Goal: Task Accomplishment & Management: Complete application form

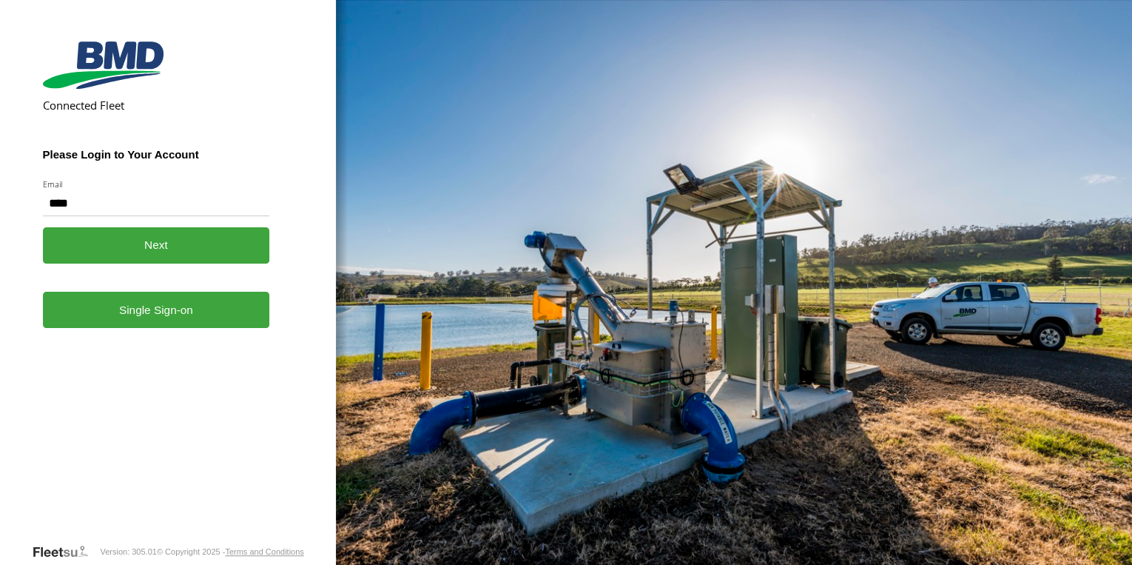
type input "**********"
click at [159, 240] on button "Next" at bounding box center [156, 245] width 227 height 36
click at [189, 249] on button "Next" at bounding box center [156, 245] width 227 height 36
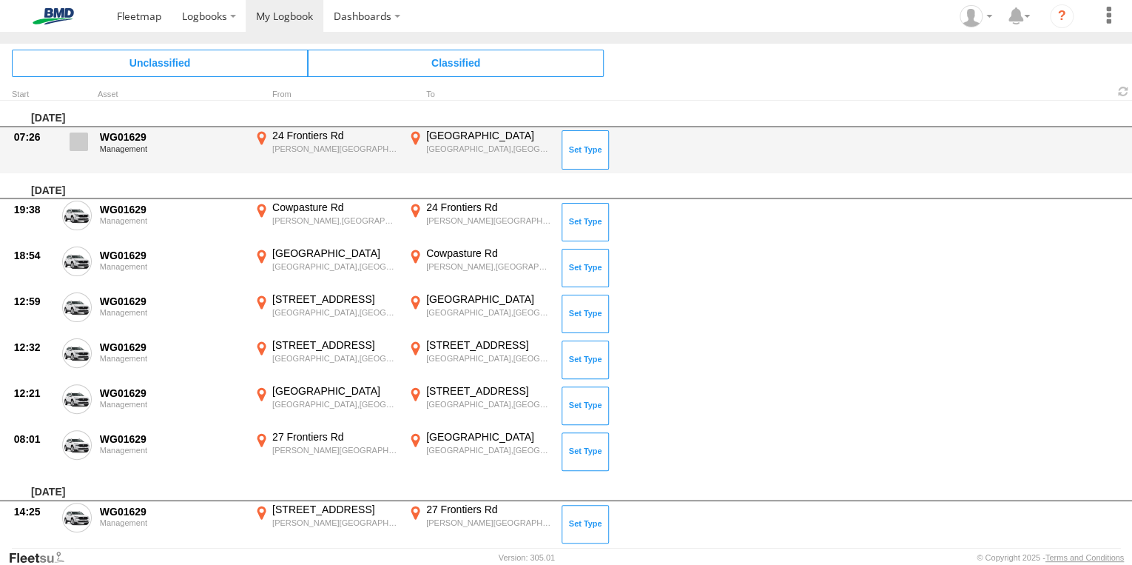
click at [75, 145] on span at bounding box center [79, 141] width 18 height 18
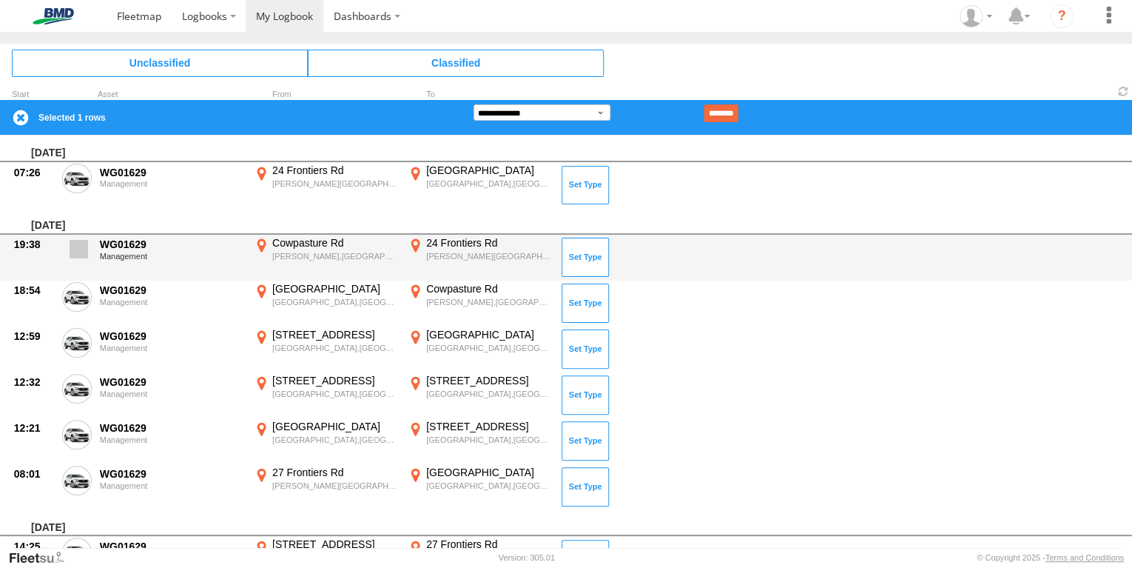
click at [75, 250] on span at bounding box center [79, 249] width 18 height 18
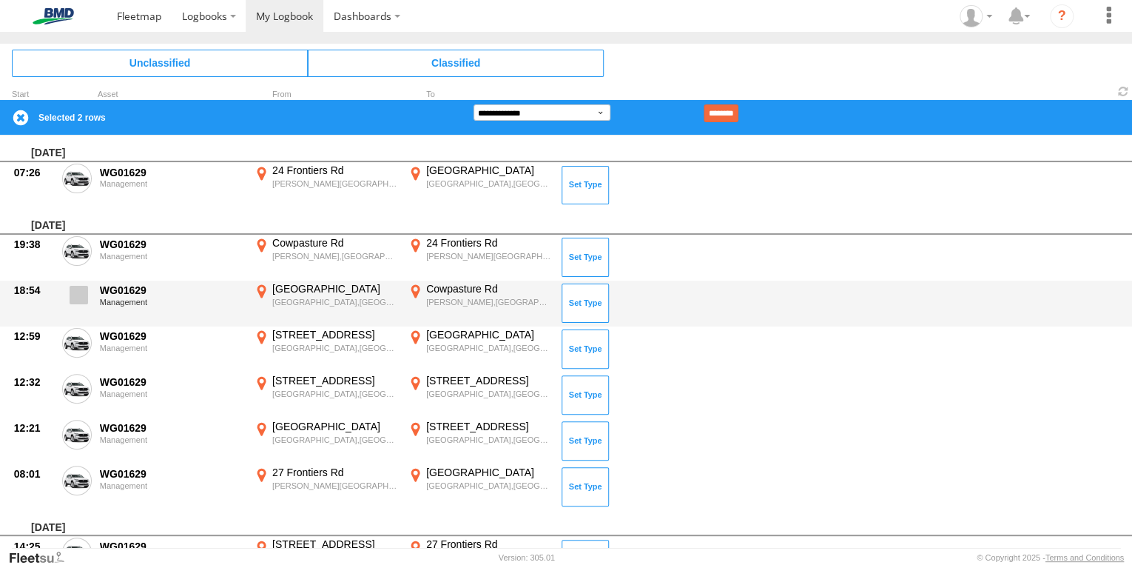
click at [74, 292] on span at bounding box center [79, 295] width 18 height 18
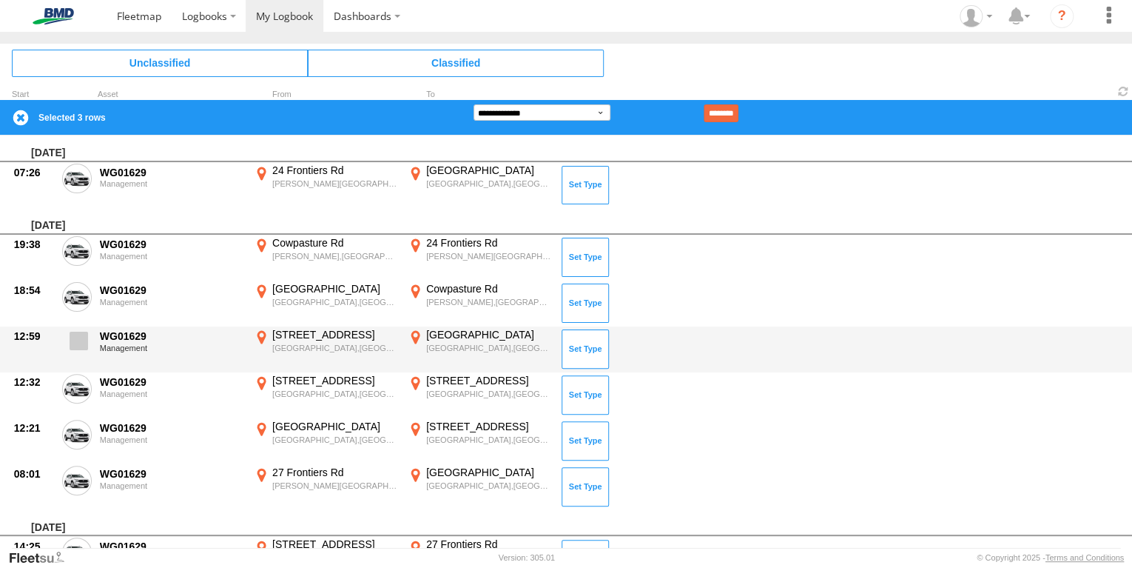
click at [79, 338] on span at bounding box center [79, 340] width 18 height 18
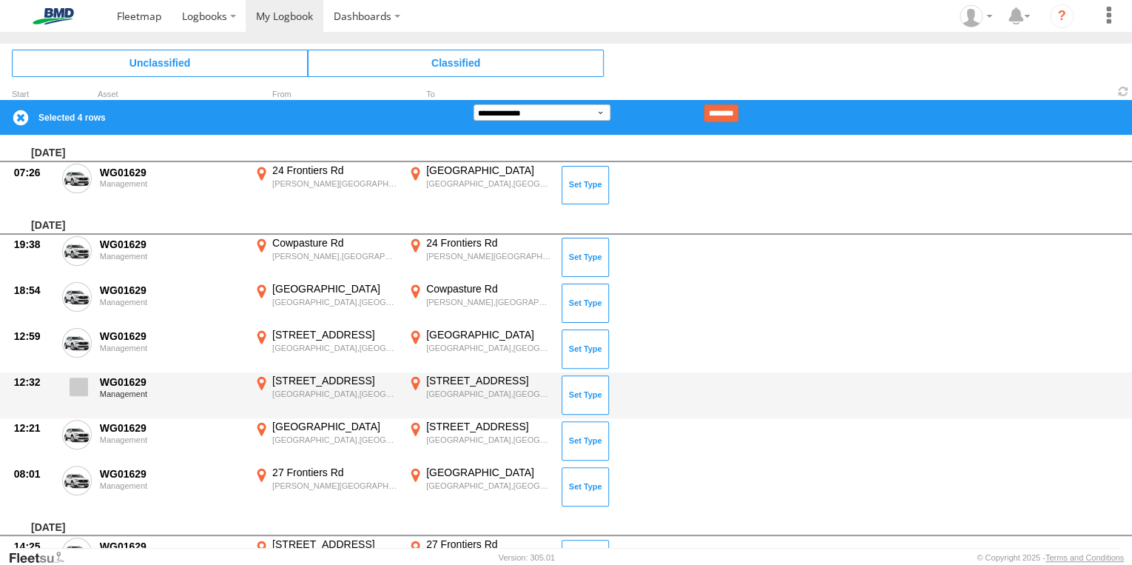
click at [81, 388] on span at bounding box center [79, 386] width 18 height 18
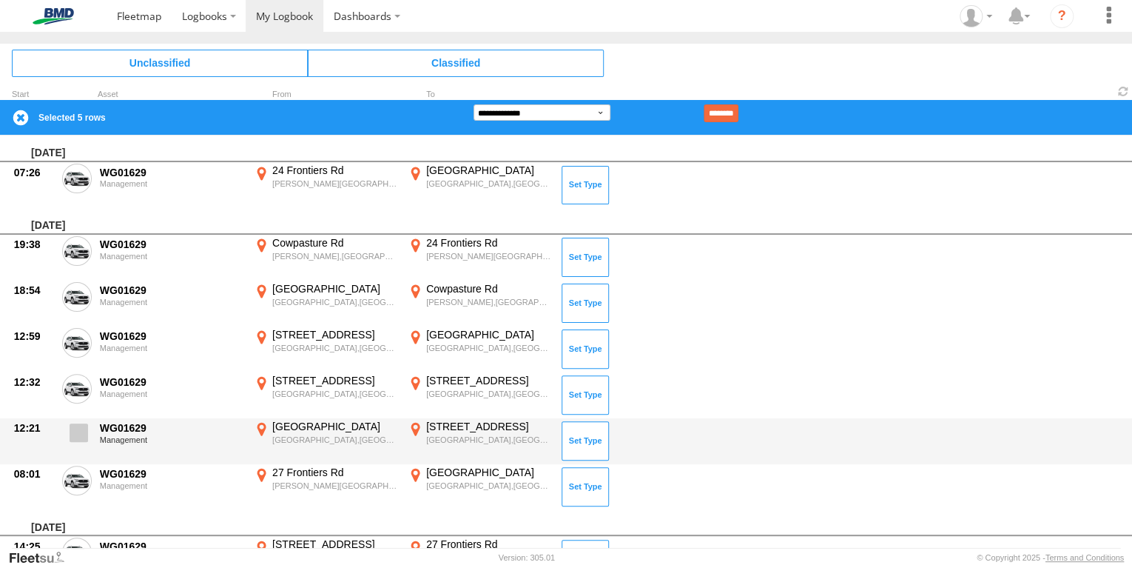
click at [80, 430] on span at bounding box center [79, 432] width 18 height 18
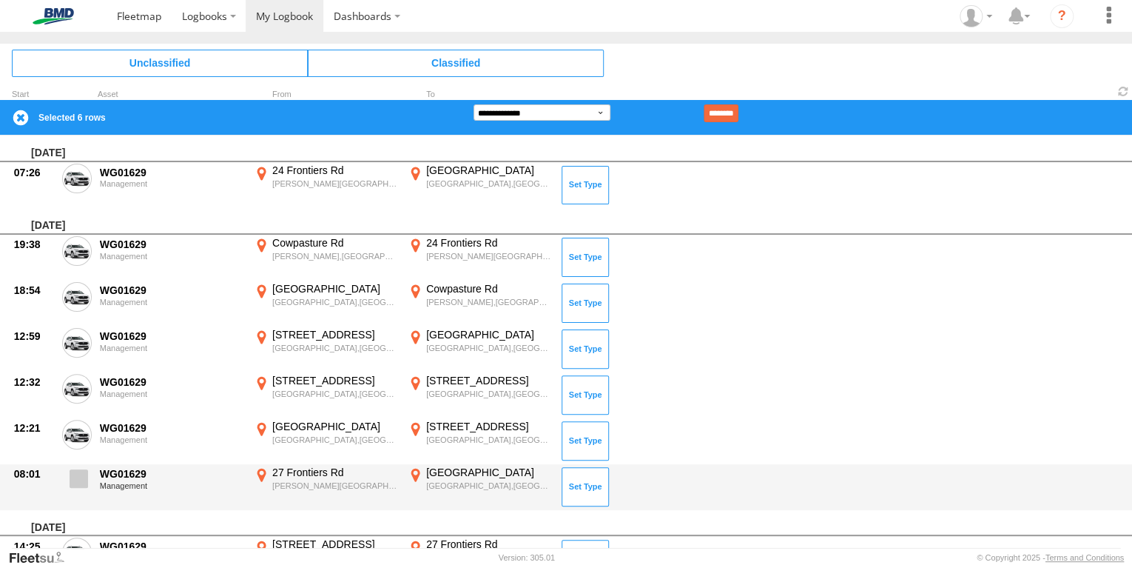
click at [83, 478] on span at bounding box center [79, 478] width 18 height 18
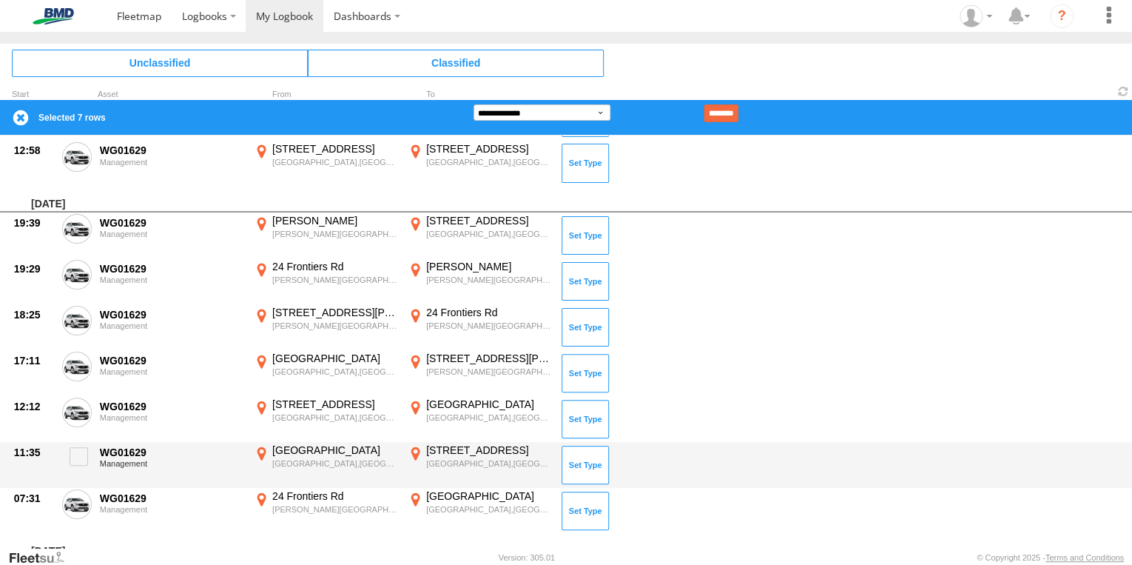
scroll to position [769, 0]
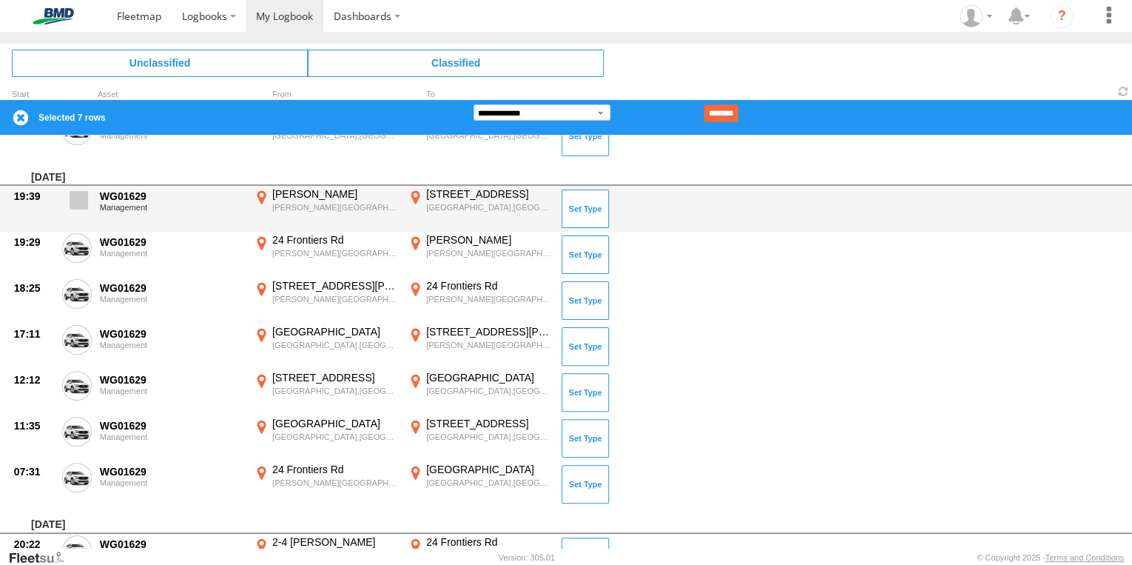
click at [76, 203] on span at bounding box center [79, 200] width 18 height 18
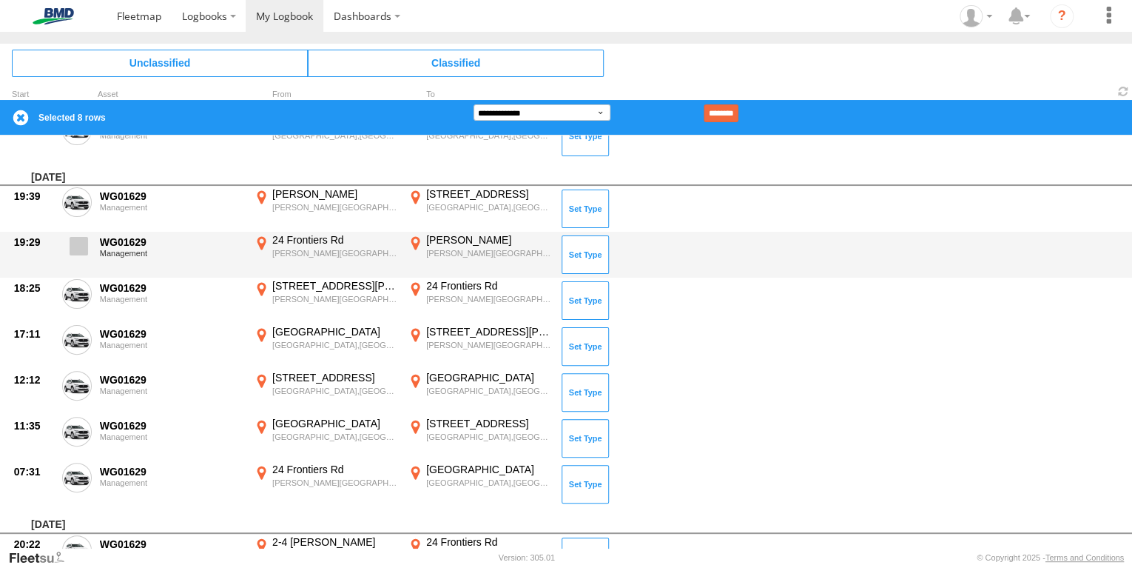
click at [70, 246] on span at bounding box center [79, 246] width 18 height 18
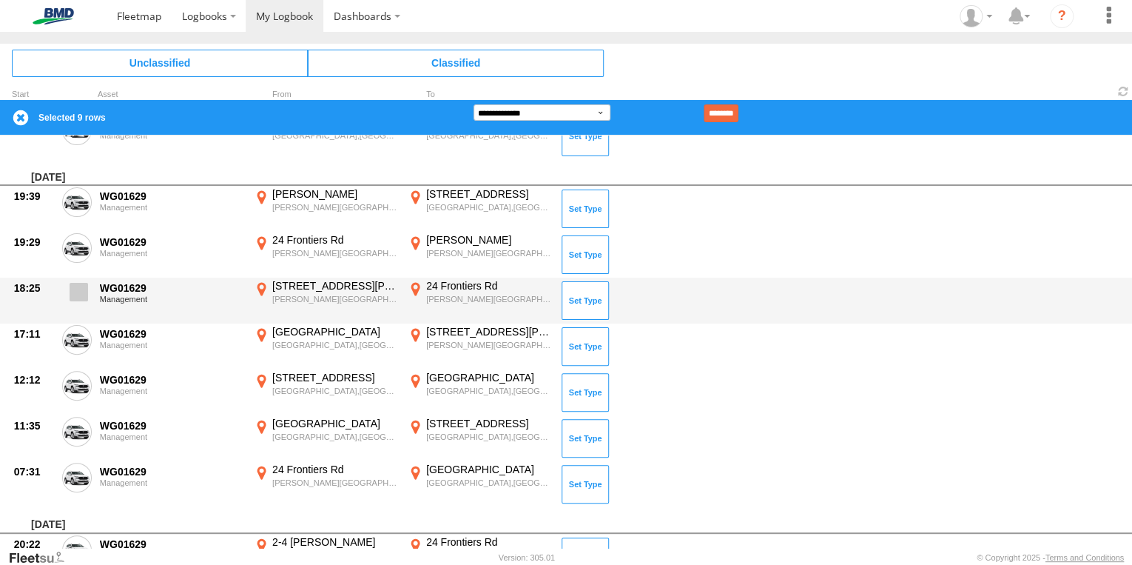
click at [77, 299] on label at bounding box center [77, 296] width 30 height 34
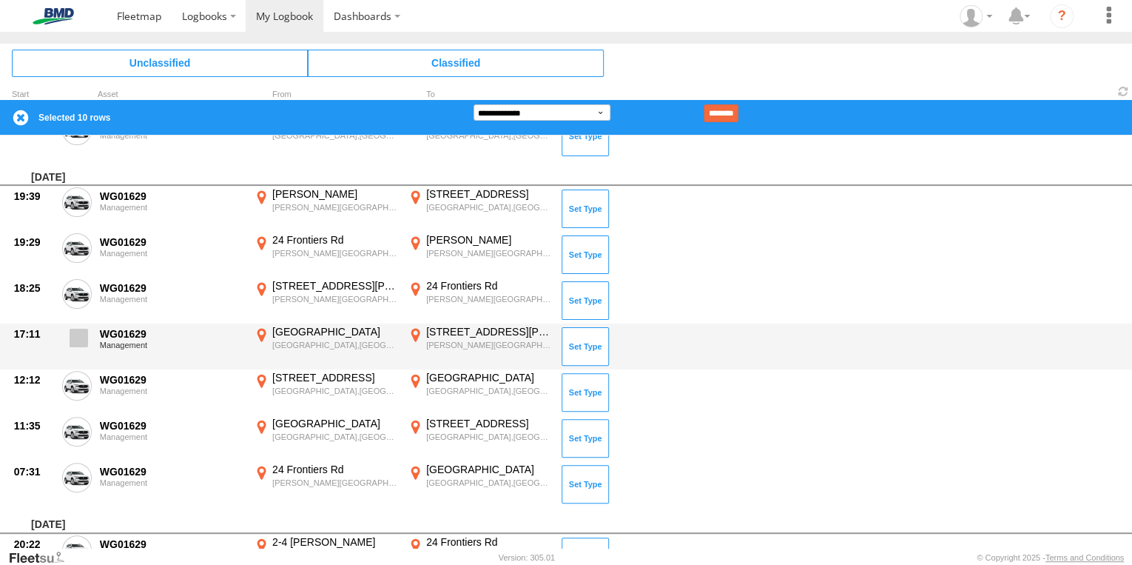
click at [78, 340] on span at bounding box center [79, 338] width 18 height 18
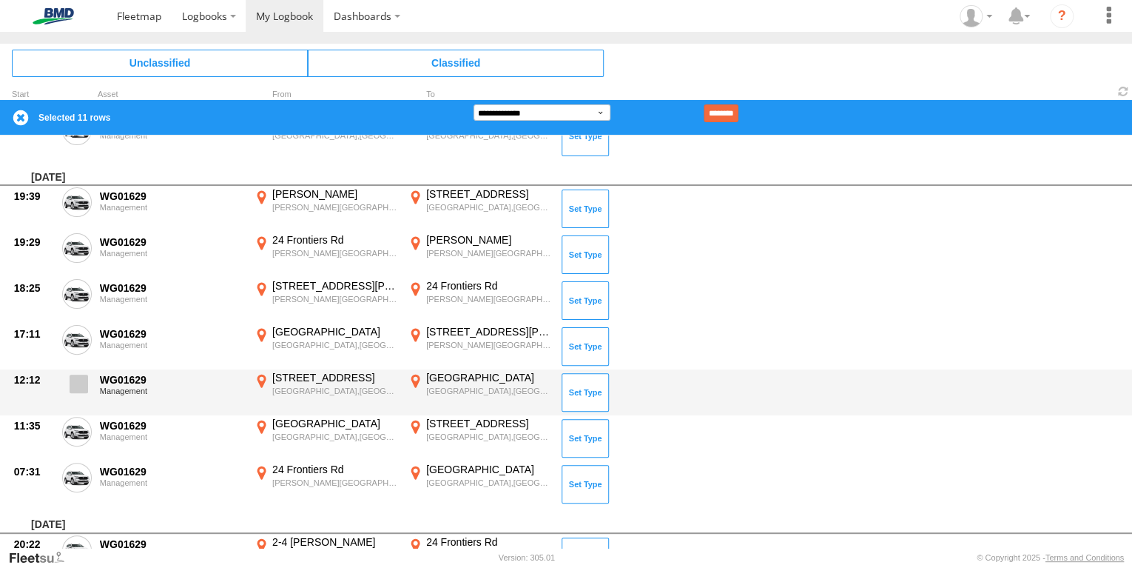
click at [78, 379] on span at bounding box center [79, 383] width 18 height 18
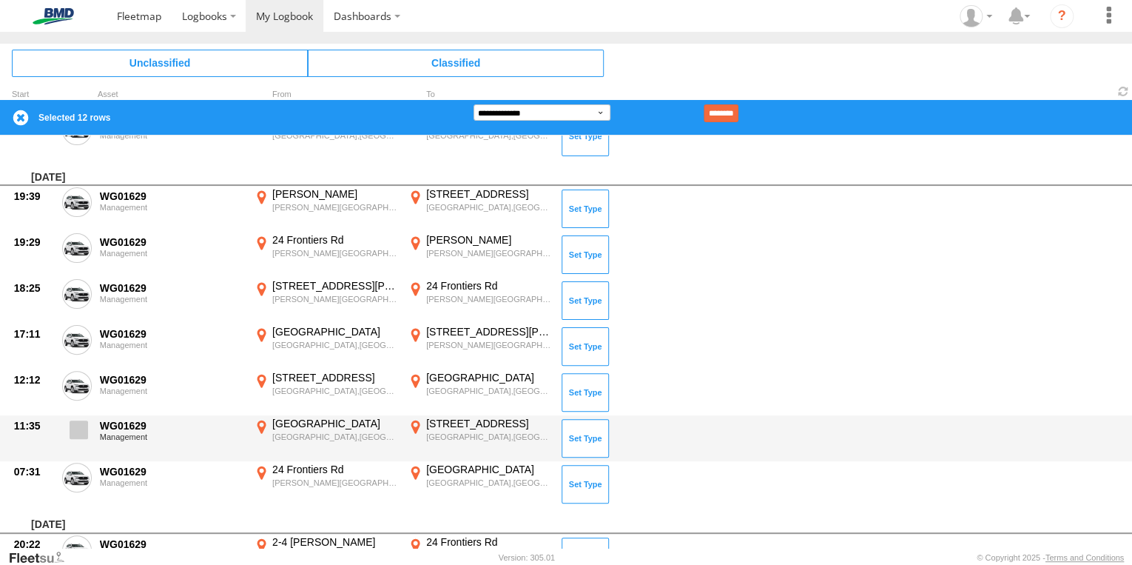
click at [82, 430] on span at bounding box center [79, 429] width 18 height 18
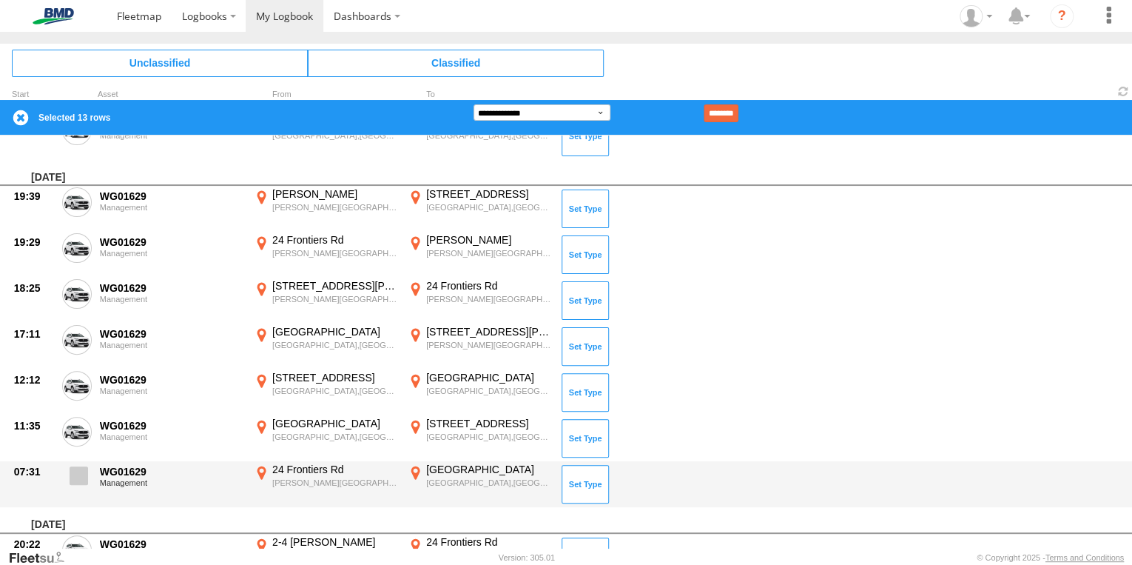
click at [80, 480] on span at bounding box center [79, 475] width 18 height 18
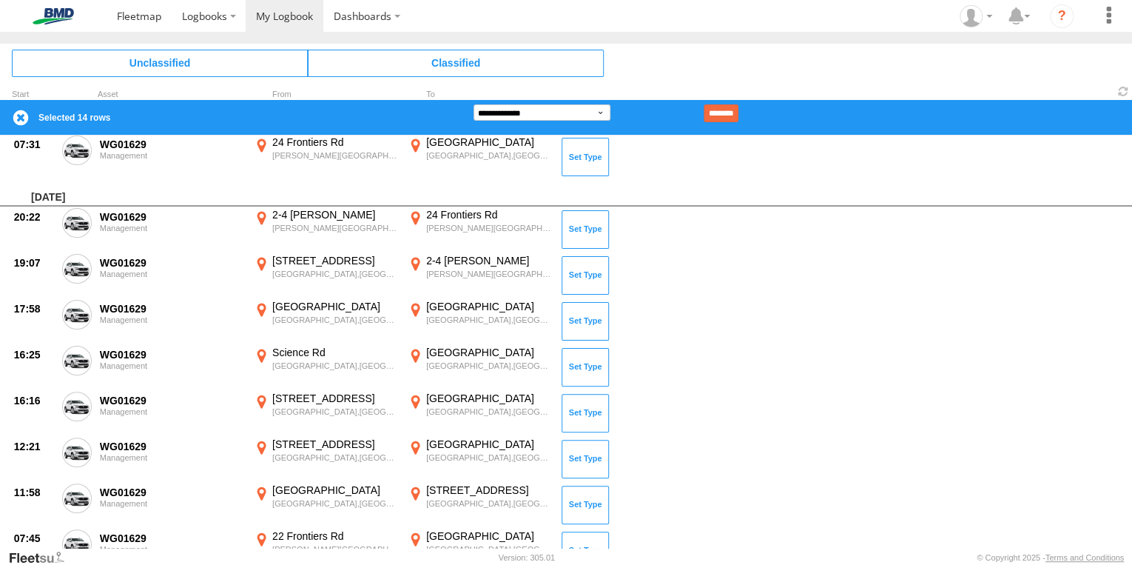
scroll to position [1125, 0]
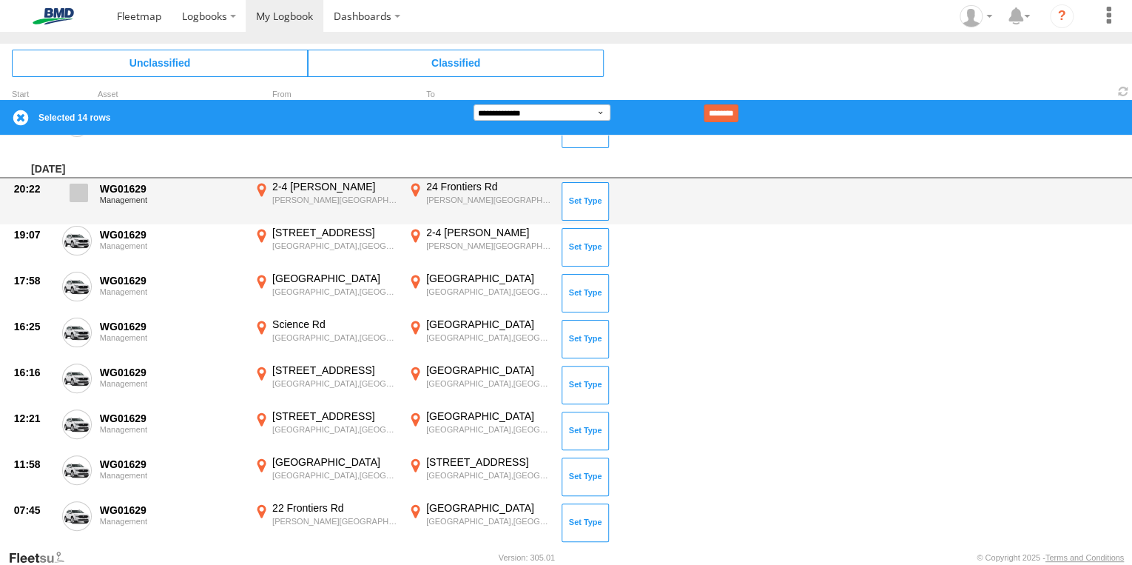
click at [73, 201] on label at bounding box center [77, 197] width 30 height 34
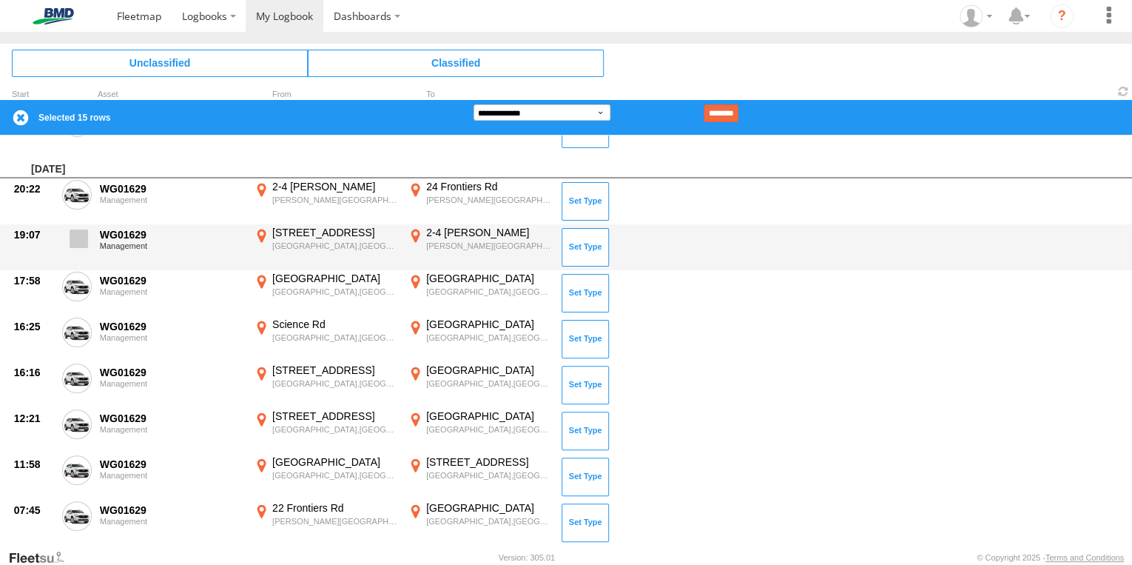
click at [75, 238] on span at bounding box center [79, 238] width 18 height 18
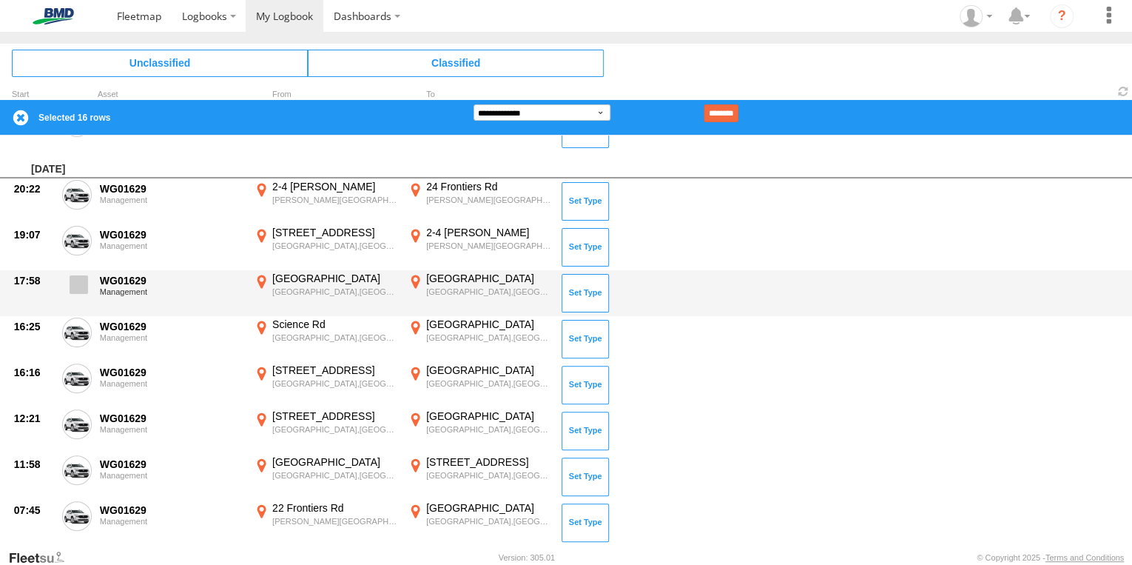
click at [81, 286] on span at bounding box center [79, 284] width 18 height 18
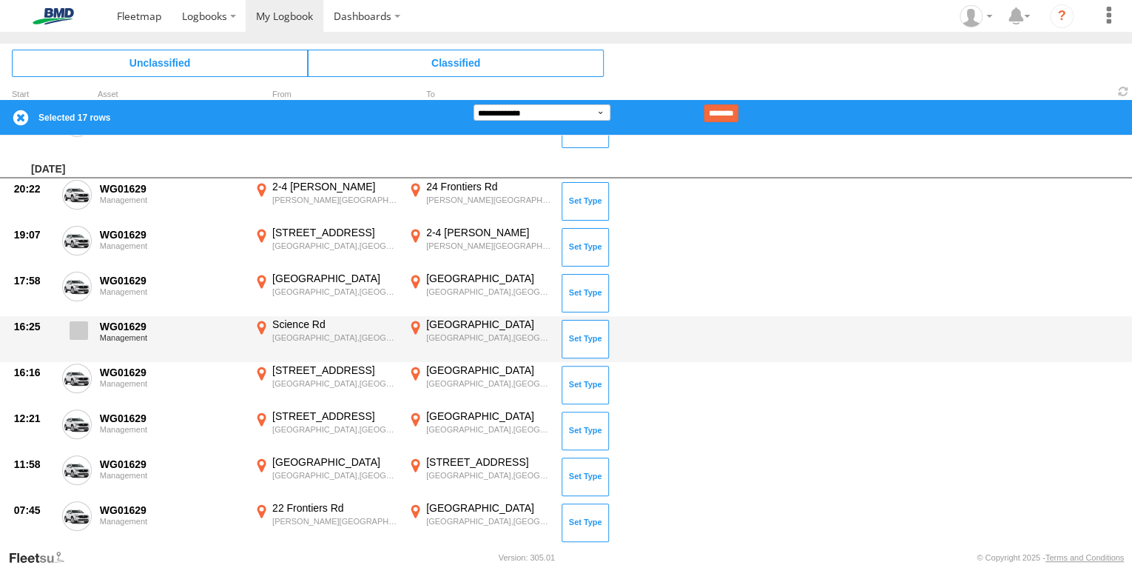
click at [76, 334] on span at bounding box center [79, 330] width 18 height 18
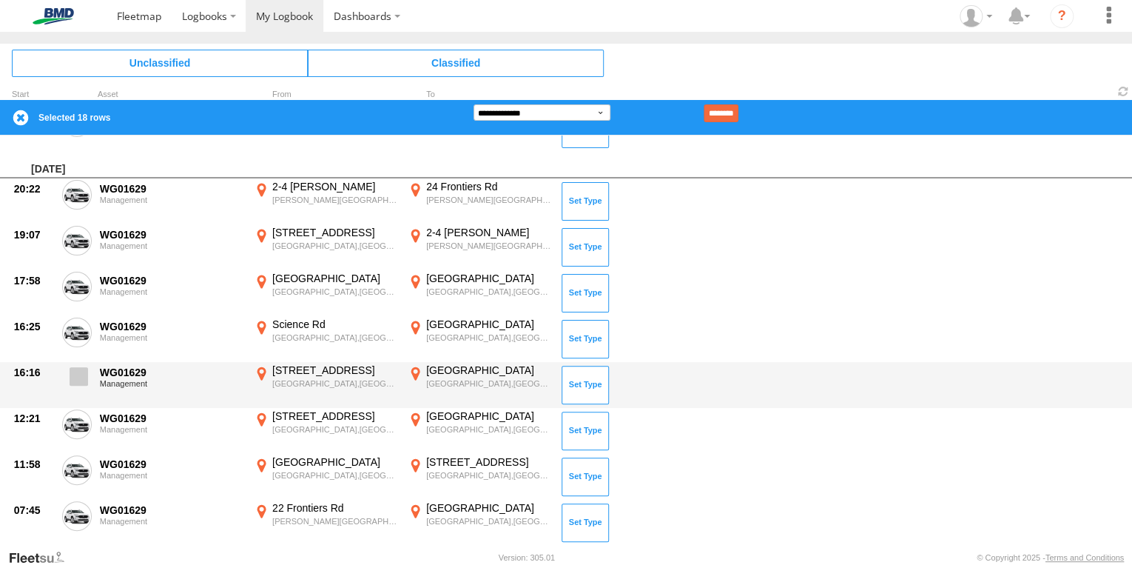
click at [73, 375] on span at bounding box center [79, 376] width 18 height 18
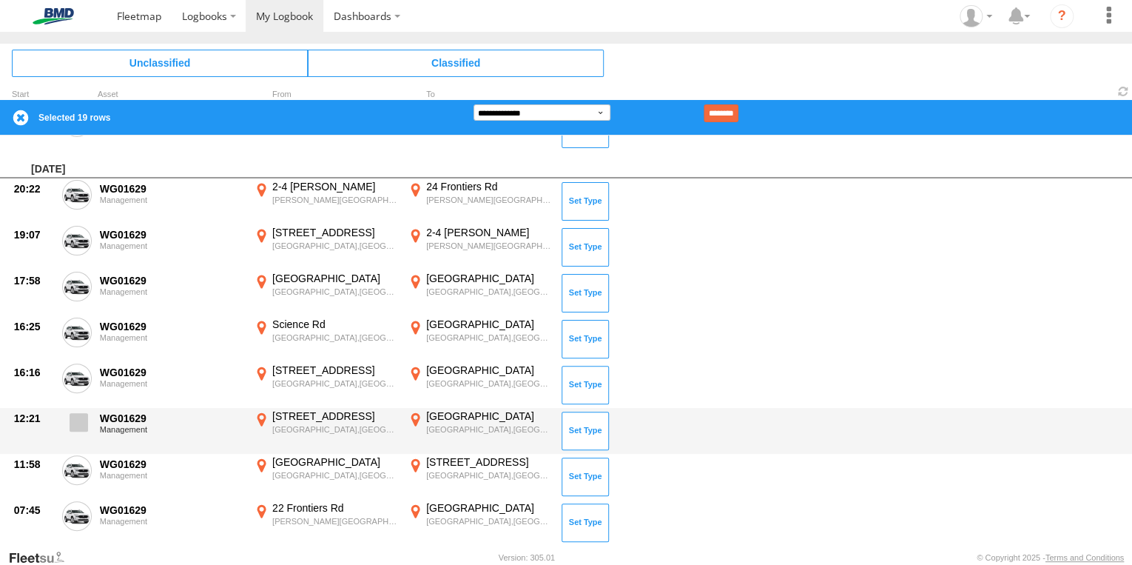
click at [78, 419] on span at bounding box center [79, 422] width 18 height 18
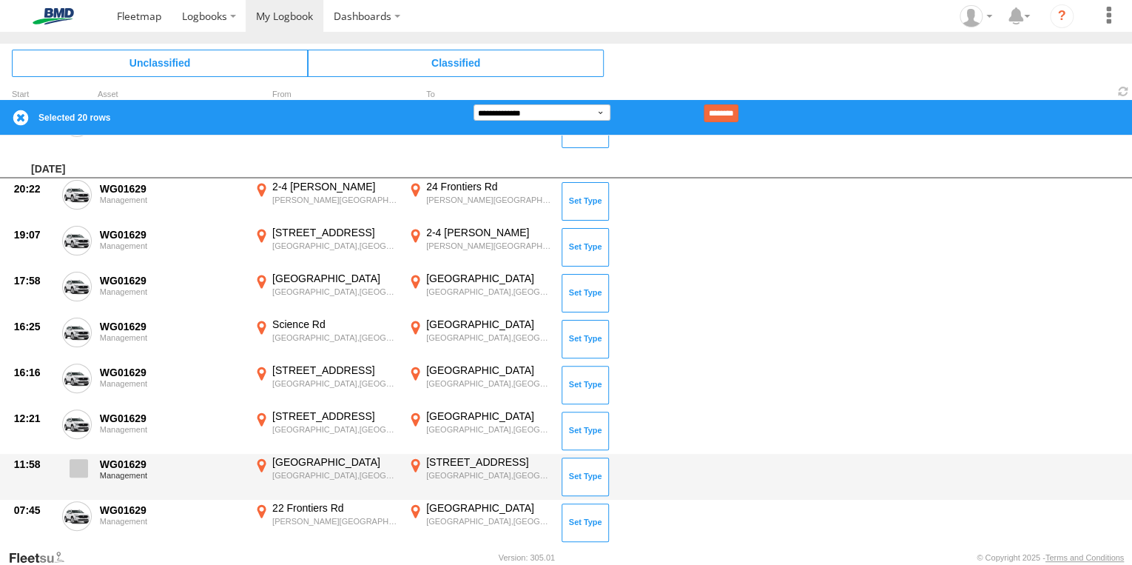
drag, startPoint x: 77, startPoint y: 474, endPoint x: 75, endPoint y: 482, distance: 9.2
click at [76, 474] on span at bounding box center [79, 468] width 18 height 18
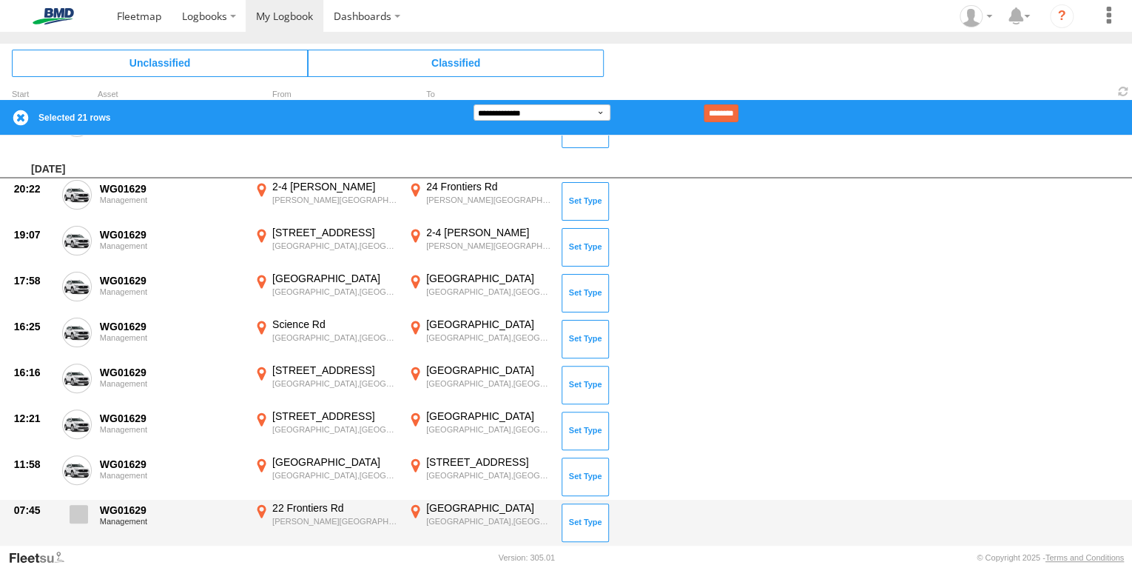
click at [74, 508] on span at bounding box center [79, 514] width 18 height 18
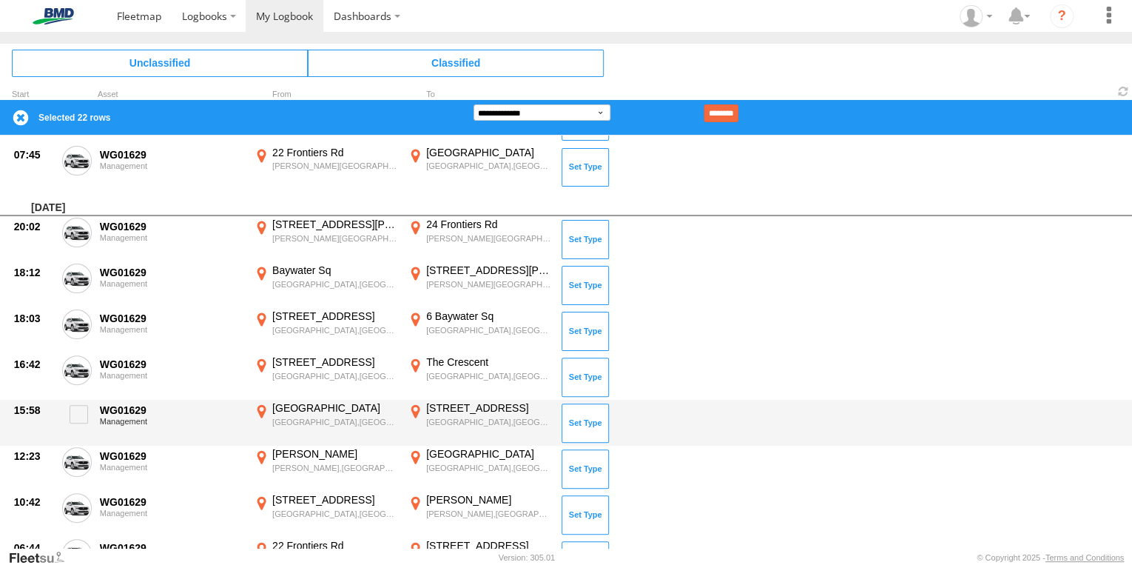
scroll to position [1539, 0]
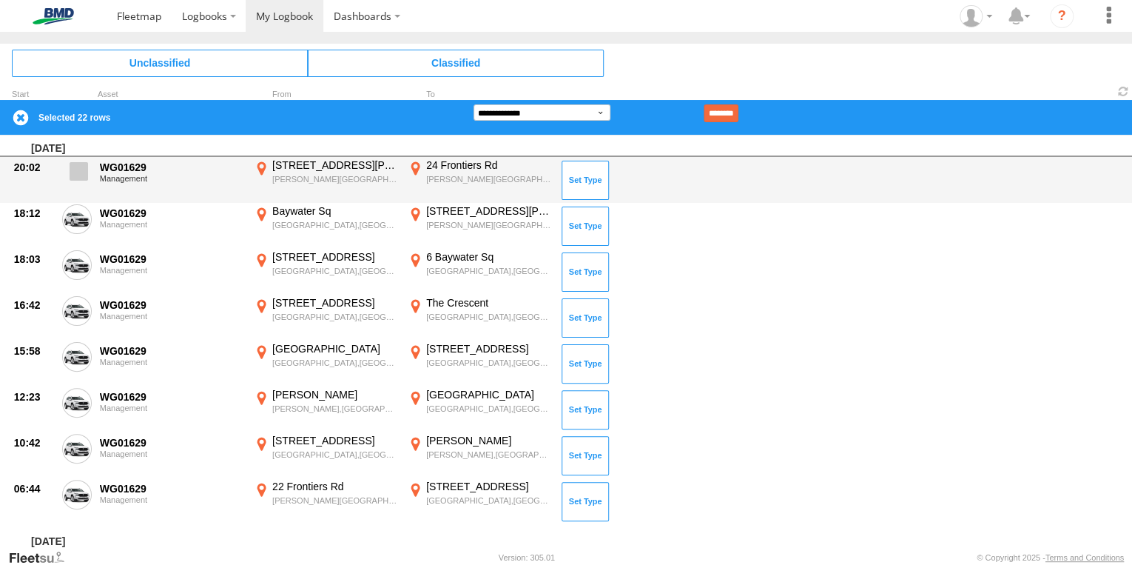
click at [70, 175] on span at bounding box center [79, 171] width 18 height 18
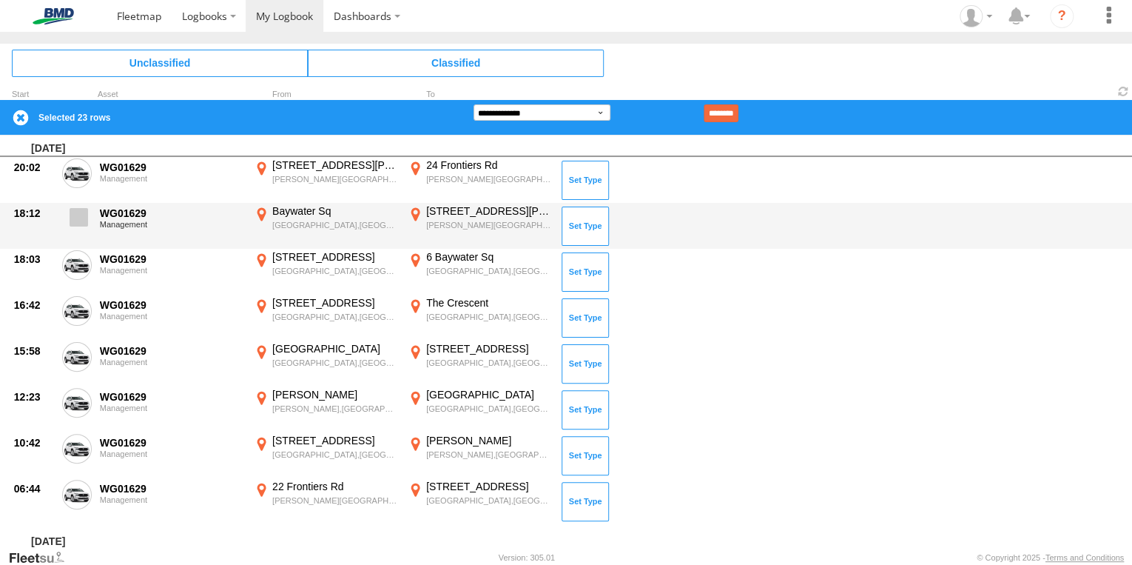
click at [76, 220] on span at bounding box center [79, 217] width 18 height 18
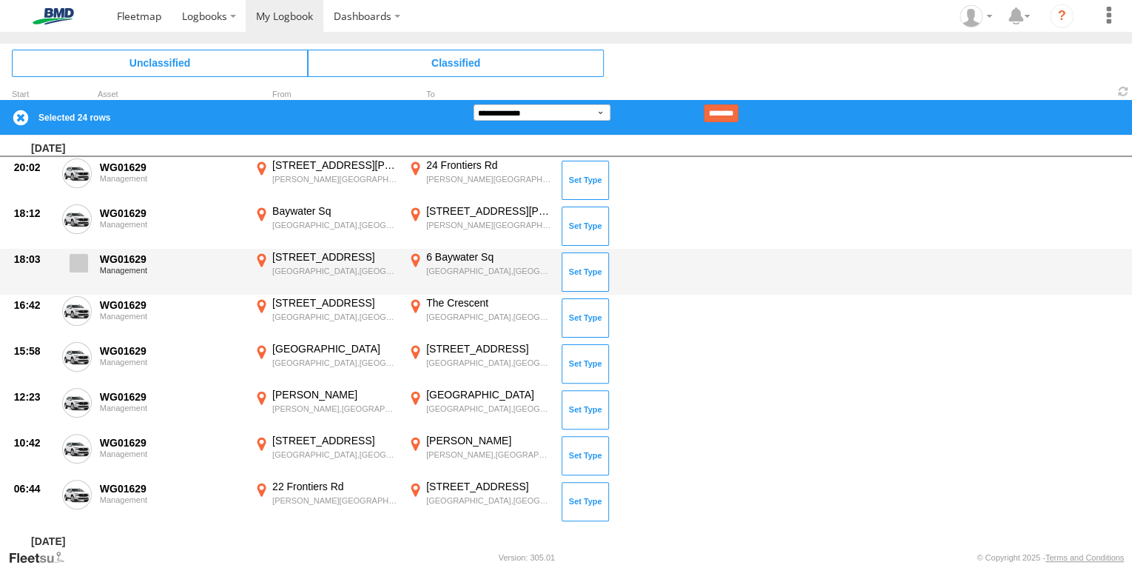
click at [86, 268] on span at bounding box center [79, 263] width 18 height 18
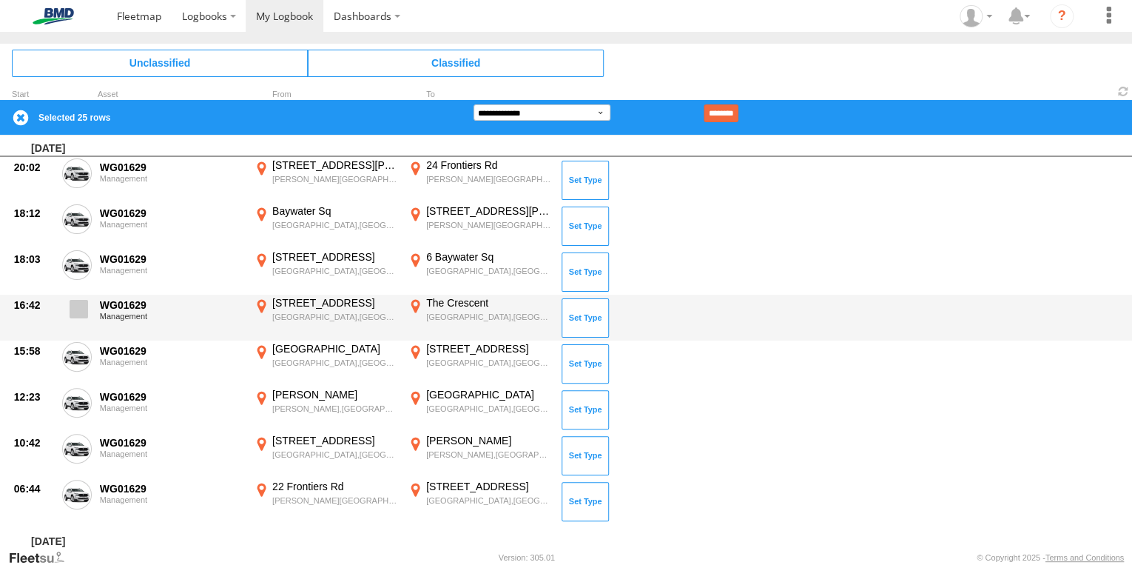
click at [84, 310] on span at bounding box center [79, 309] width 18 height 18
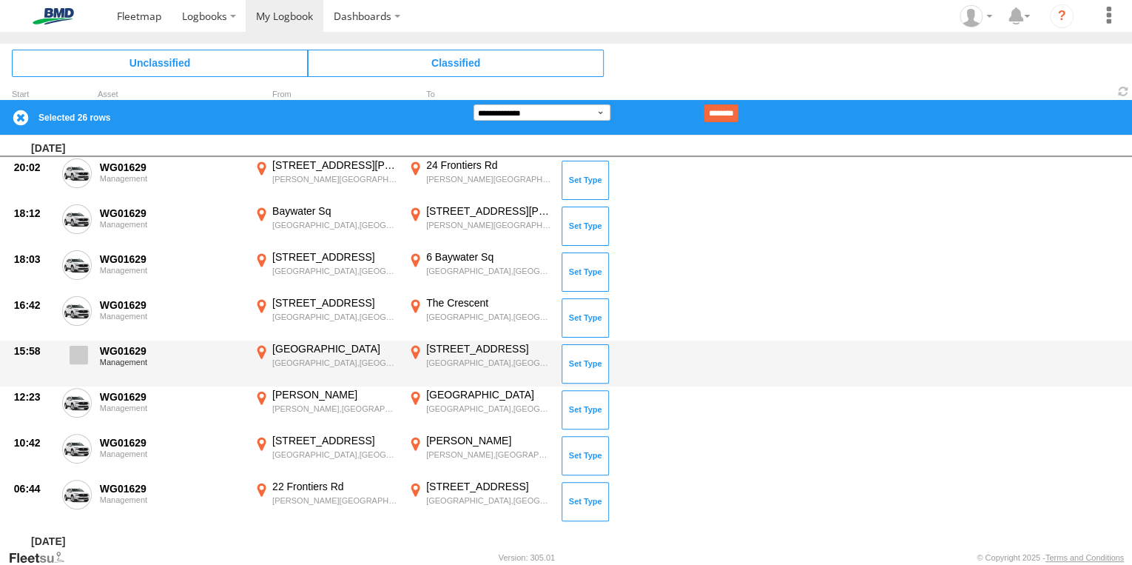
click at [80, 357] on span at bounding box center [79, 355] width 18 height 18
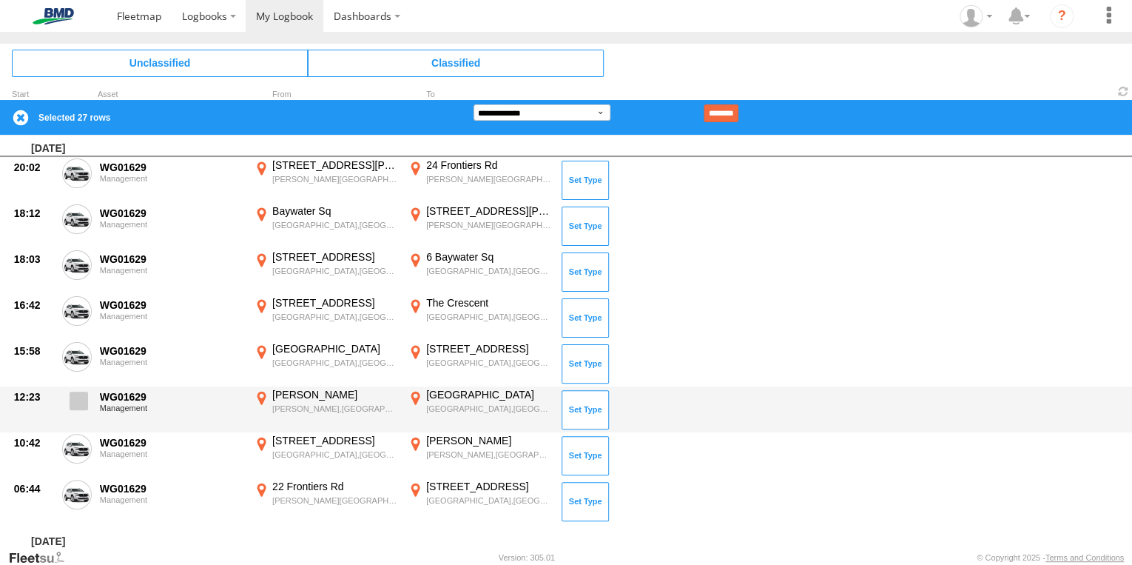
click at [82, 406] on span at bounding box center [79, 400] width 18 height 18
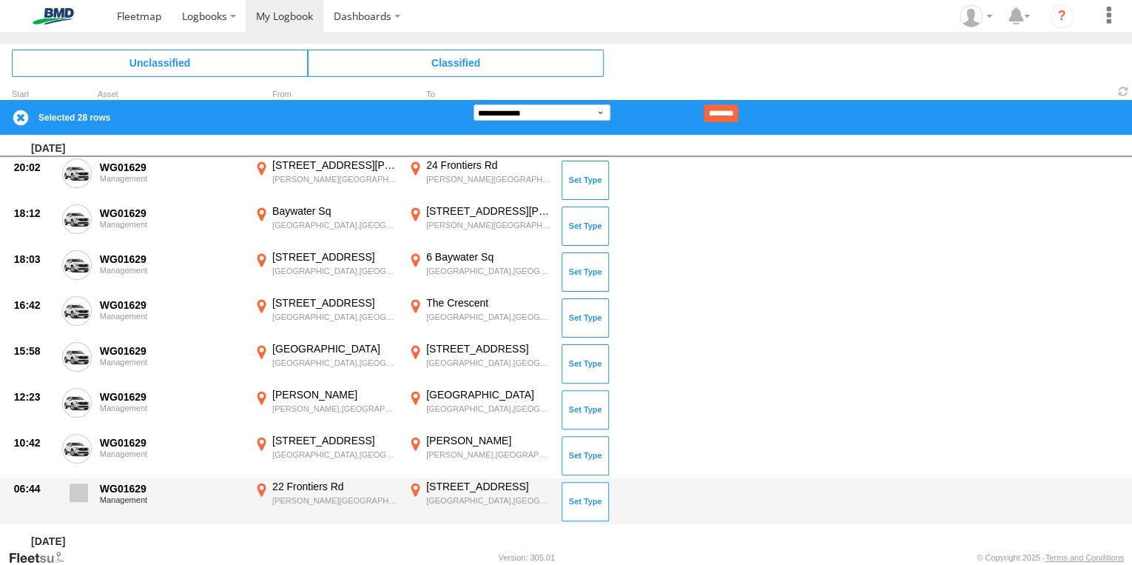
drag, startPoint x: 77, startPoint y: 450, endPoint x: 81, endPoint y: 479, distance: 29.9
click at [0, 0] on span at bounding box center [0, 0] width 0 height 0
click at [81, 494] on span at bounding box center [79, 492] width 18 height 18
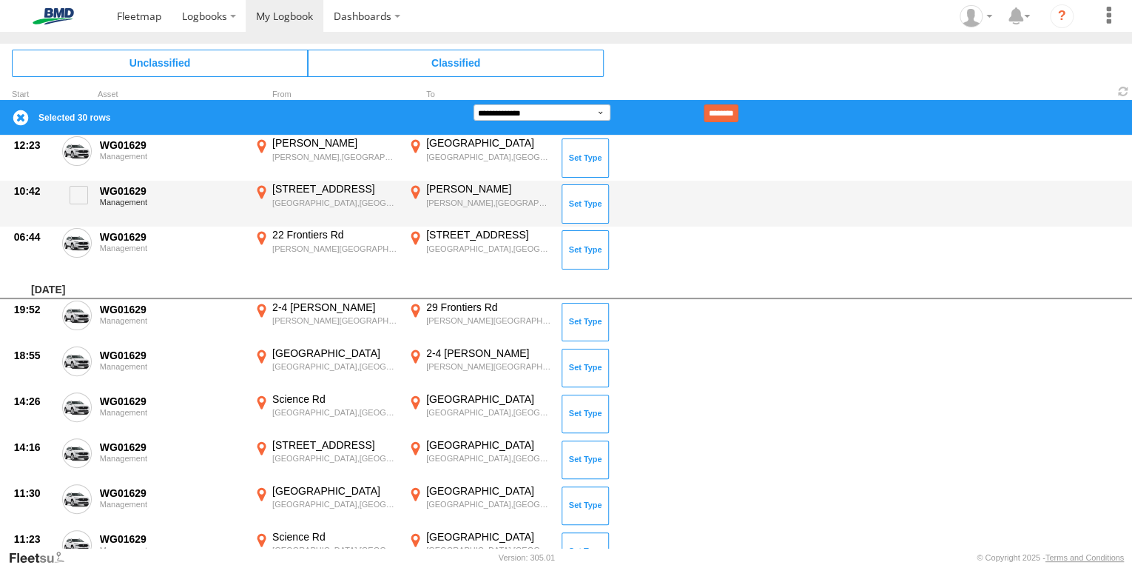
scroll to position [1894, 0]
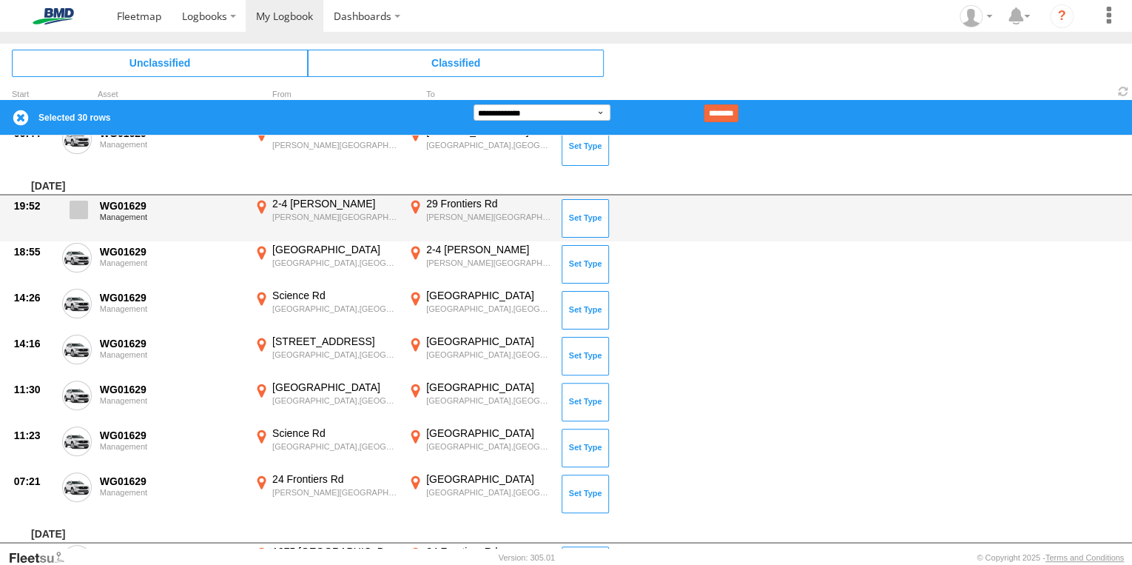
click at [81, 210] on span at bounding box center [79, 210] width 18 height 18
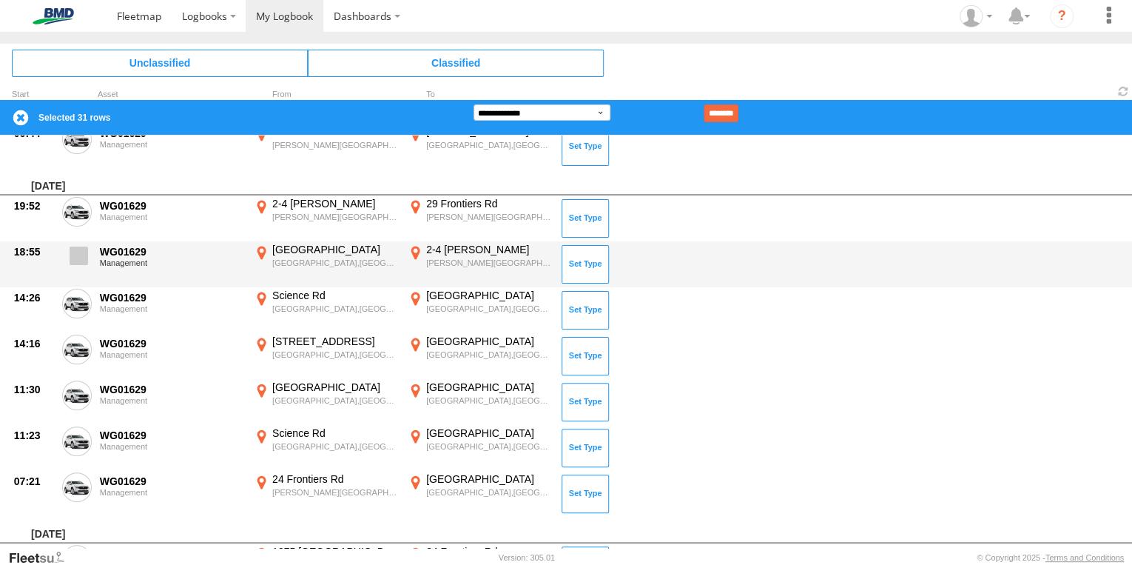
click at [83, 257] on span at bounding box center [79, 255] width 18 height 18
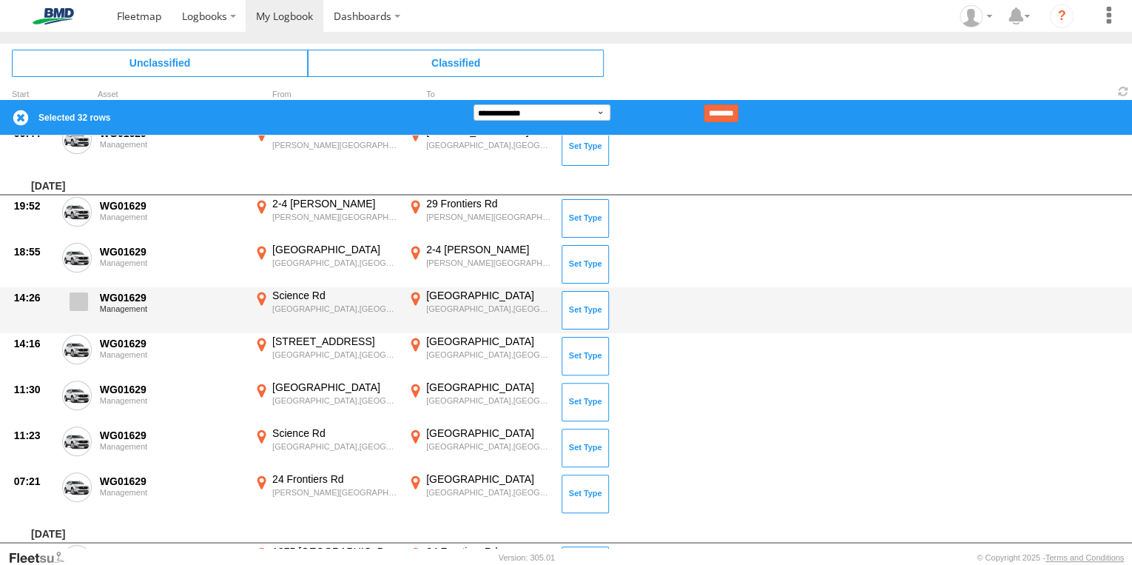
click at [73, 300] on span at bounding box center [79, 301] width 18 height 18
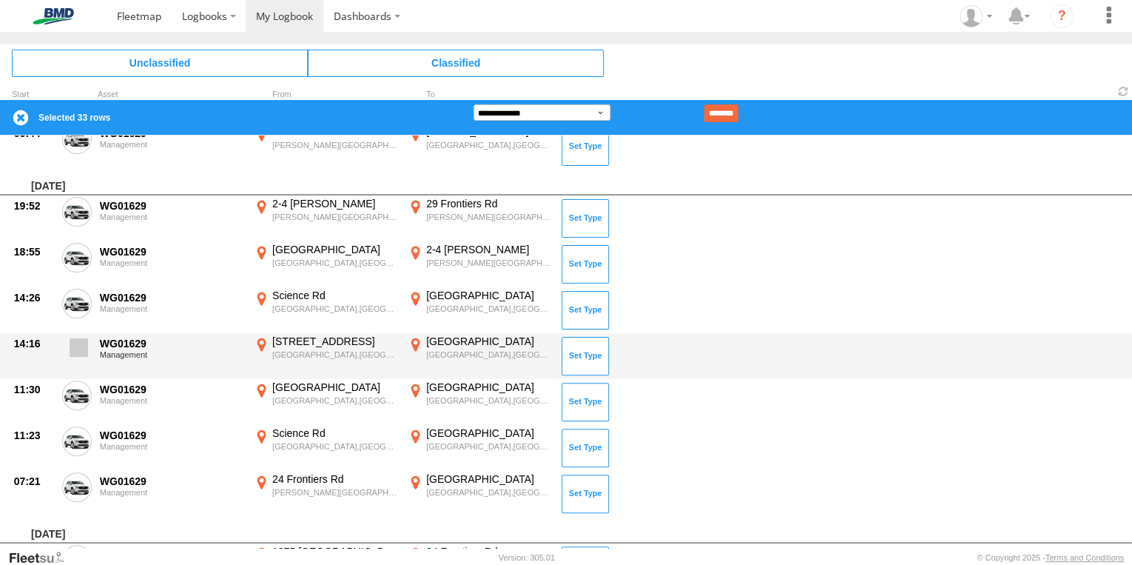
click at [79, 343] on span at bounding box center [79, 347] width 18 height 18
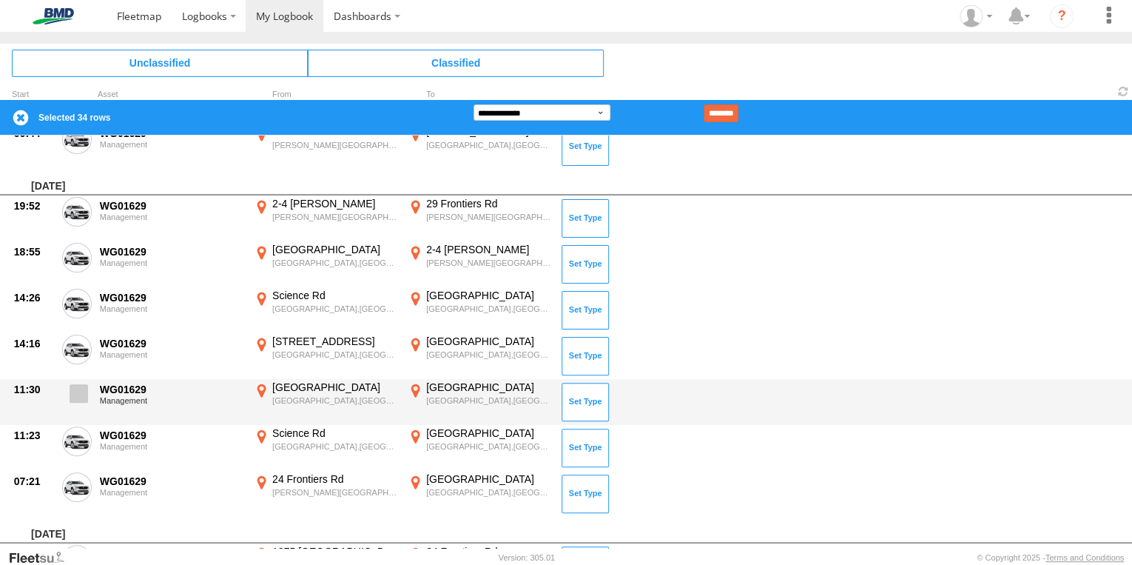
click at [73, 391] on span at bounding box center [79, 393] width 18 height 18
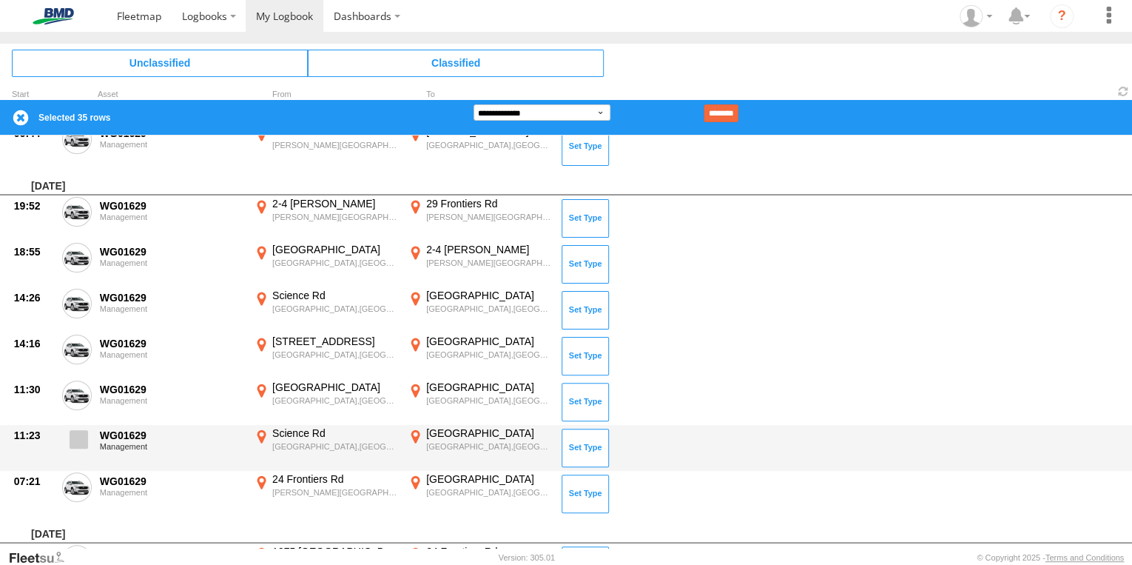
click at [73, 440] on span at bounding box center [79, 439] width 18 height 18
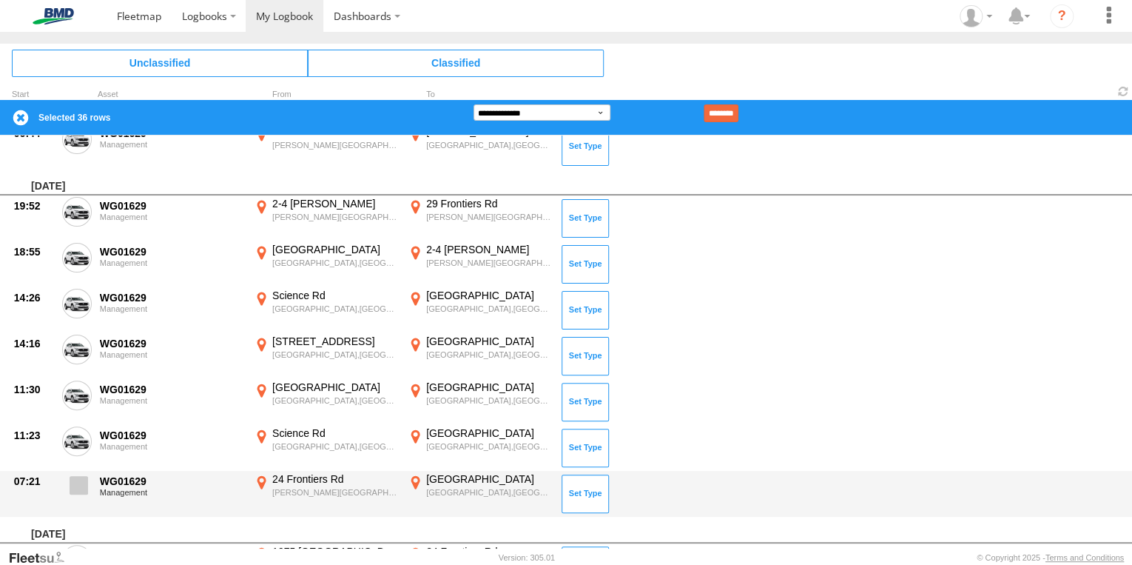
drag, startPoint x: 77, startPoint y: 485, endPoint x: 80, endPoint y: 478, distance: 8.0
click at [77, 485] on span at bounding box center [79, 485] width 18 height 18
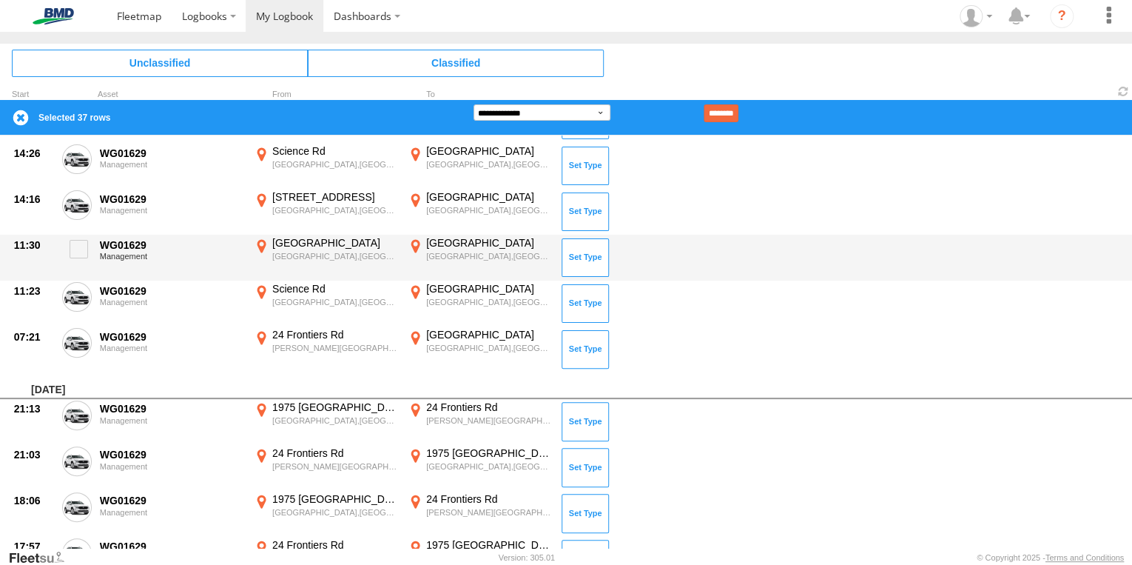
scroll to position [2012, 0]
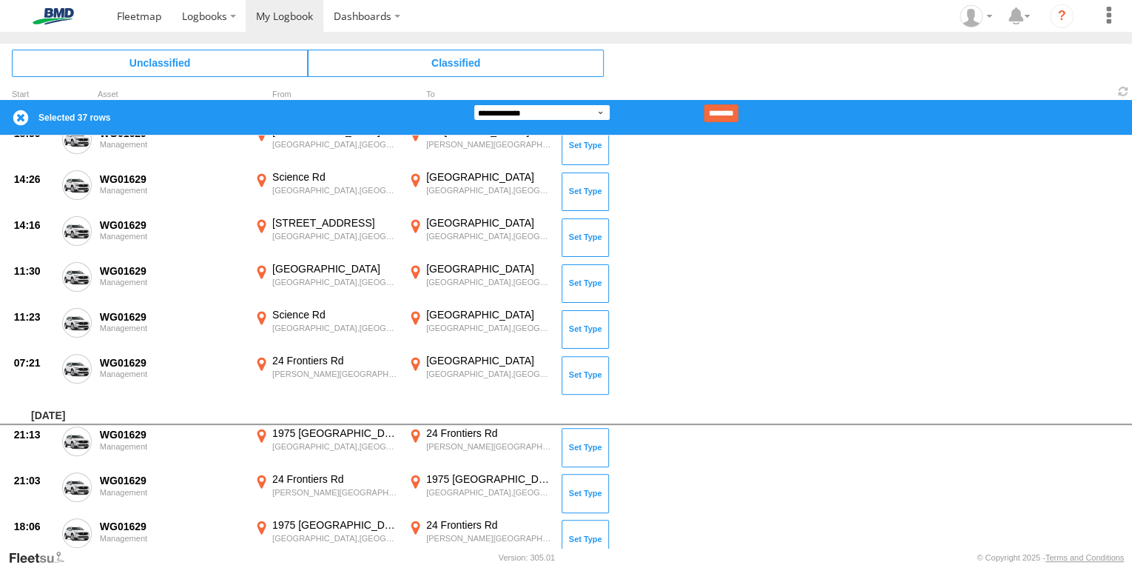
click at [597, 111] on select "**********" at bounding box center [542, 112] width 137 height 16
select select "******"
click at [474, 104] on select "**********" at bounding box center [542, 112] width 137 height 16
type input "**********"
click at [738, 117] on input "********" at bounding box center [721, 113] width 35 height 18
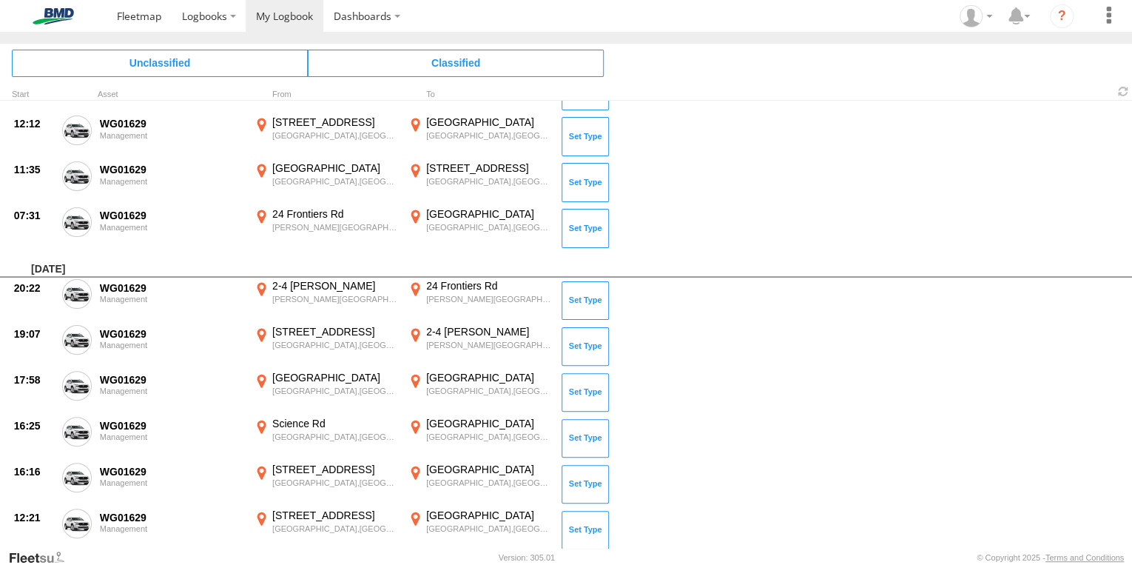
scroll to position [610, 0]
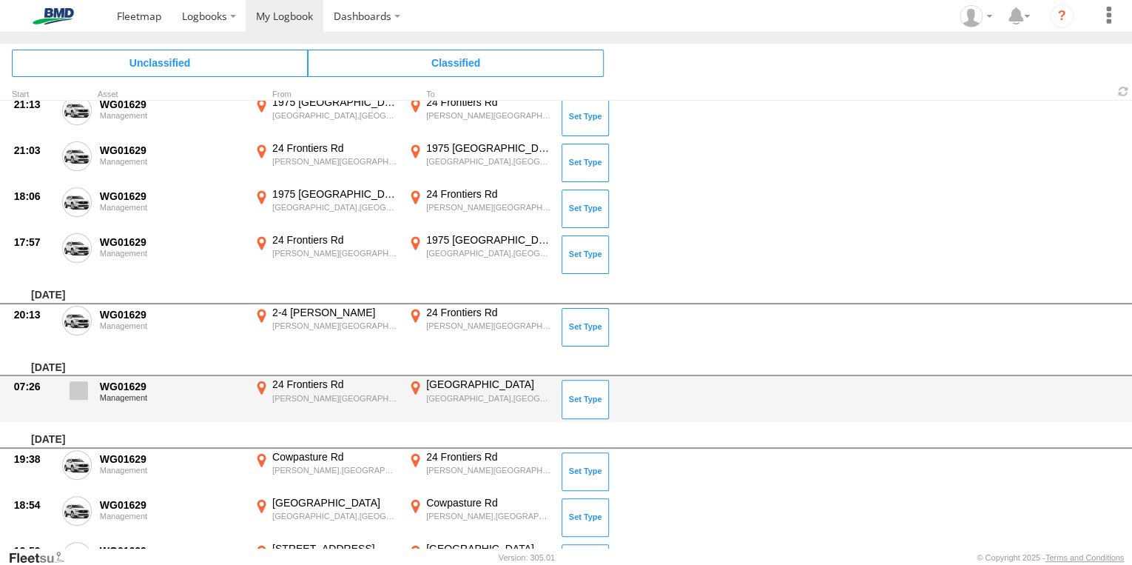
click at [75, 394] on span at bounding box center [79, 390] width 18 height 18
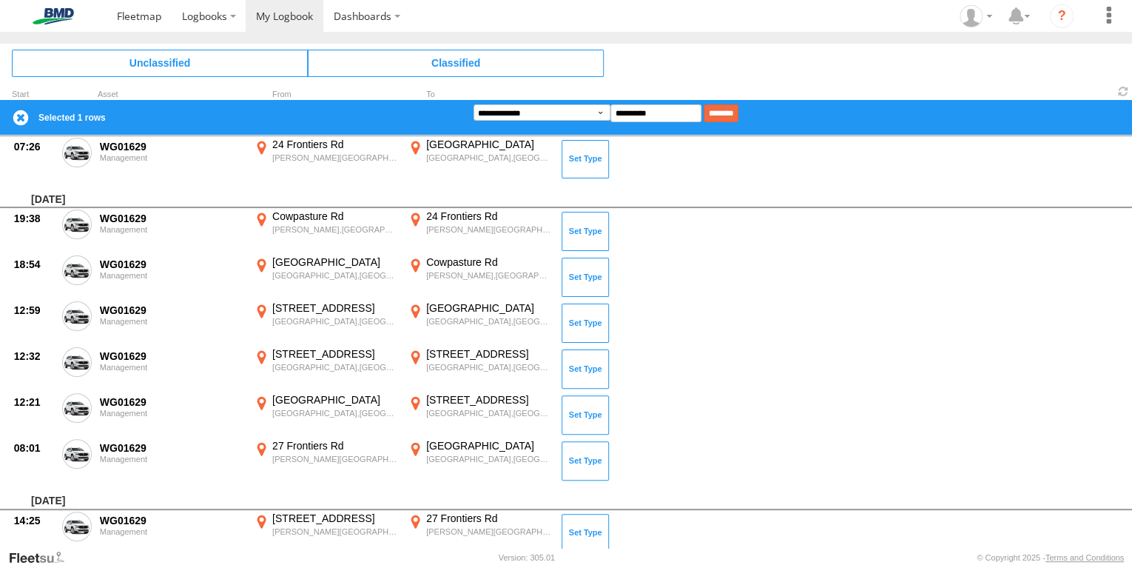
scroll to position [906, 0]
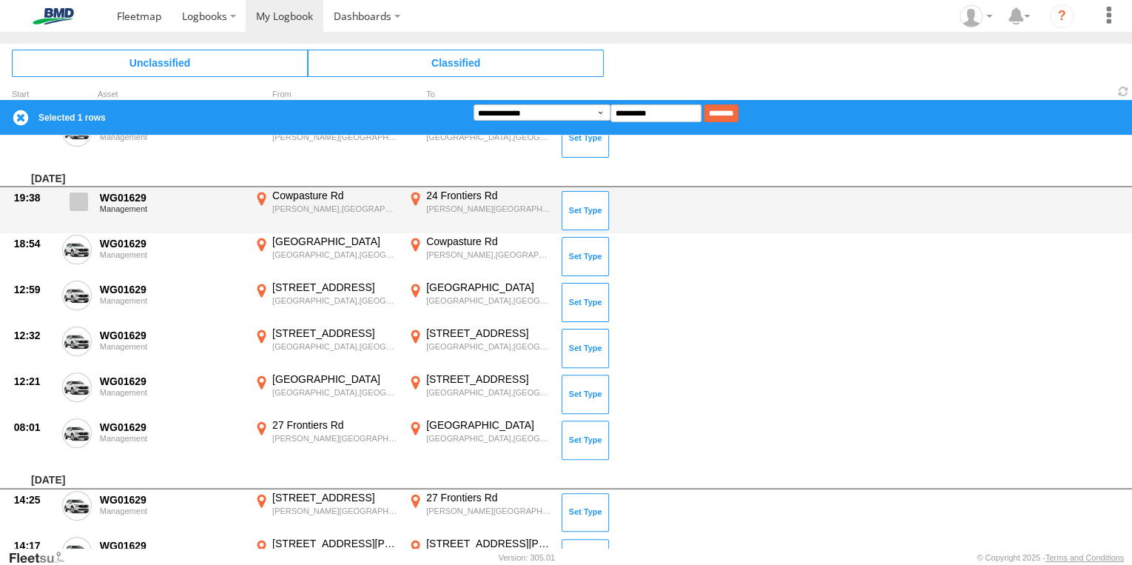
click at [75, 199] on span at bounding box center [79, 201] width 18 height 18
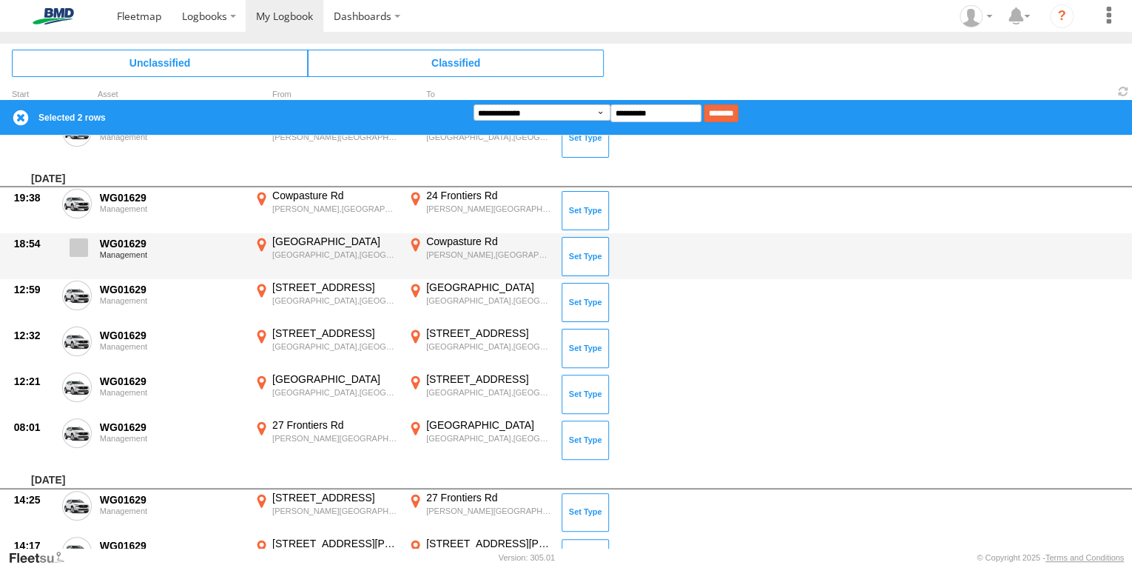
click at [77, 246] on span at bounding box center [79, 247] width 18 height 18
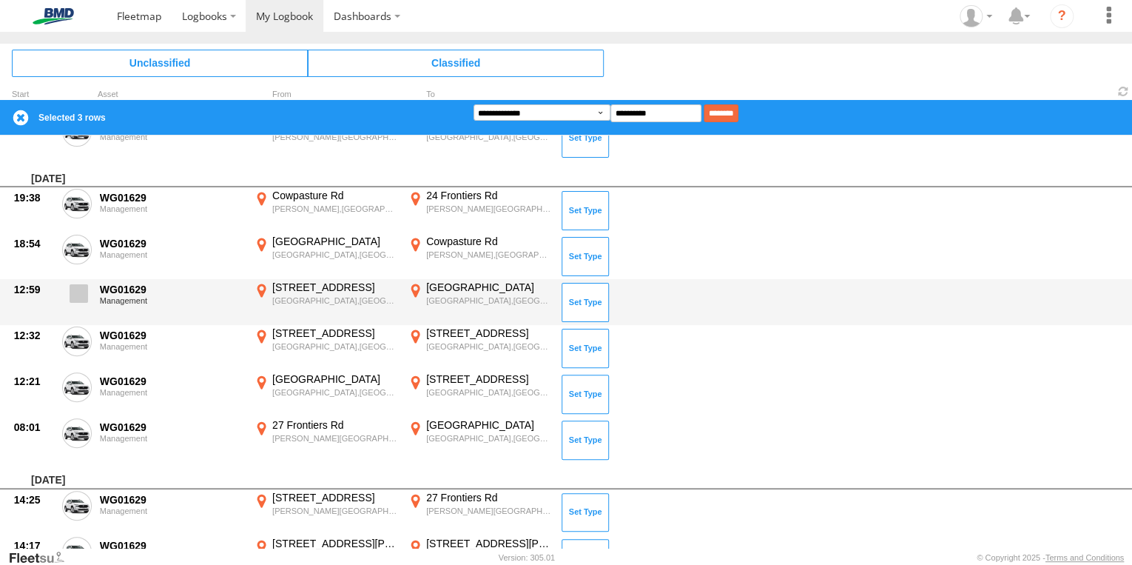
click at [80, 290] on span at bounding box center [79, 293] width 18 height 18
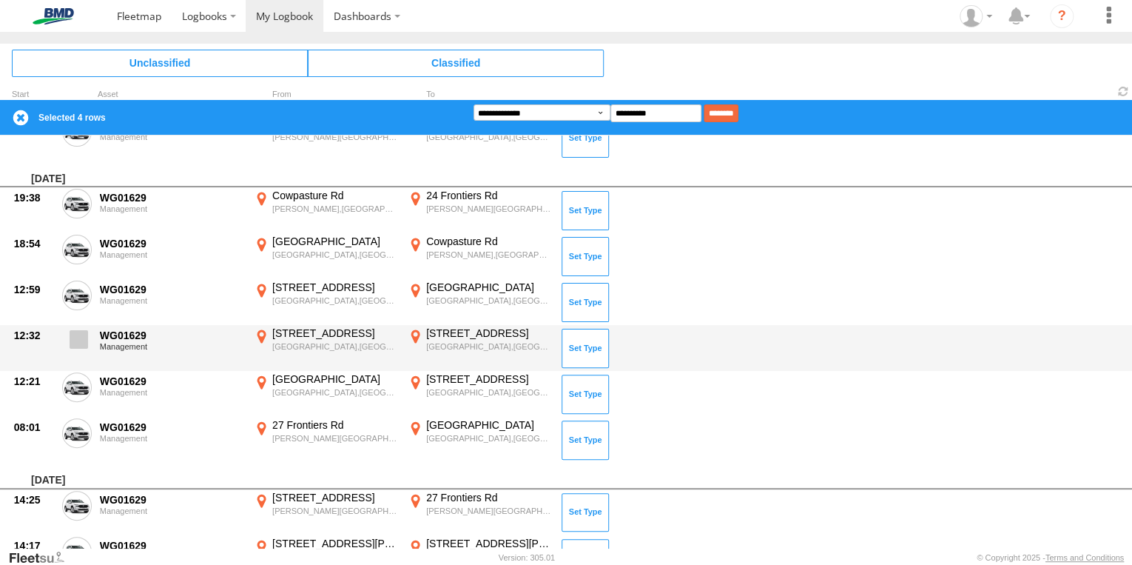
click at [81, 338] on span at bounding box center [79, 339] width 18 height 18
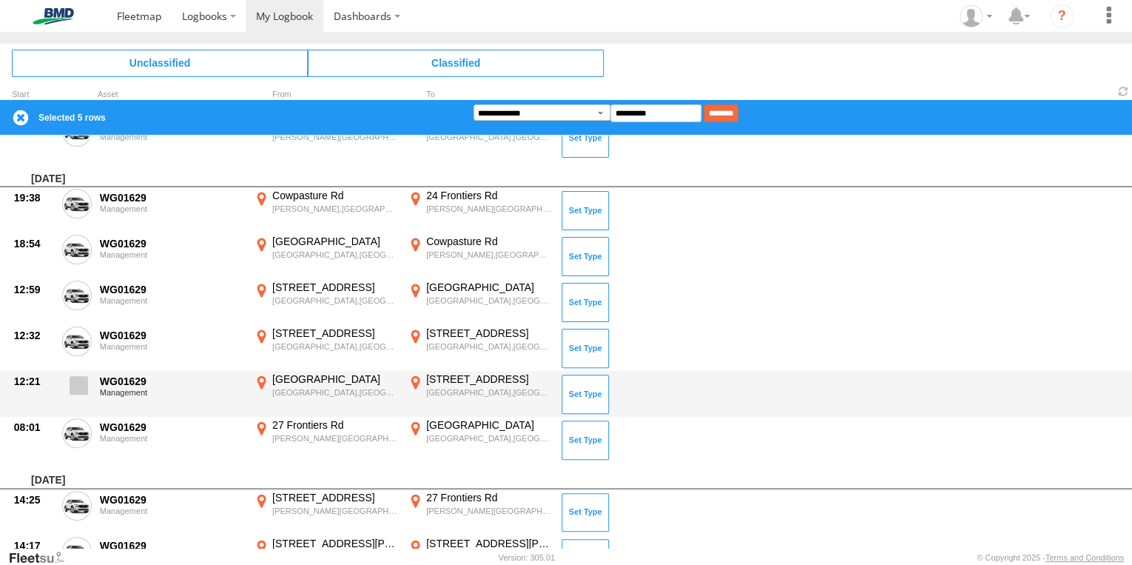
click at [82, 386] on span at bounding box center [79, 385] width 18 height 18
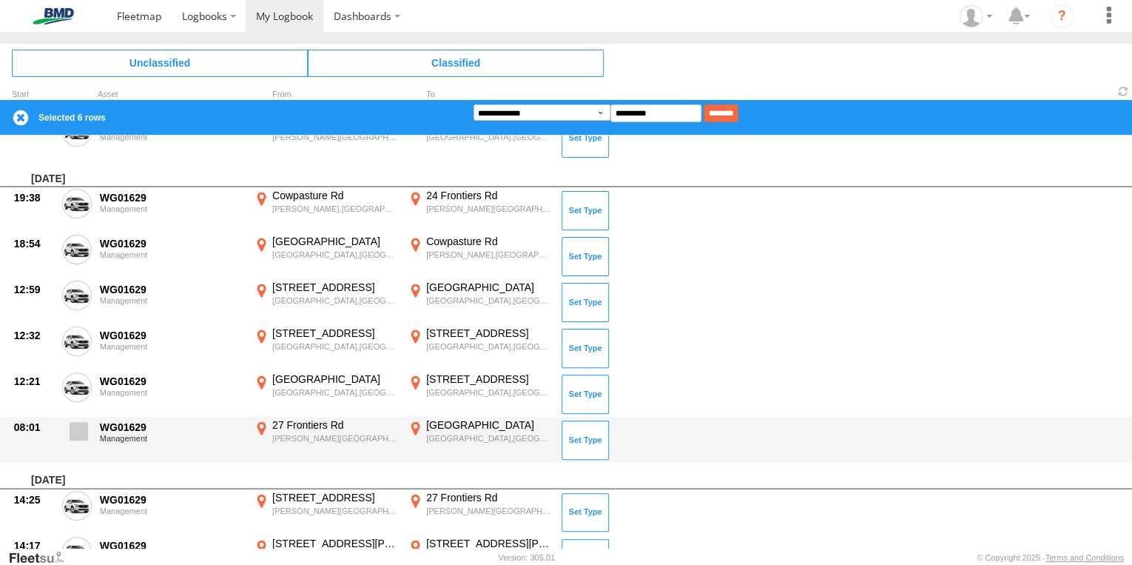
click at [78, 422] on span at bounding box center [79, 431] width 18 height 18
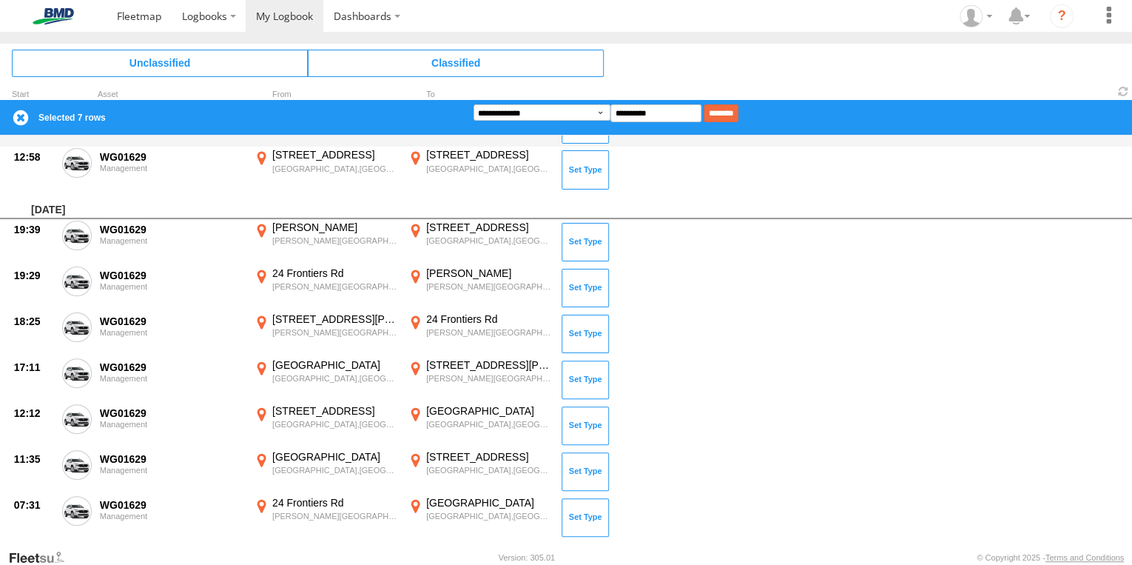
scroll to position [1617, 0]
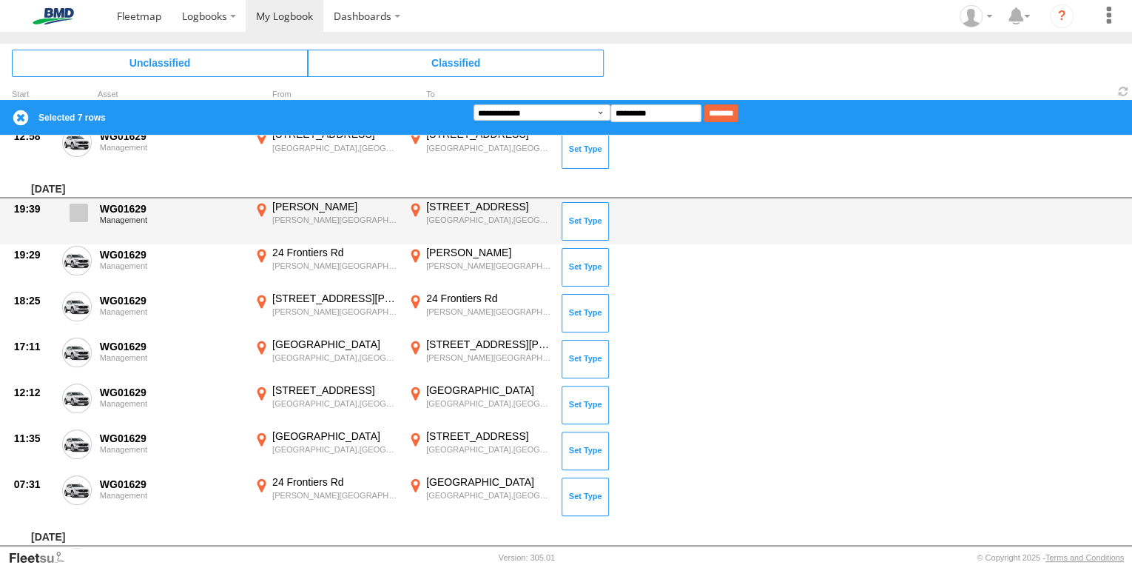
click at [81, 207] on span at bounding box center [79, 212] width 18 height 18
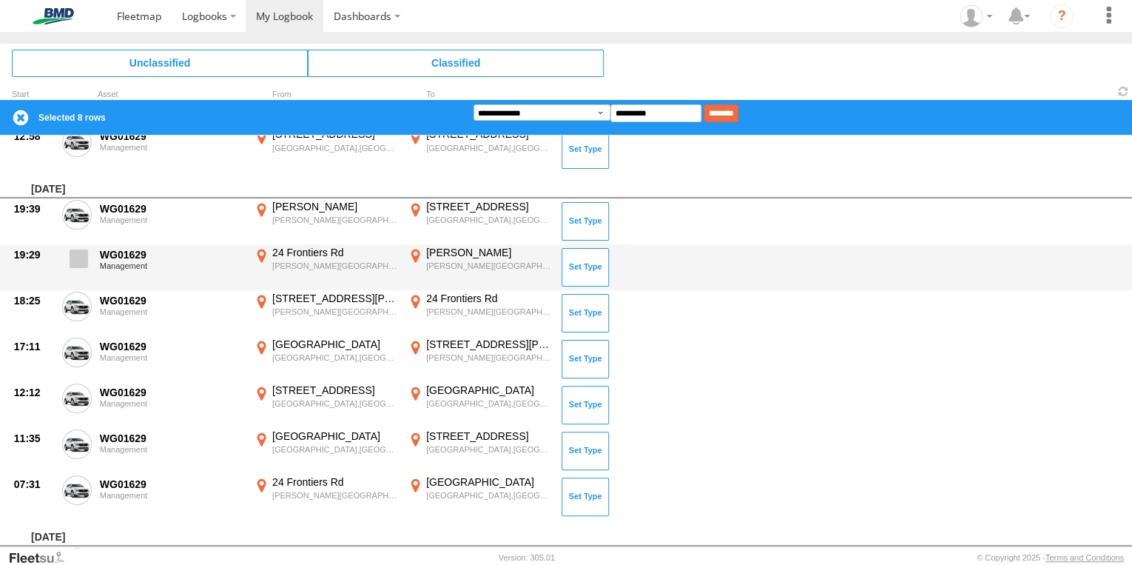
click at [78, 249] on span at bounding box center [79, 258] width 18 height 18
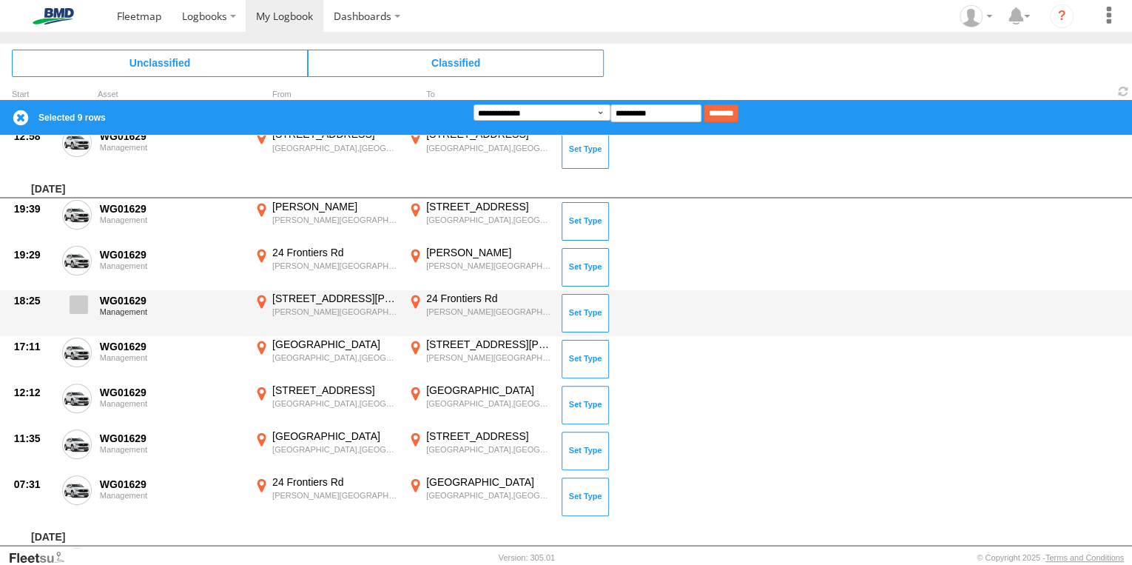
click at [78, 300] on span at bounding box center [79, 304] width 18 height 18
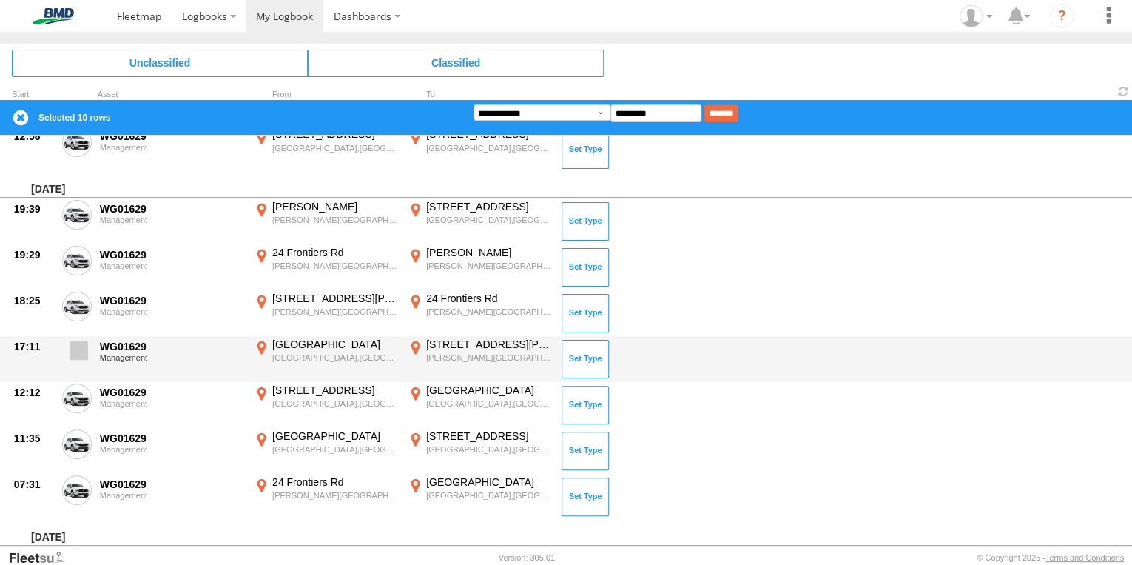
click at [78, 346] on span at bounding box center [79, 350] width 18 height 18
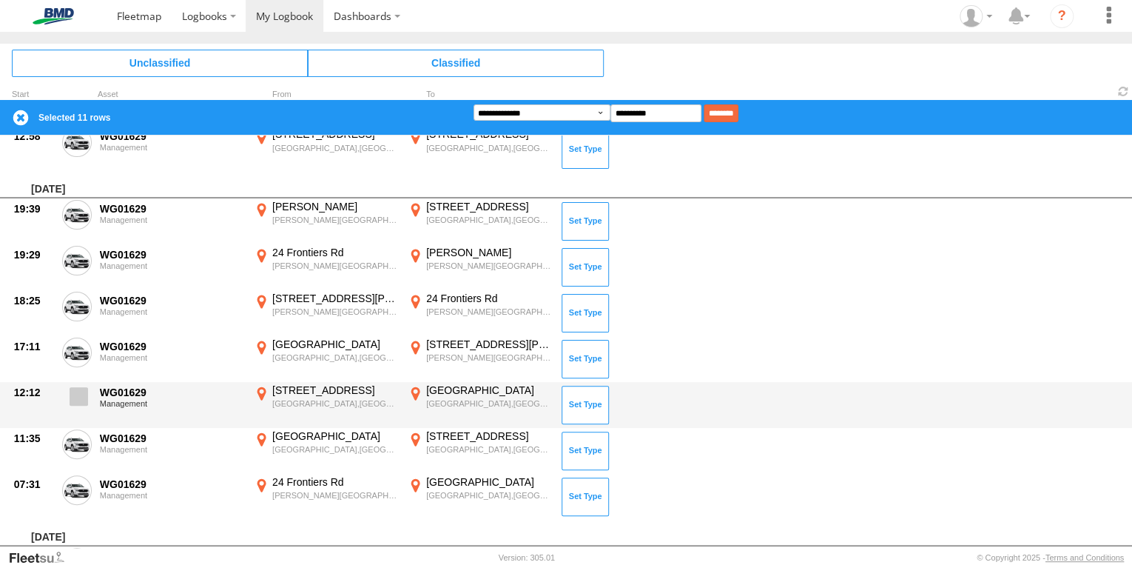
click at [78, 397] on span at bounding box center [79, 396] width 18 height 18
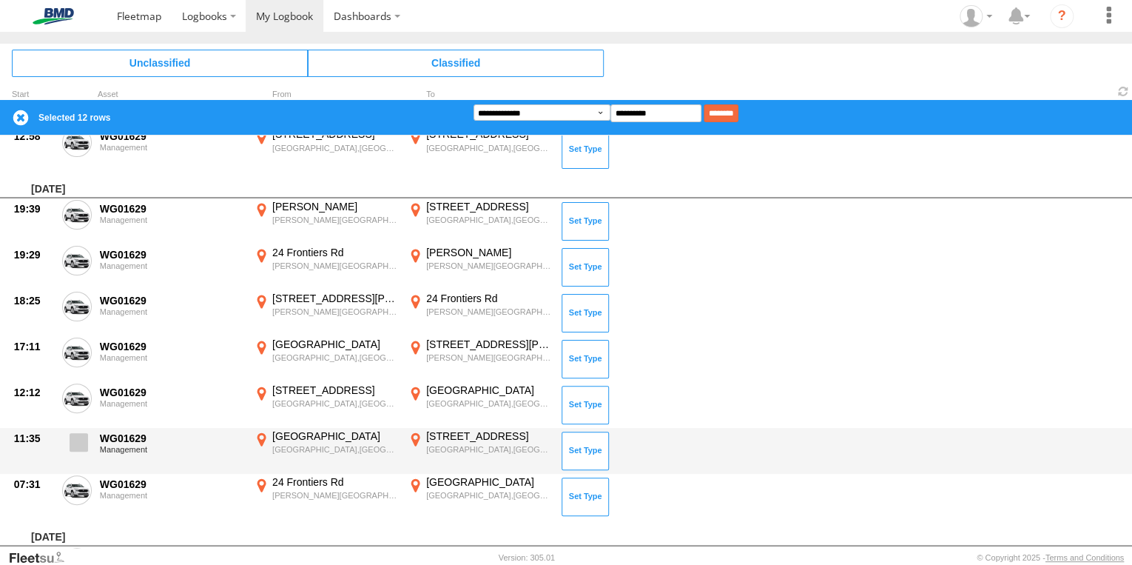
click at [78, 437] on span at bounding box center [79, 442] width 18 height 18
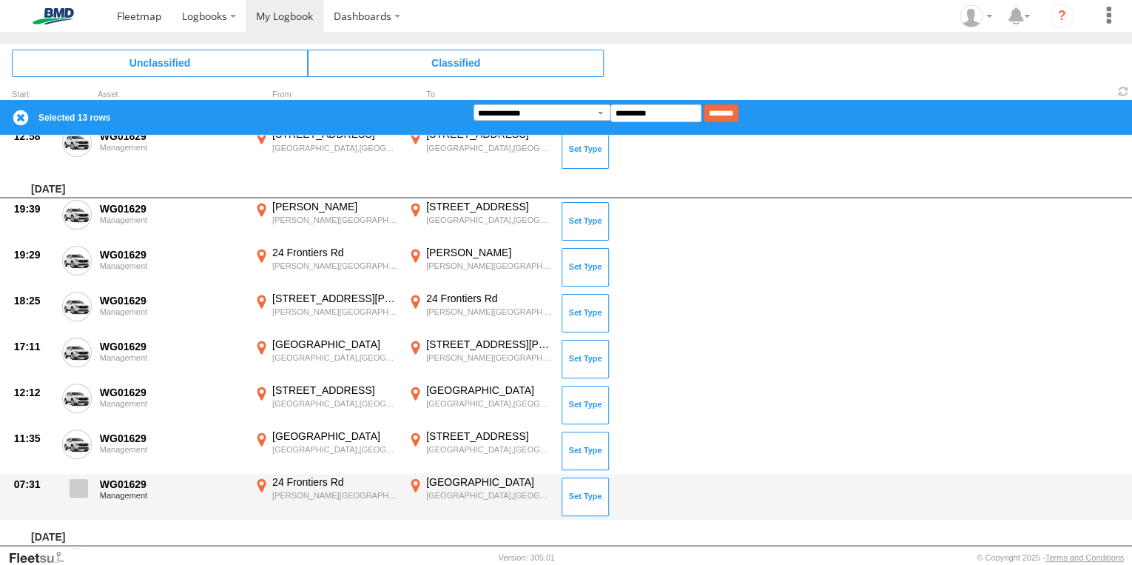
click at [76, 481] on span at bounding box center [79, 488] width 18 height 18
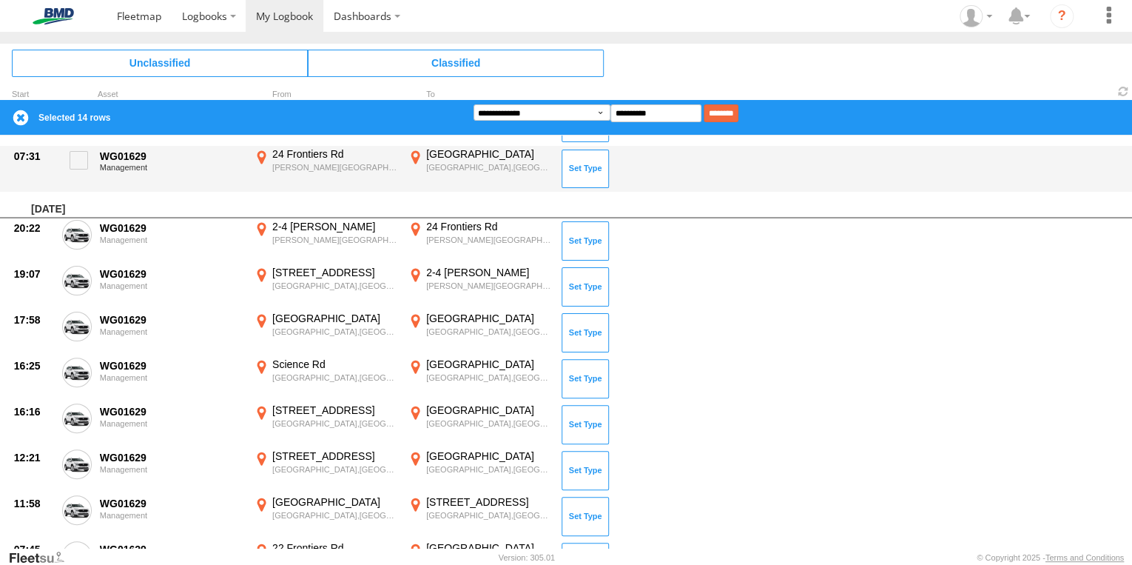
scroll to position [1972, 0]
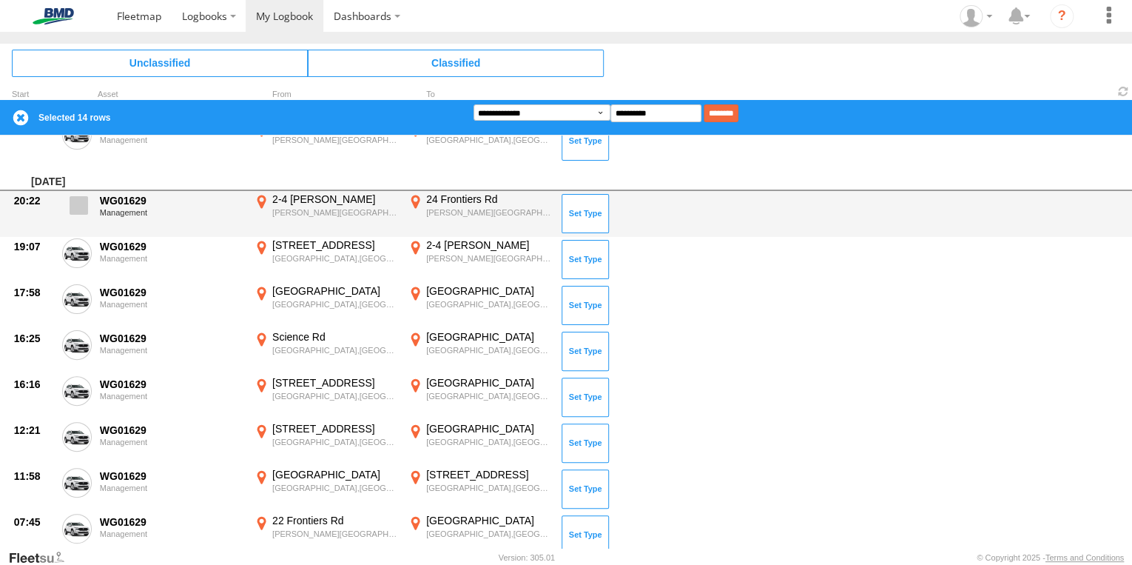
click at [77, 201] on span at bounding box center [79, 205] width 18 height 18
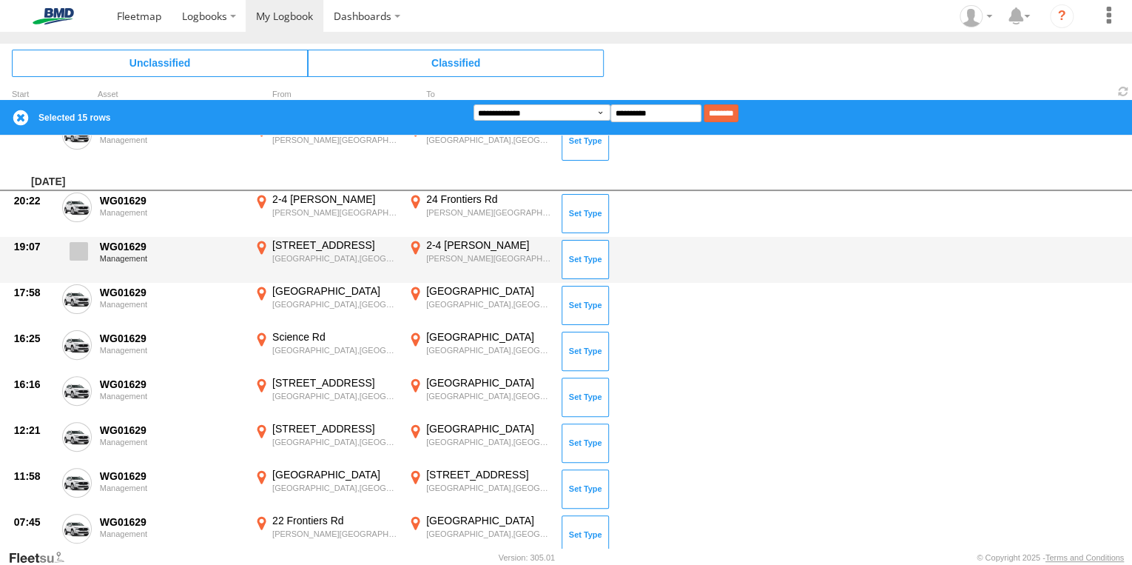
click at [75, 254] on span at bounding box center [79, 251] width 18 height 18
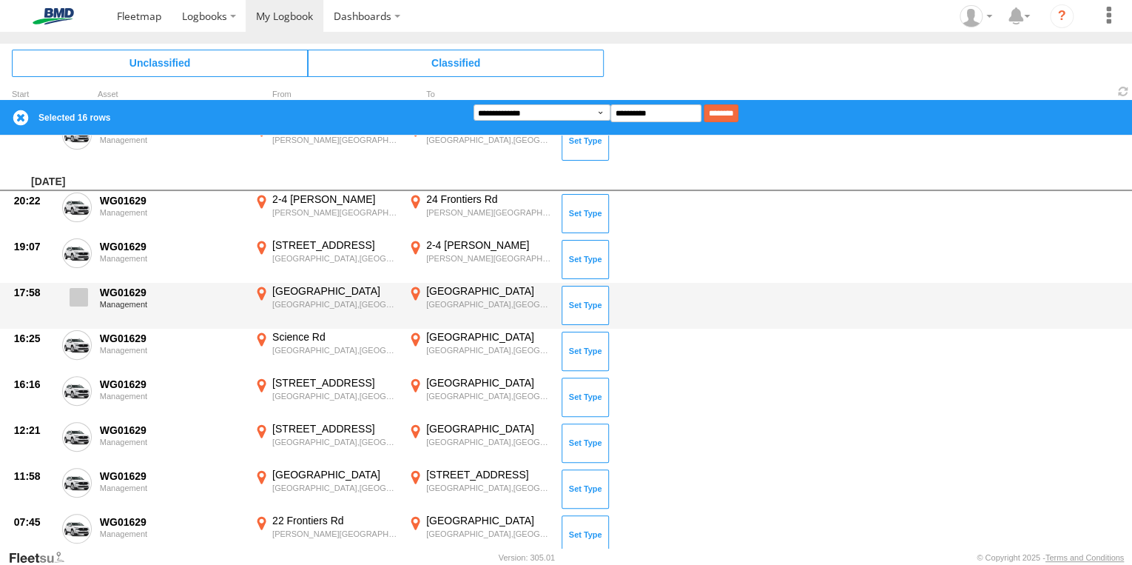
click at [74, 290] on span at bounding box center [79, 297] width 18 height 18
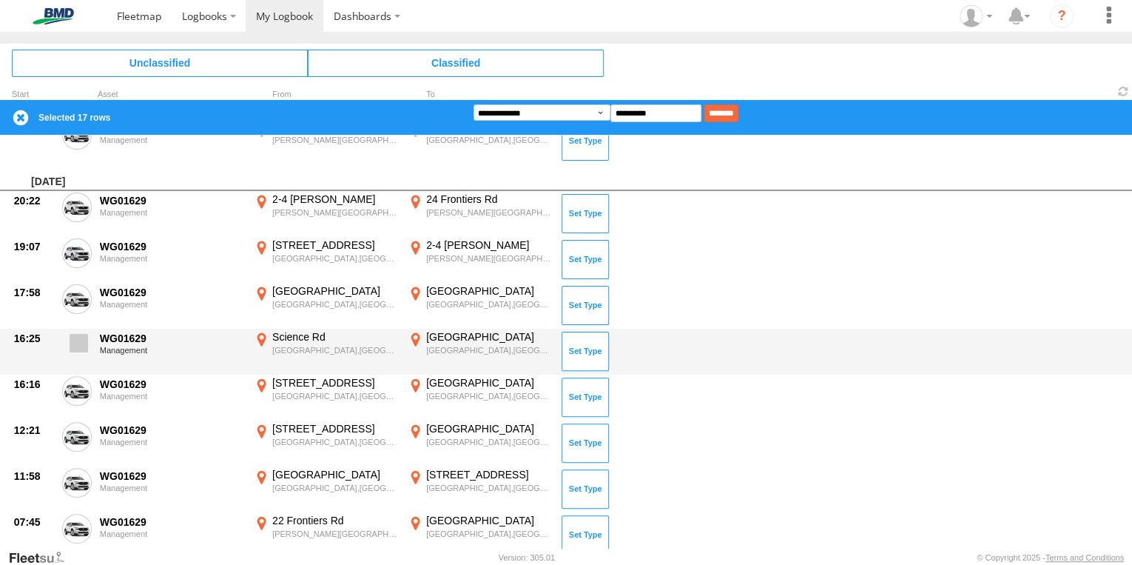
click at [75, 335] on span at bounding box center [79, 343] width 18 height 18
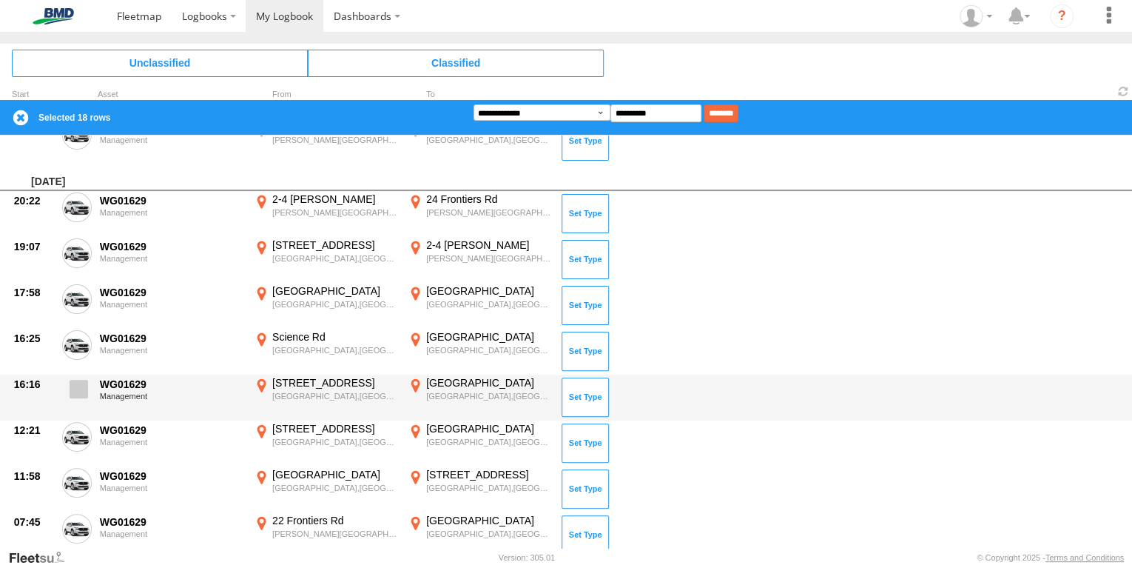
click at [80, 381] on span at bounding box center [79, 389] width 18 height 18
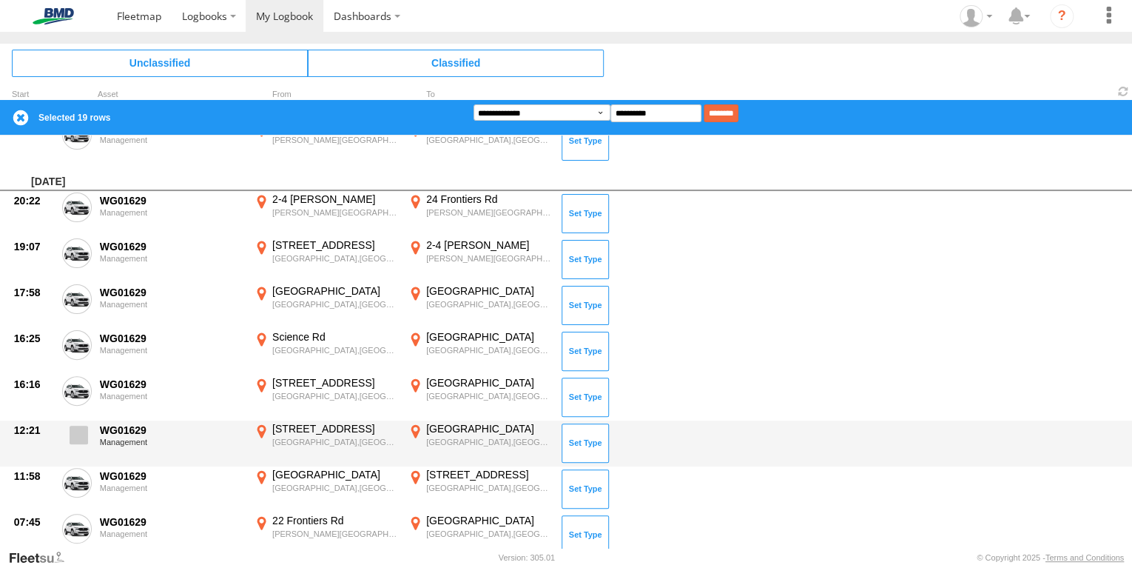
click at [80, 425] on span at bounding box center [79, 434] width 18 height 18
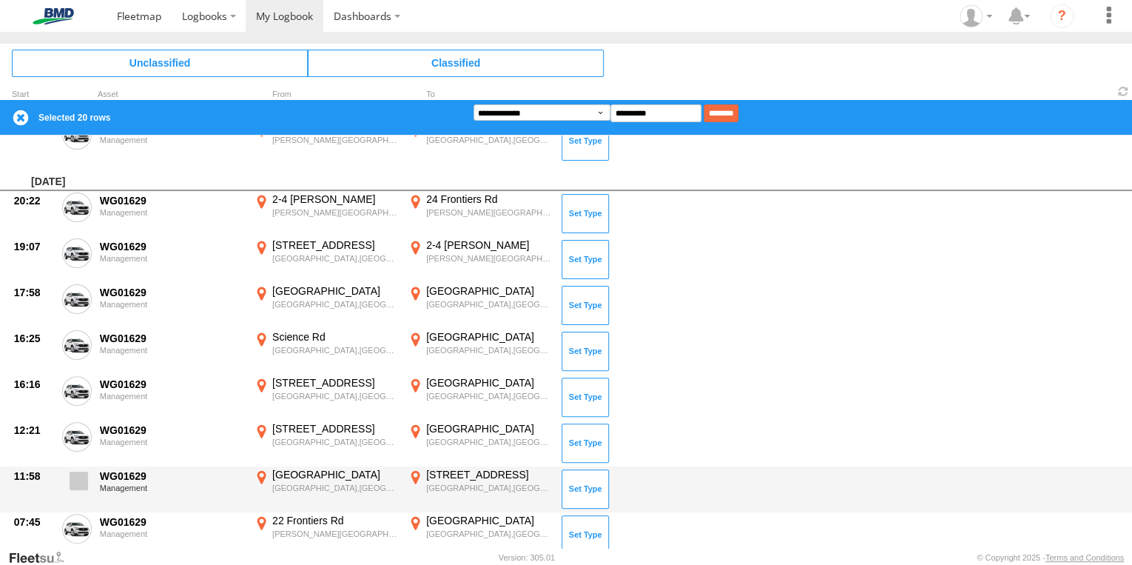
click at [80, 471] on span at bounding box center [79, 480] width 18 height 18
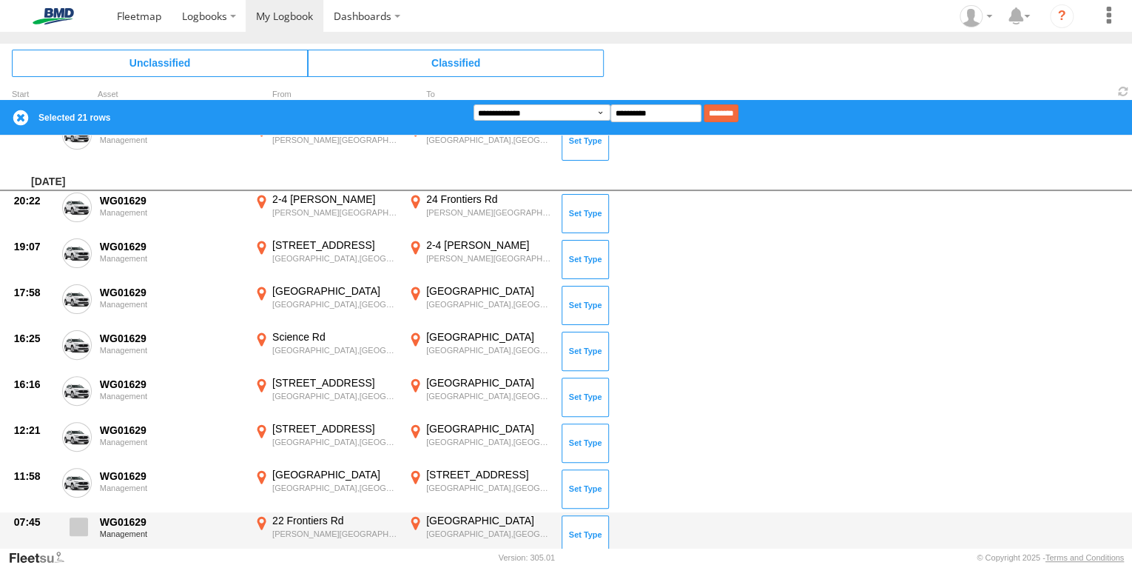
click at [72, 520] on span at bounding box center [79, 526] width 18 height 18
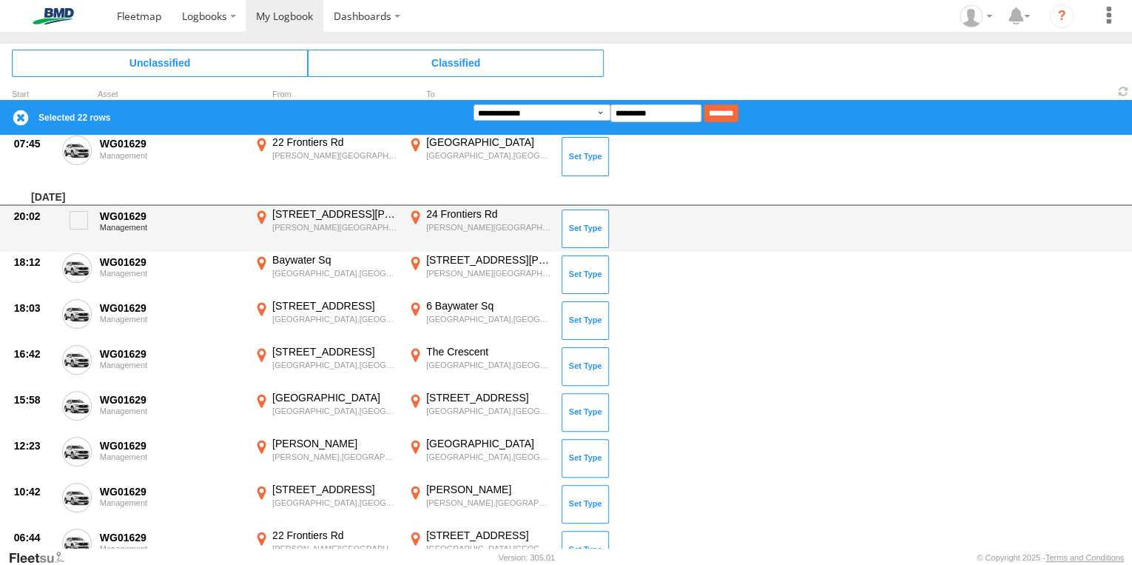
scroll to position [2386, 0]
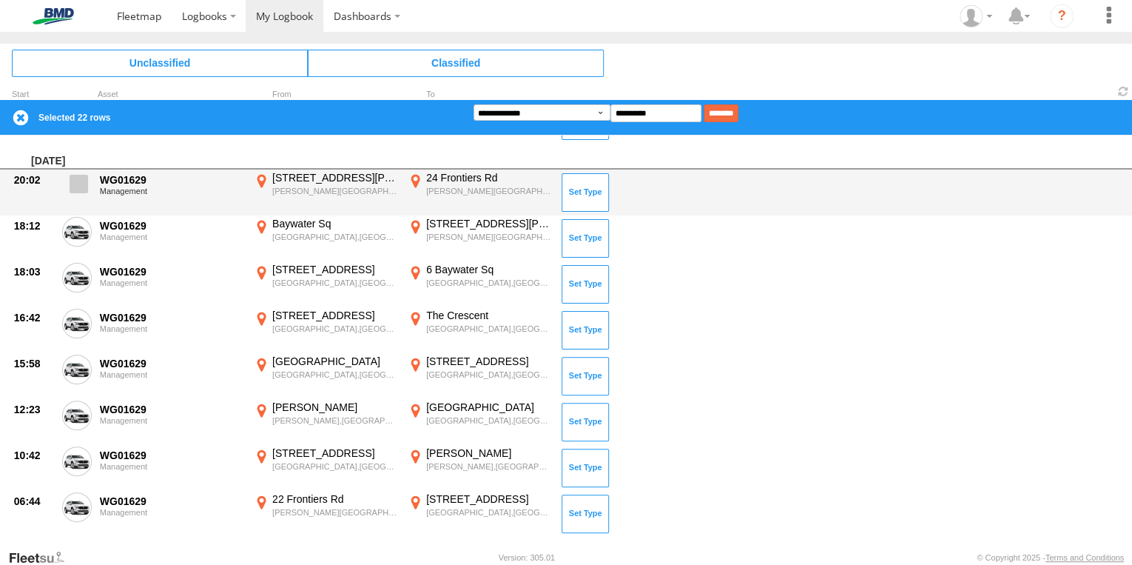
click at [80, 184] on span at bounding box center [79, 184] width 18 height 18
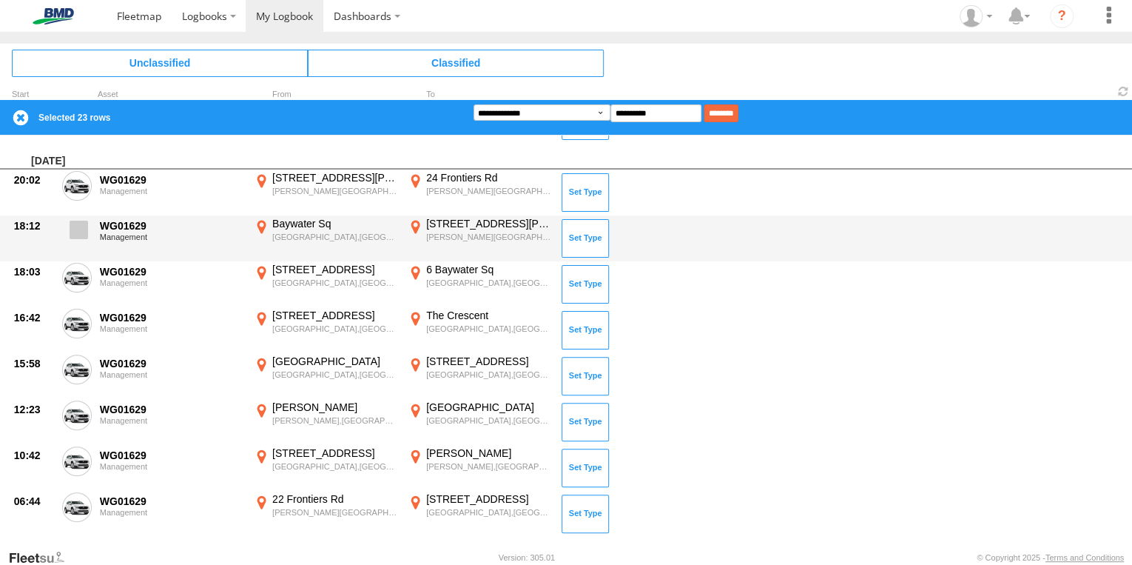
click at [79, 229] on span at bounding box center [79, 229] width 18 height 18
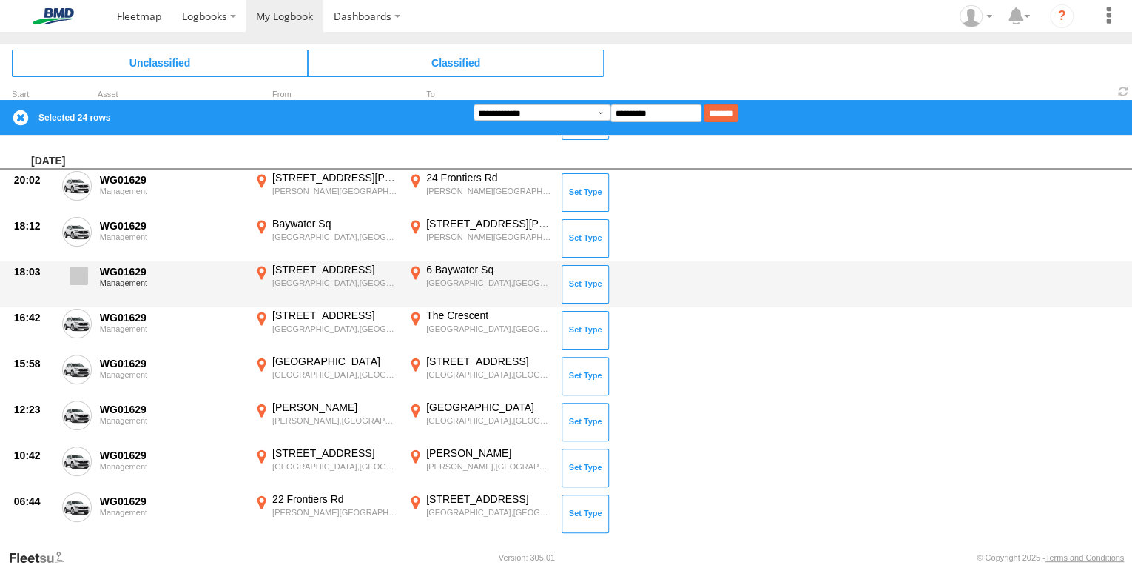
click at [84, 271] on span at bounding box center [79, 275] width 18 height 18
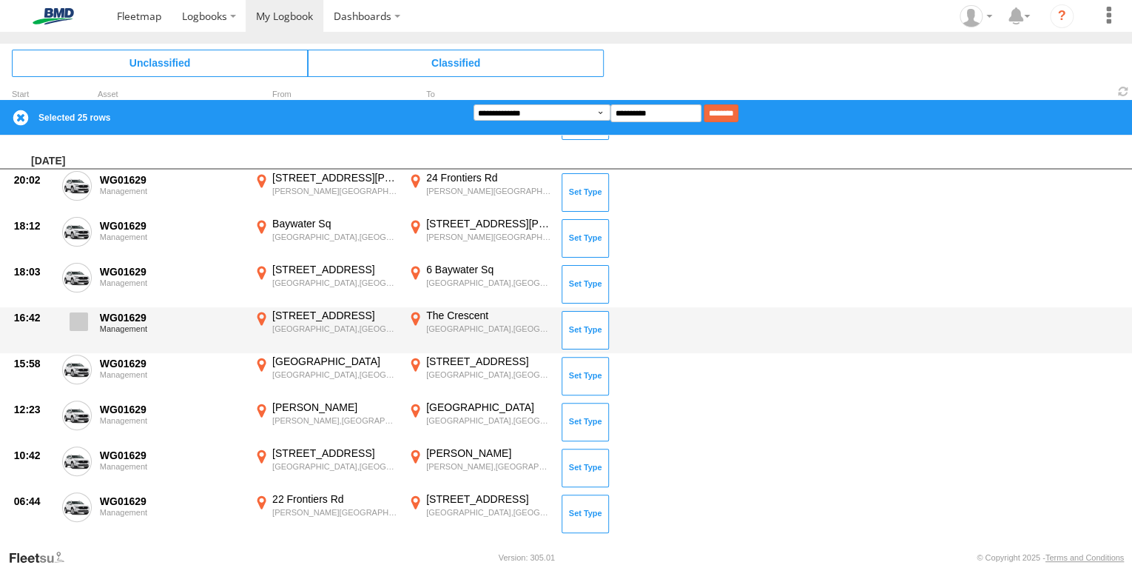
click at [81, 317] on span at bounding box center [79, 321] width 18 height 18
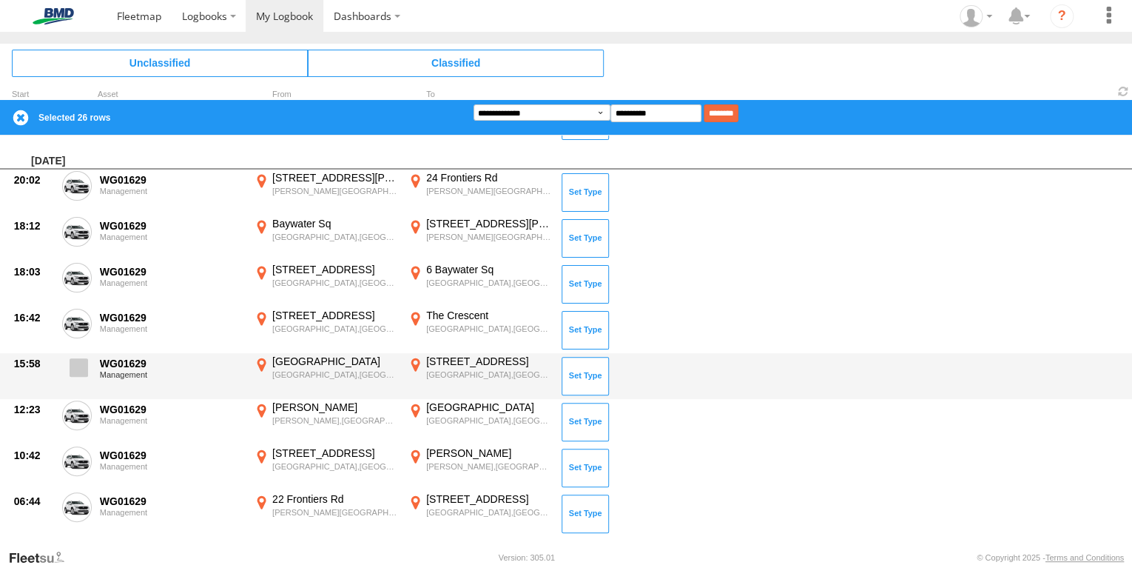
click at [80, 367] on span at bounding box center [79, 367] width 18 height 18
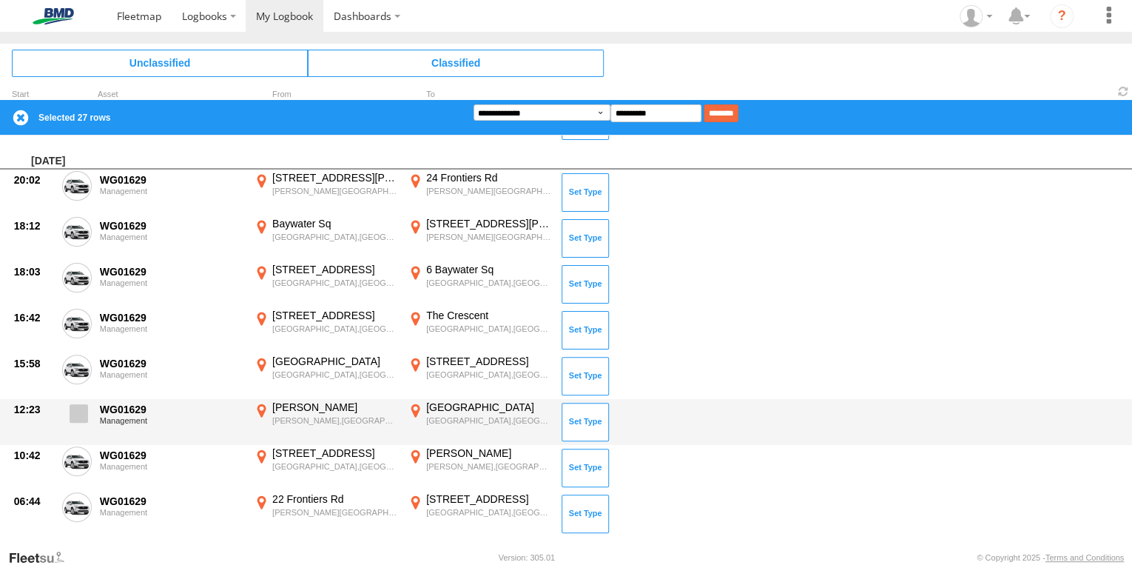
click at [77, 415] on span at bounding box center [79, 413] width 18 height 18
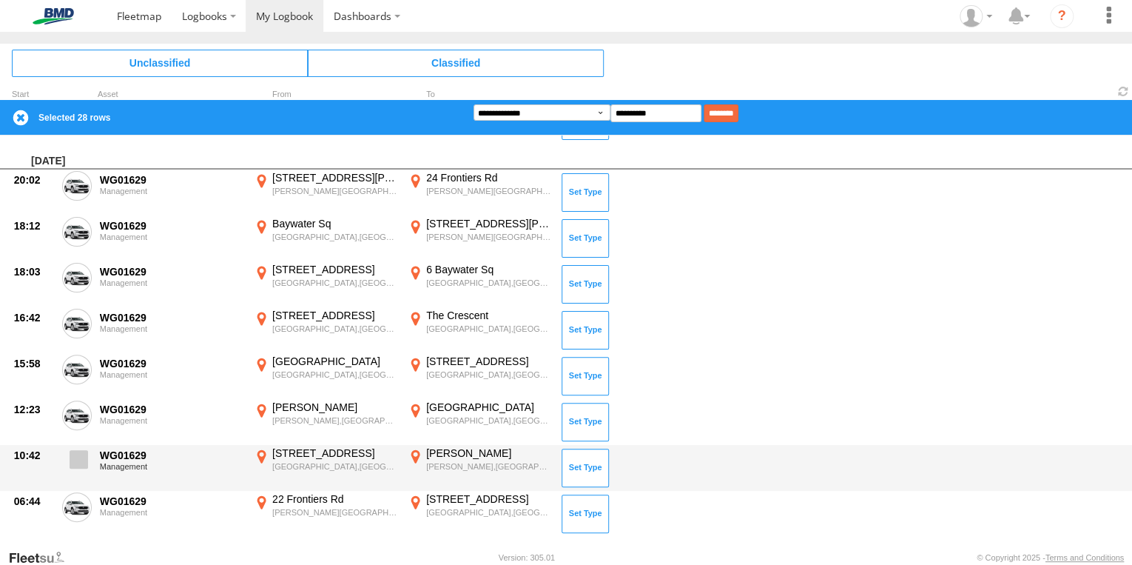
click at [77, 453] on span at bounding box center [79, 459] width 18 height 18
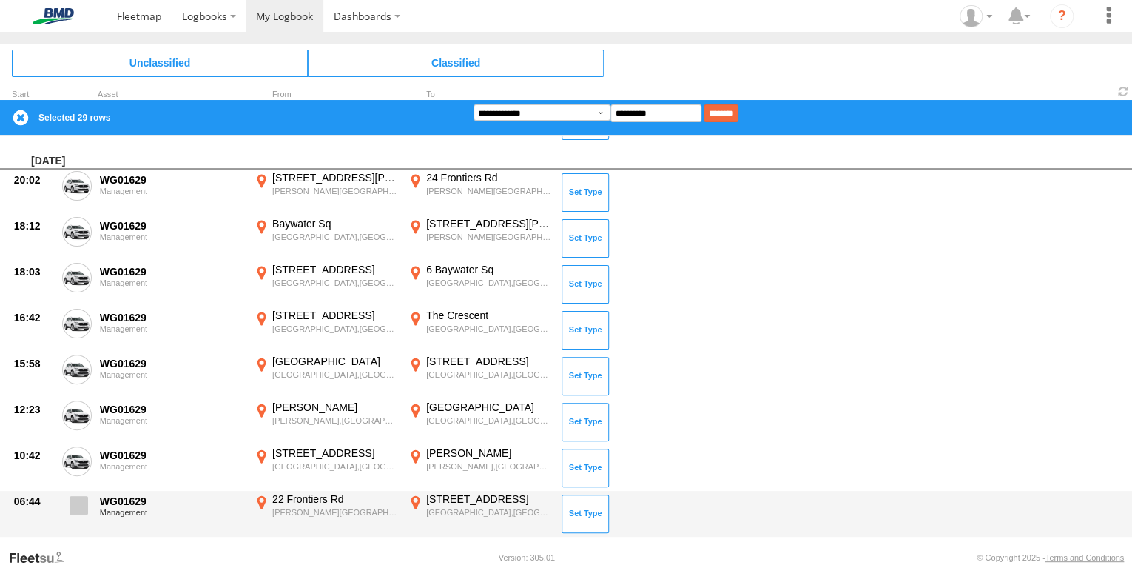
click at [78, 496] on span at bounding box center [79, 505] width 18 height 18
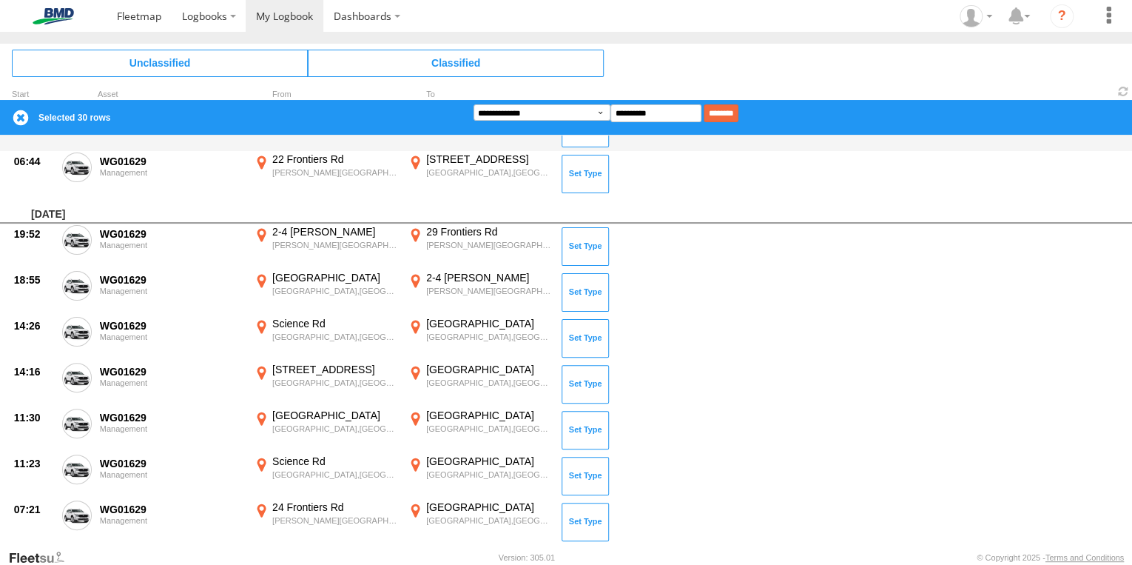
scroll to position [2741, 0]
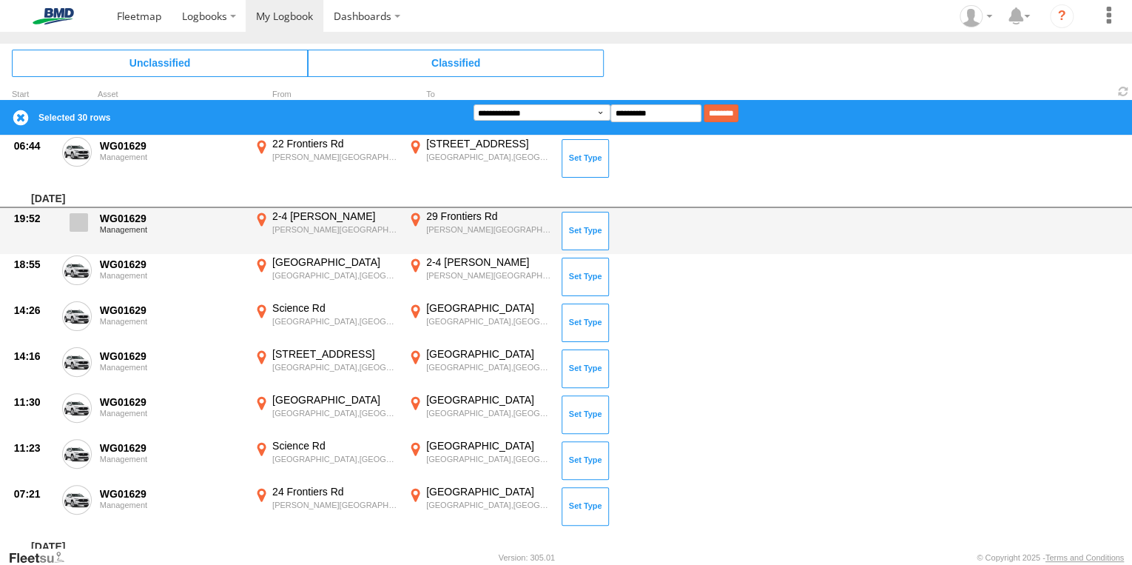
click at [76, 213] on span at bounding box center [79, 222] width 18 height 18
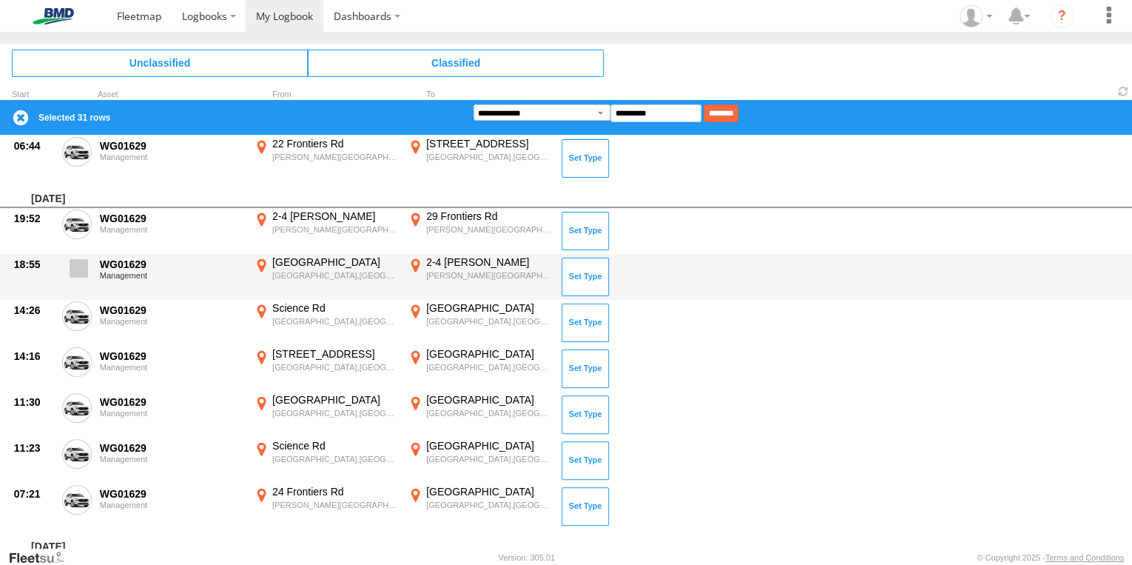
click at [71, 266] on span at bounding box center [79, 268] width 18 height 18
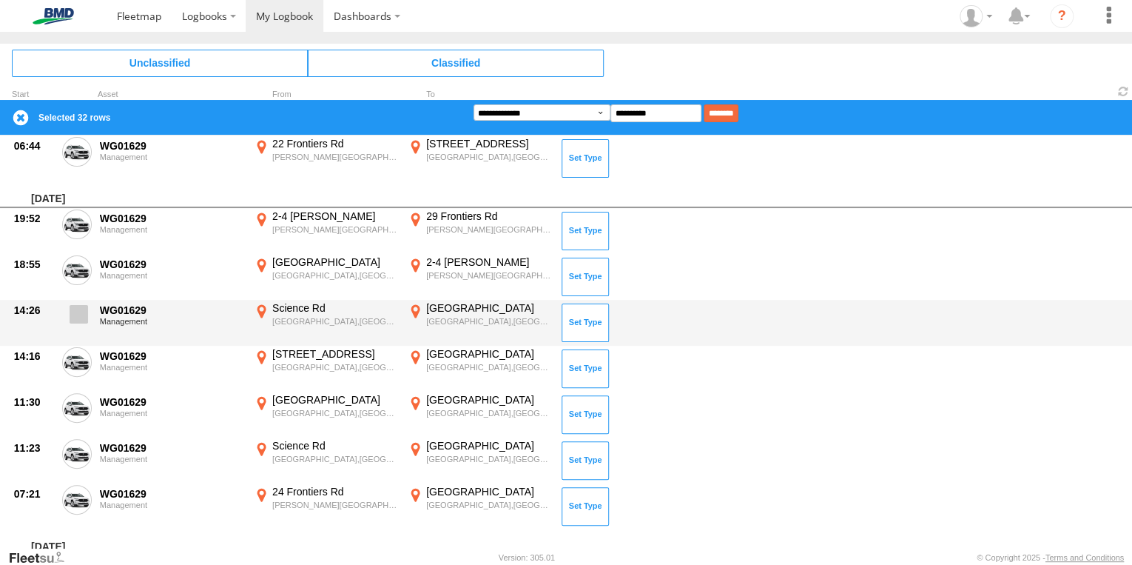
click at [70, 305] on span at bounding box center [79, 314] width 18 height 18
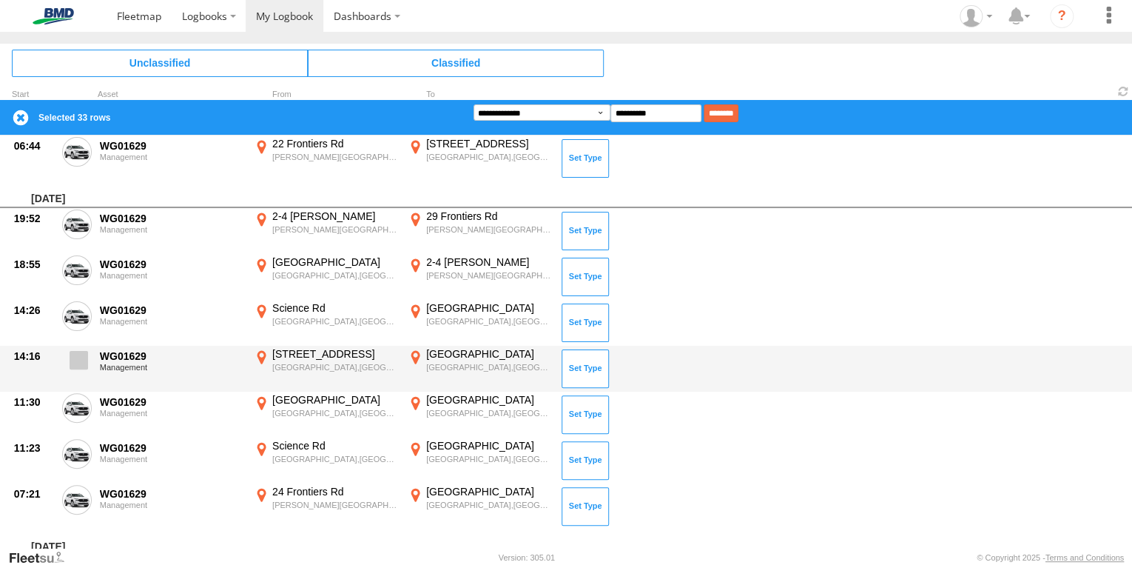
click at [74, 351] on span at bounding box center [79, 360] width 18 height 18
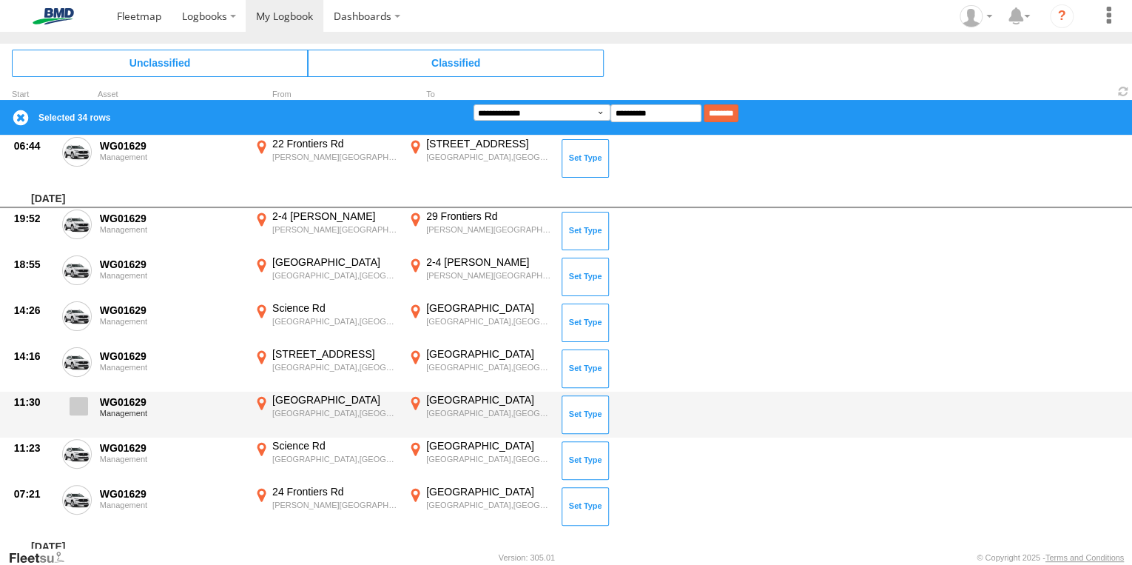
click at [68, 406] on label at bounding box center [77, 410] width 30 height 34
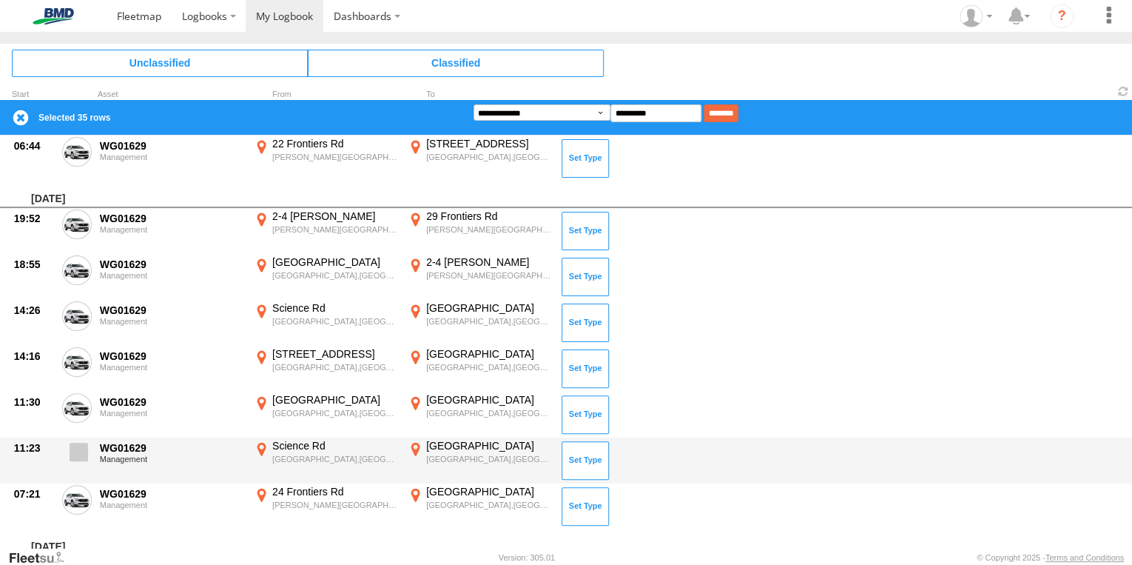
click at [78, 445] on span at bounding box center [79, 451] width 18 height 18
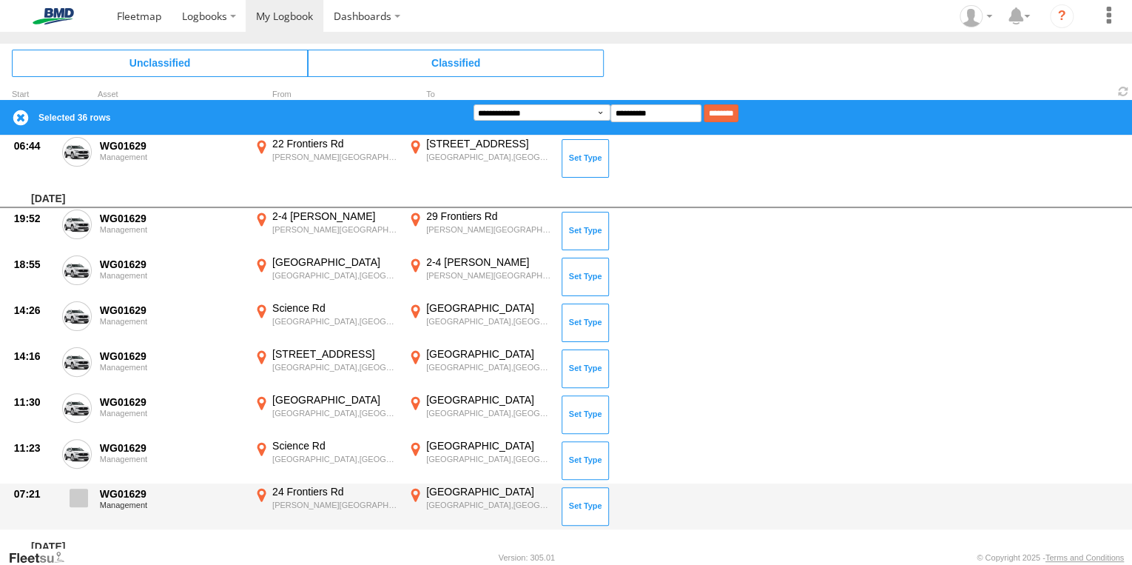
click at [82, 488] on span at bounding box center [79, 497] width 18 height 18
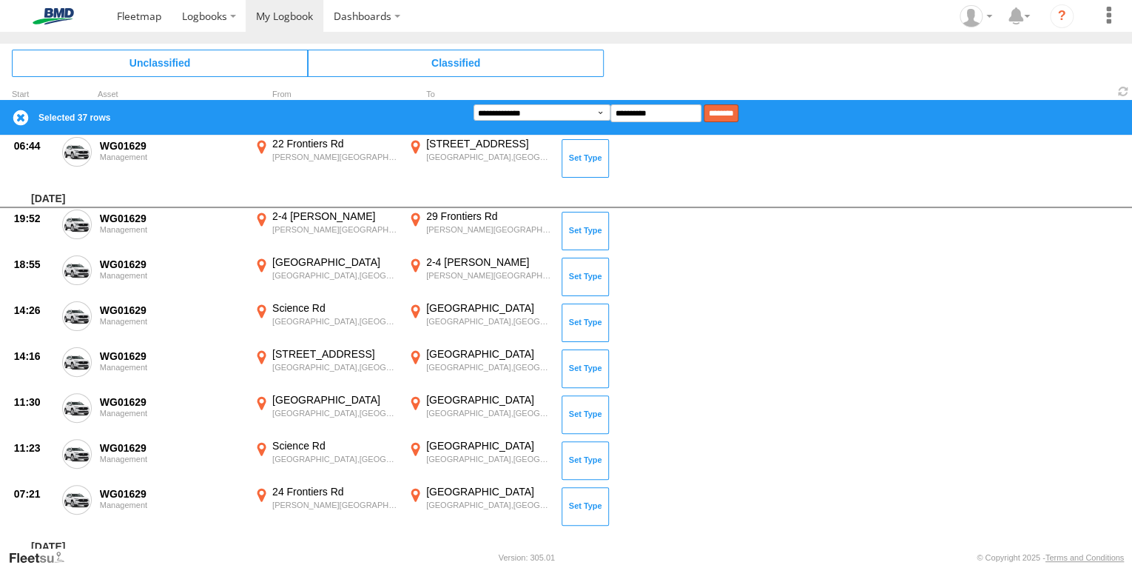
click at [734, 116] on input "********" at bounding box center [721, 113] width 35 height 18
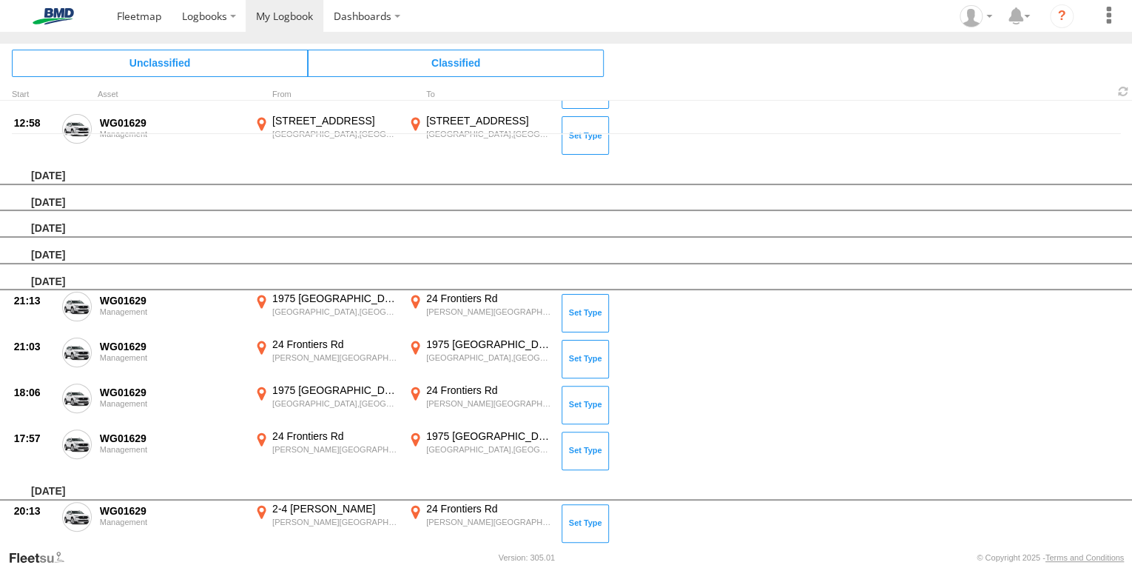
scroll to position [0, 0]
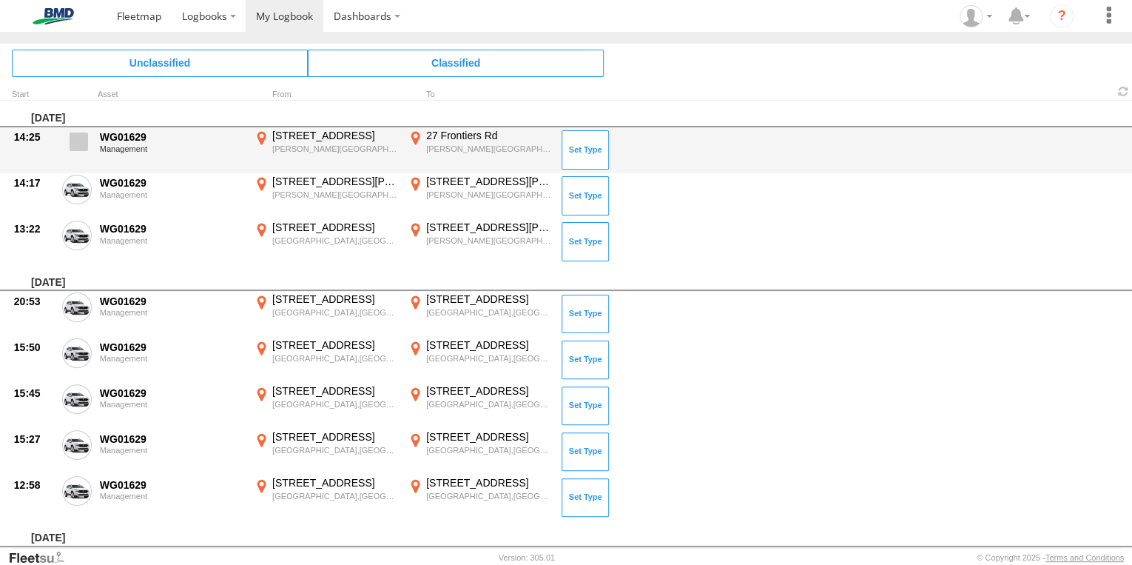
click at [78, 143] on span at bounding box center [79, 141] width 18 height 18
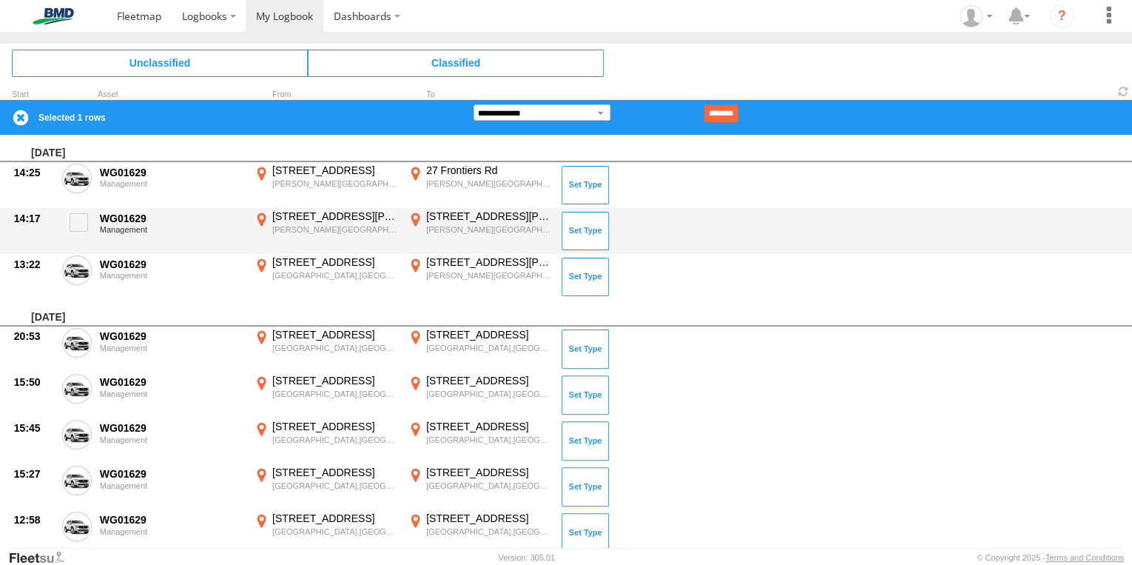
drag, startPoint x: 78, startPoint y: 216, endPoint x: 83, endPoint y: 243, distance: 27.0
click at [78, 217] on span at bounding box center [79, 222] width 18 height 18
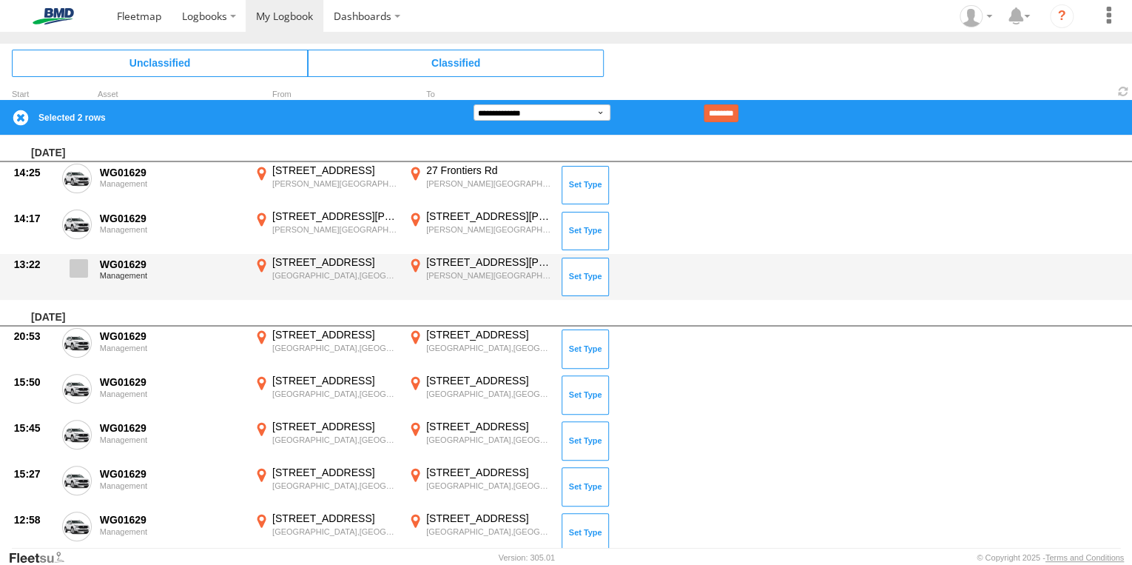
click at [81, 269] on span at bounding box center [79, 268] width 18 height 18
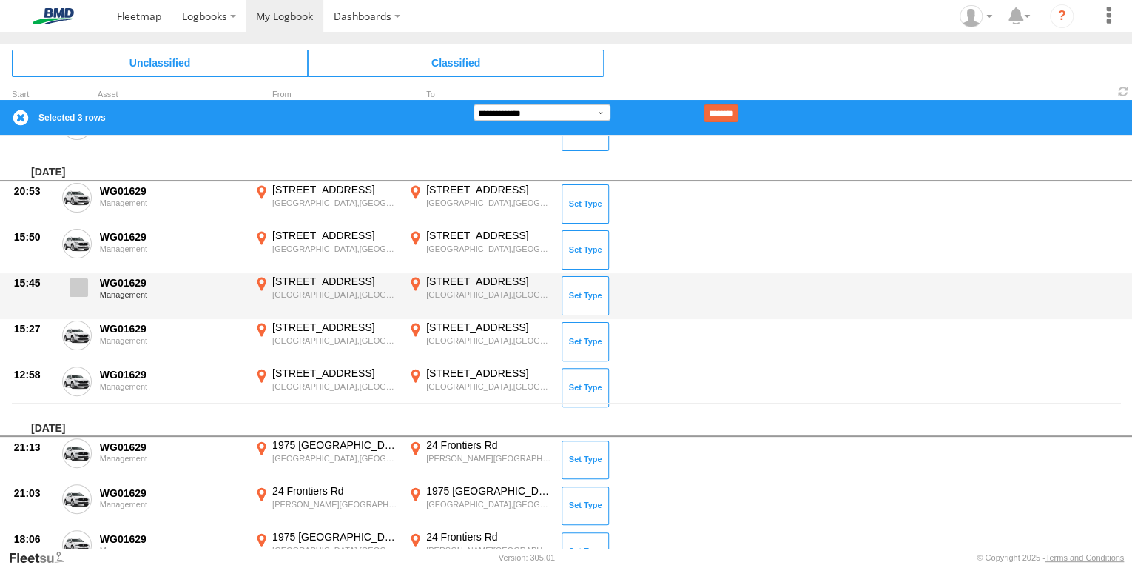
scroll to position [178, 0]
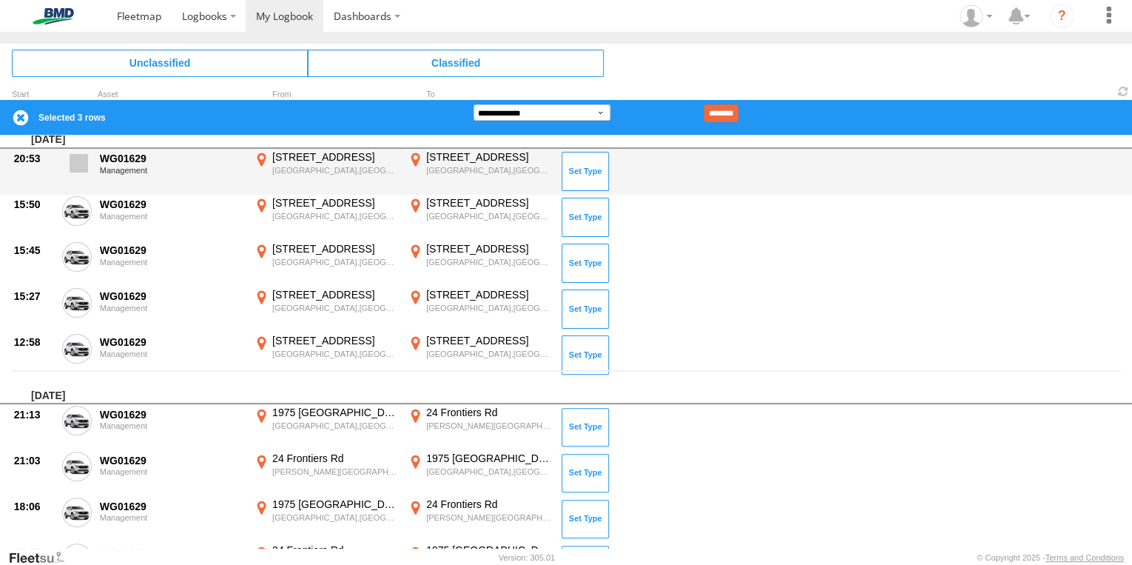
click at [79, 169] on span at bounding box center [79, 163] width 18 height 18
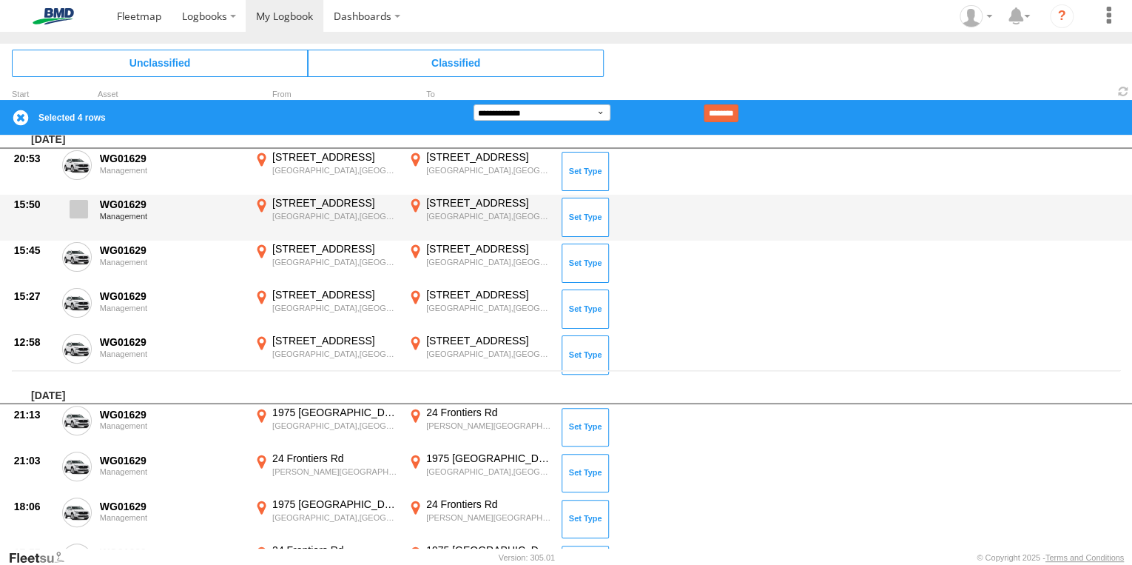
click at [78, 210] on span at bounding box center [79, 209] width 18 height 18
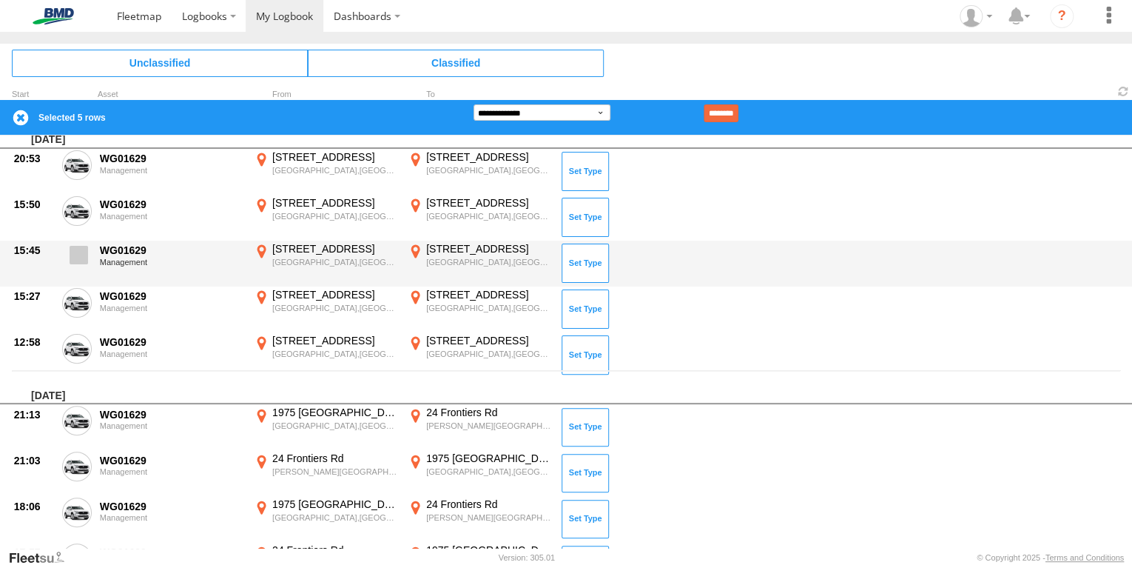
click at [76, 249] on span at bounding box center [79, 255] width 18 height 18
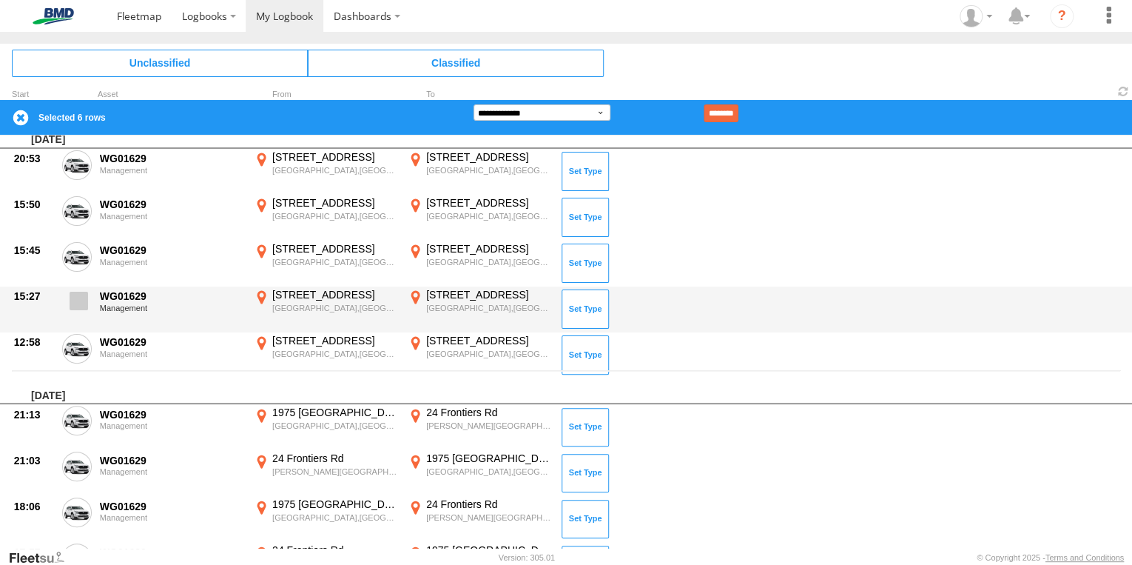
click at [73, 300] on span at bounding box center [79, 301] width 18 height 18
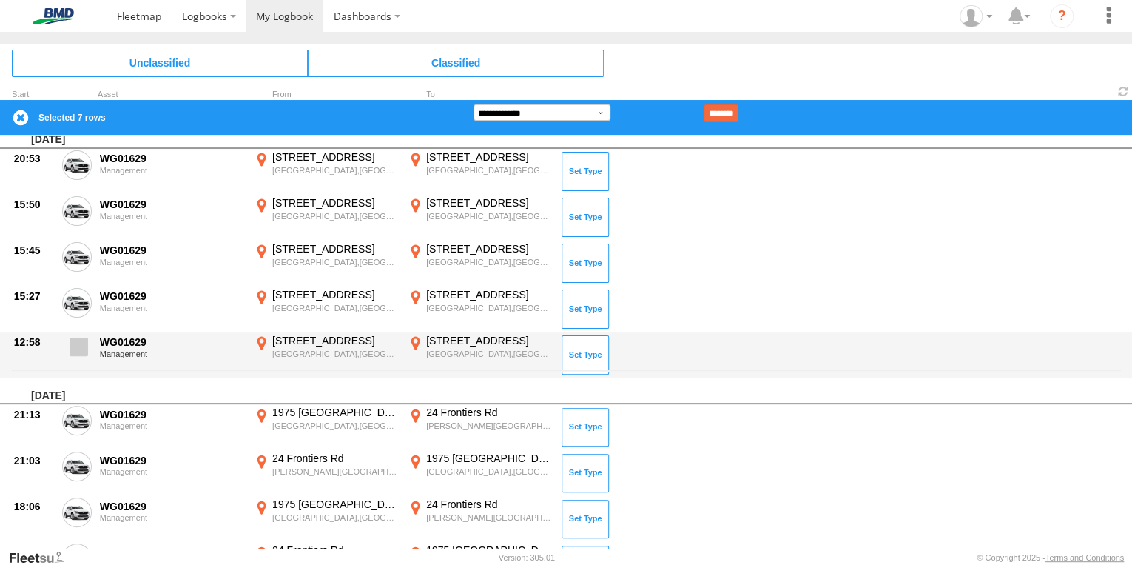
click at [77, 349] on span at bounding box center [79, 346] width 18 height 18
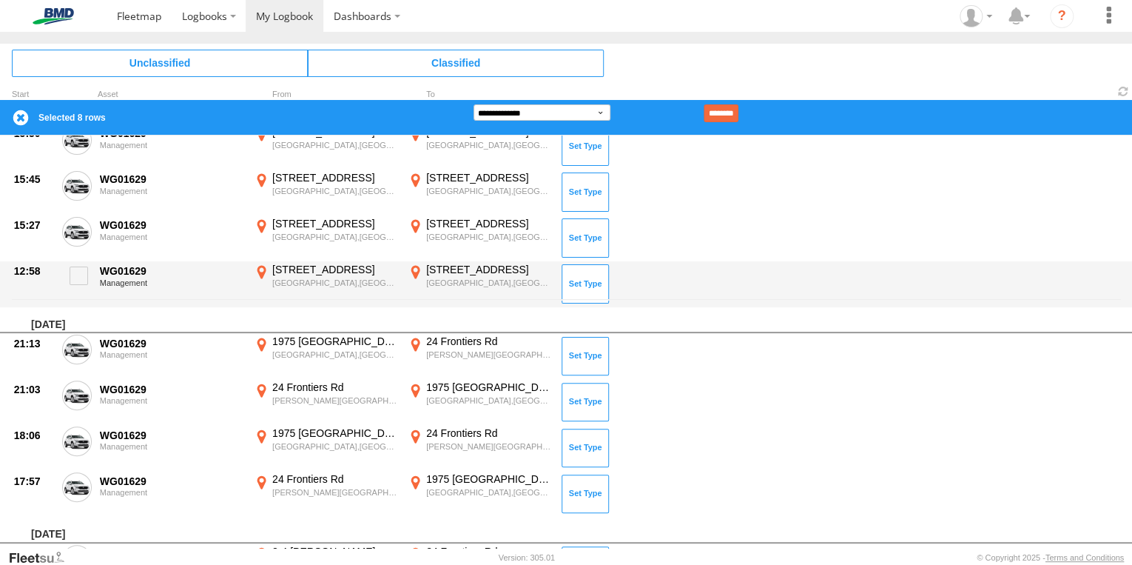
scroll to position [355, 0]
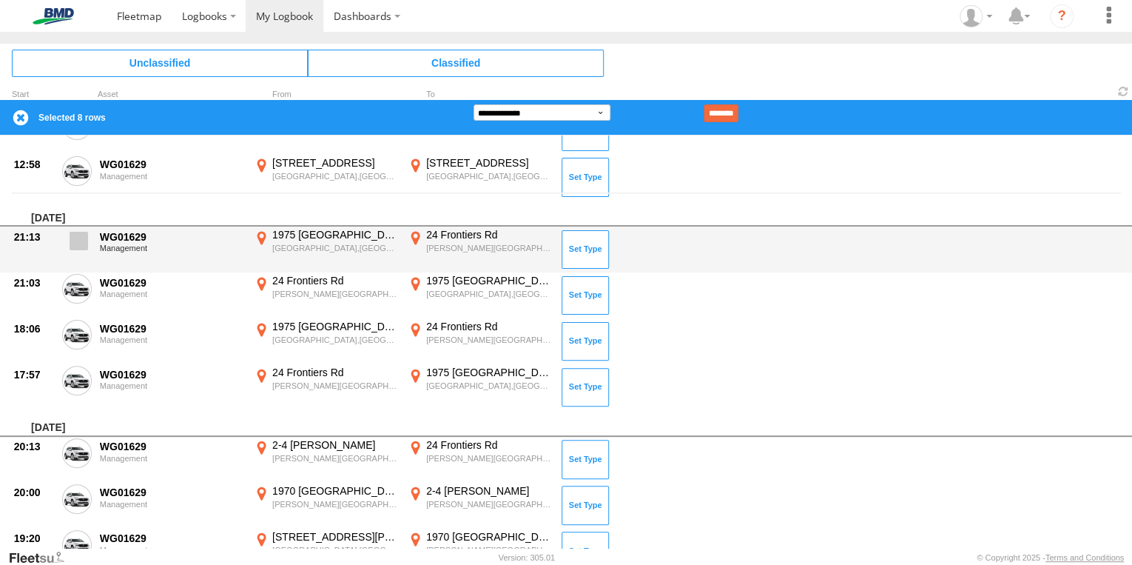
click at [82, 246] on span at bounding box center [79, 241] width 18 height 18
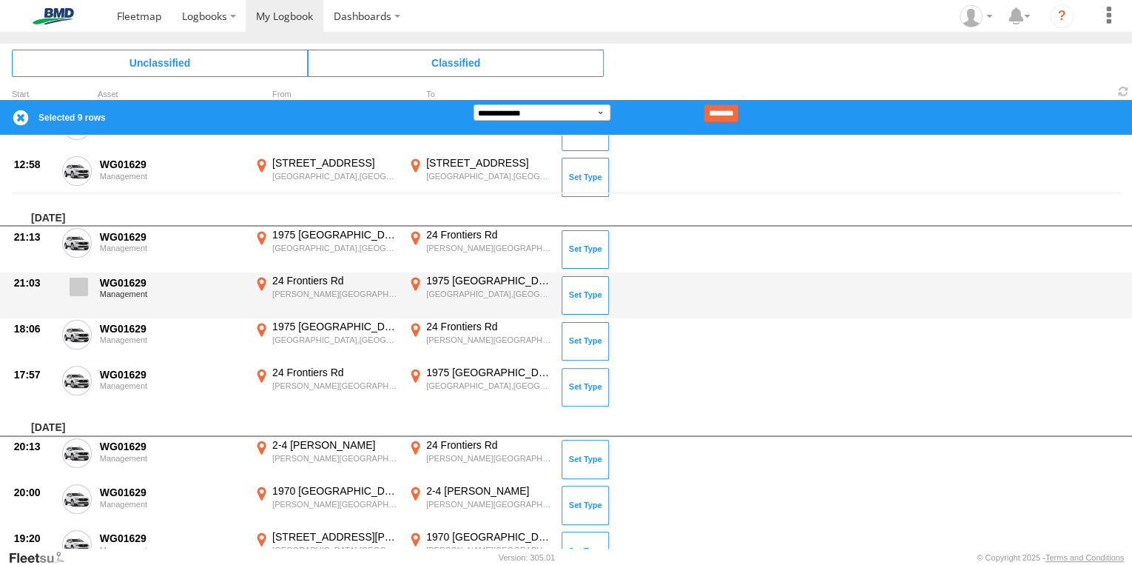
click at [83, 277] on span at bounding box center [79, 286] width 18 height 18
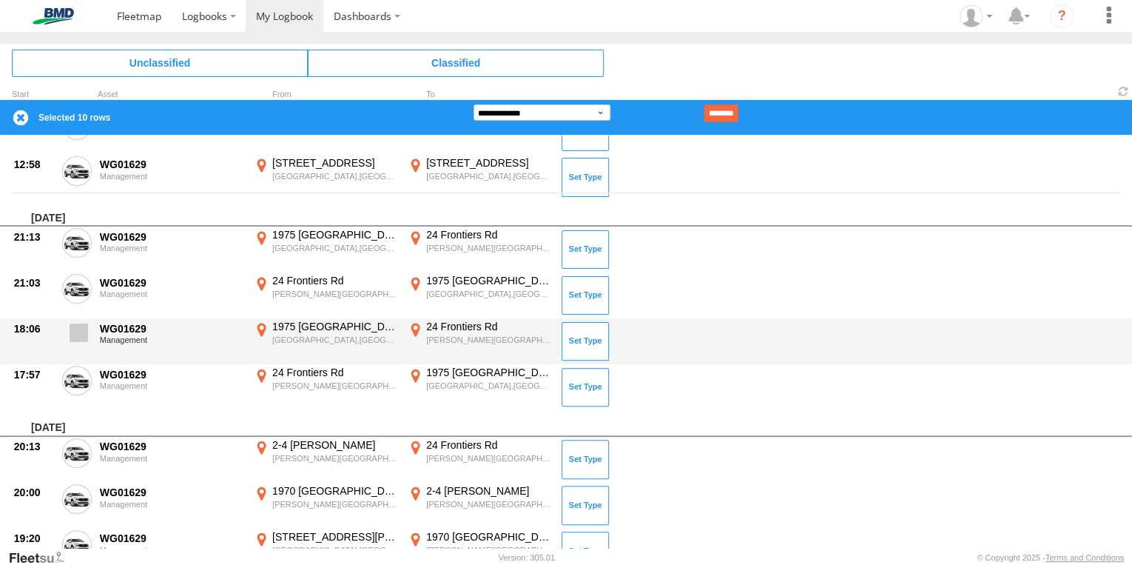
click at [80, 326] on span at bounding box center [79, 332] width 18 height 18
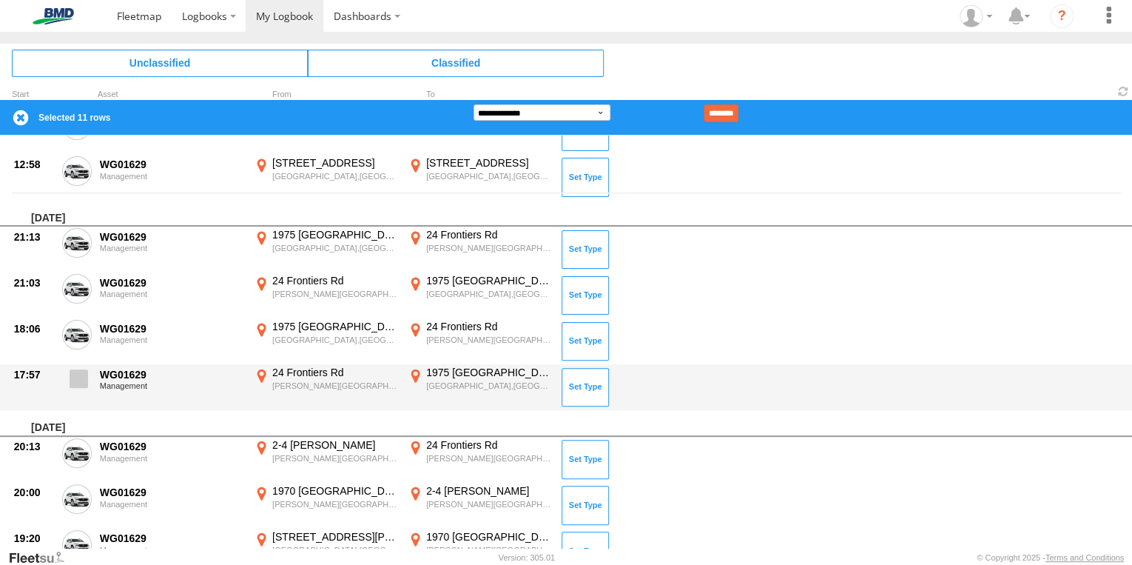
click at [79, 382] on span at bounding box center [79, 378] width 18 height 18
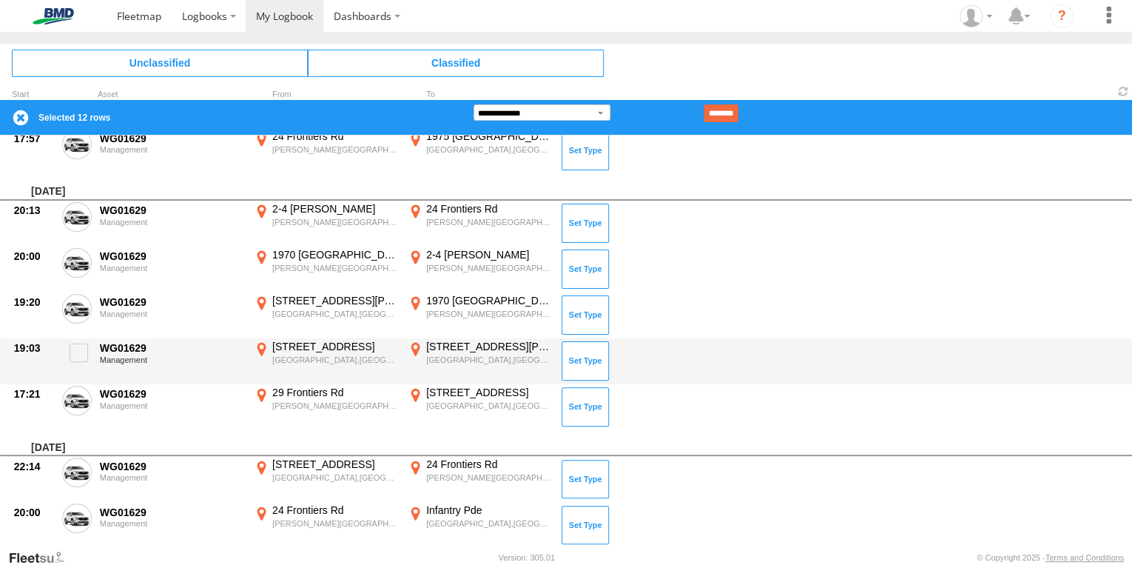
scroll to position [592, 0]
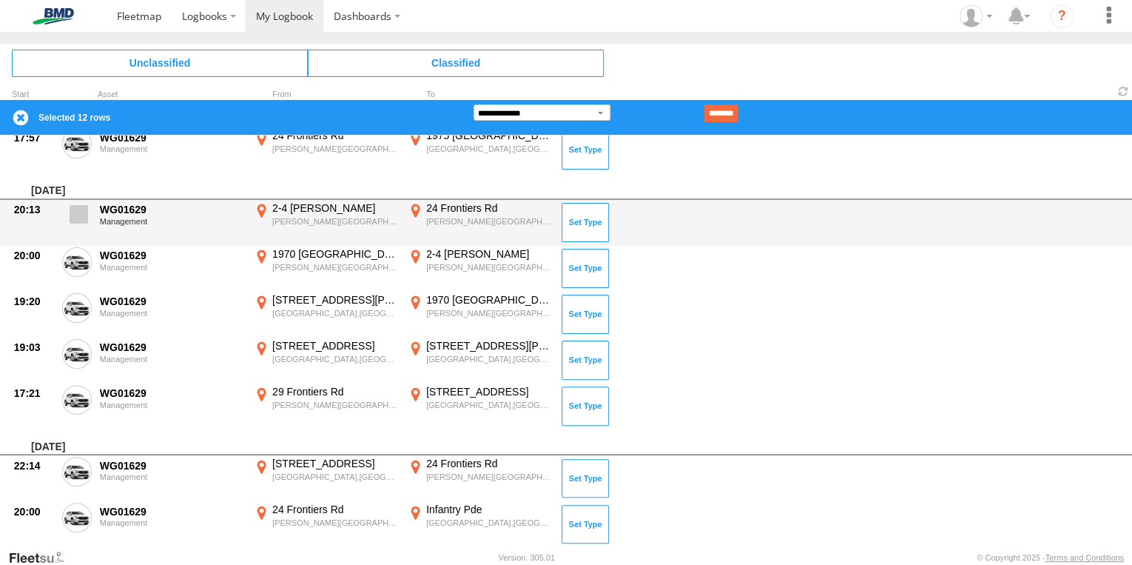
click at [82, 220] on span at bounding box center [79, 214] width 18 height 18
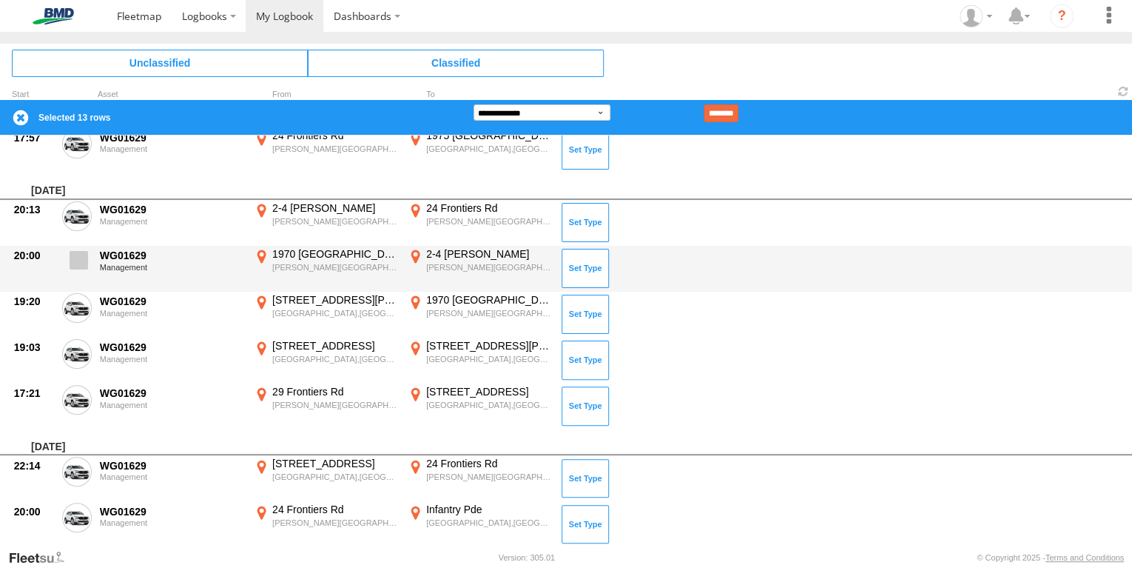
click at [77, 257] on span at bounding box center [79, 260] width 18 height 18
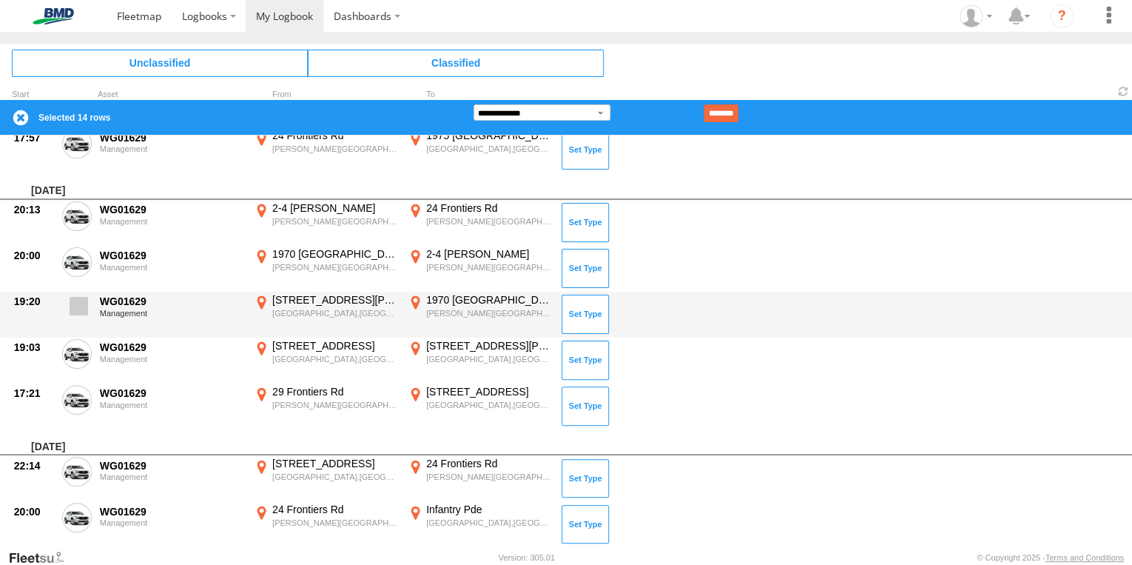
click at [75, 303] on span at bounding box center [79, 306] width 18 height 18
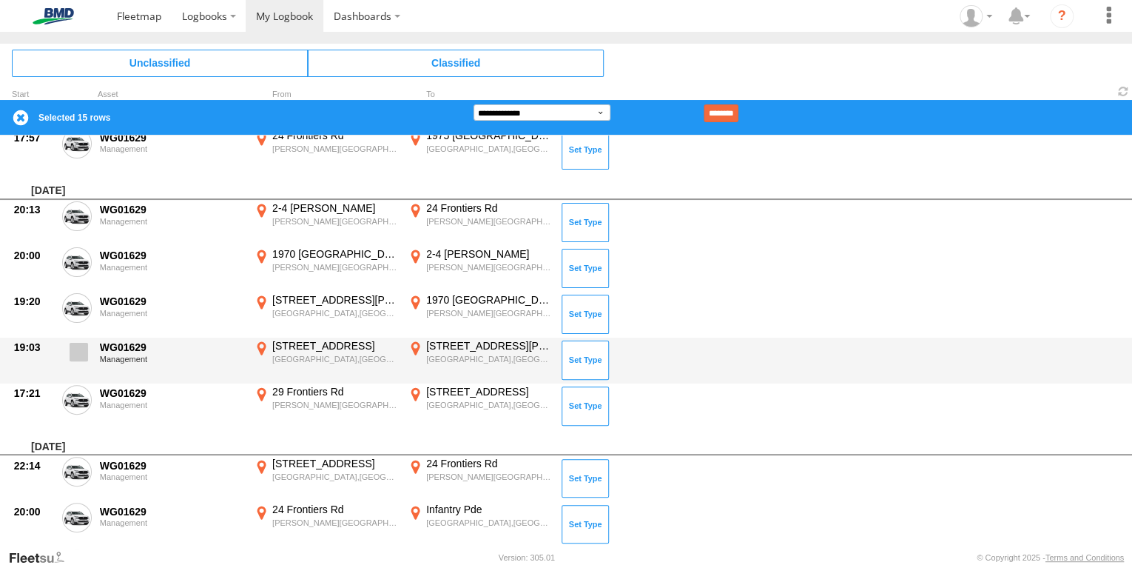
click at [73, 352] on span at bounding box center [79, 352] width 18 height 18
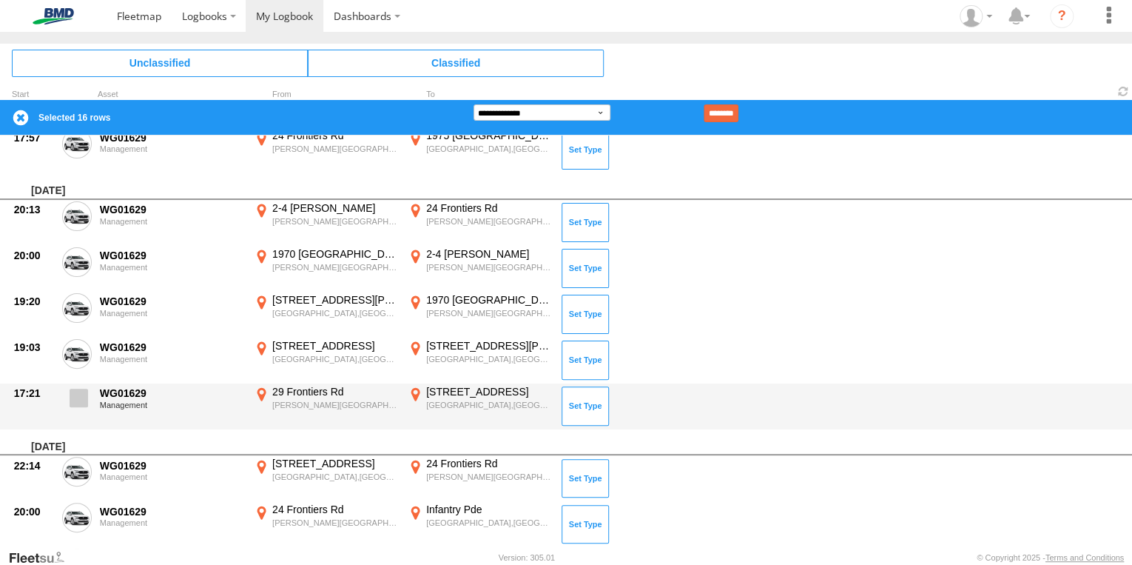
click at [74, 394] on span at bounding box center [79, 397] width 18 height 18
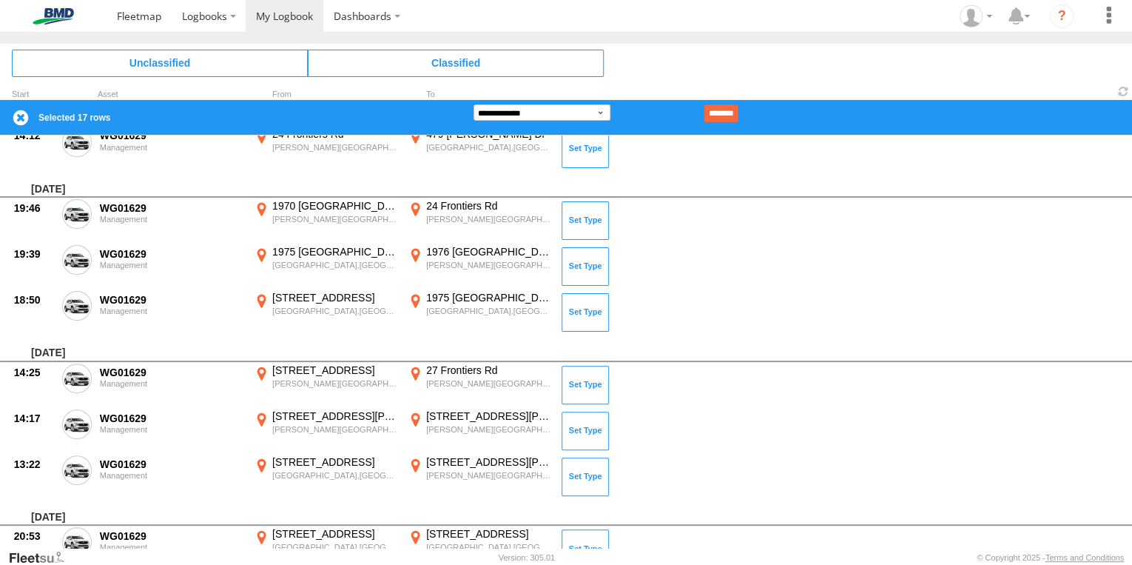
scroll to position [2427, 0]
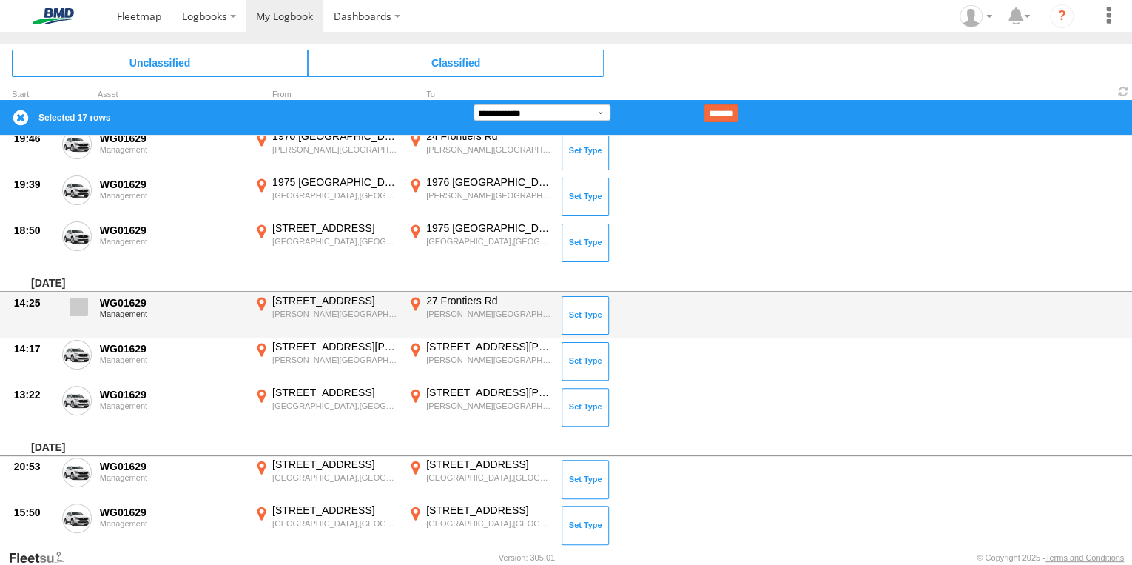
click at [87, 303] on span at bounding box center [79, 306] width 18 height 18
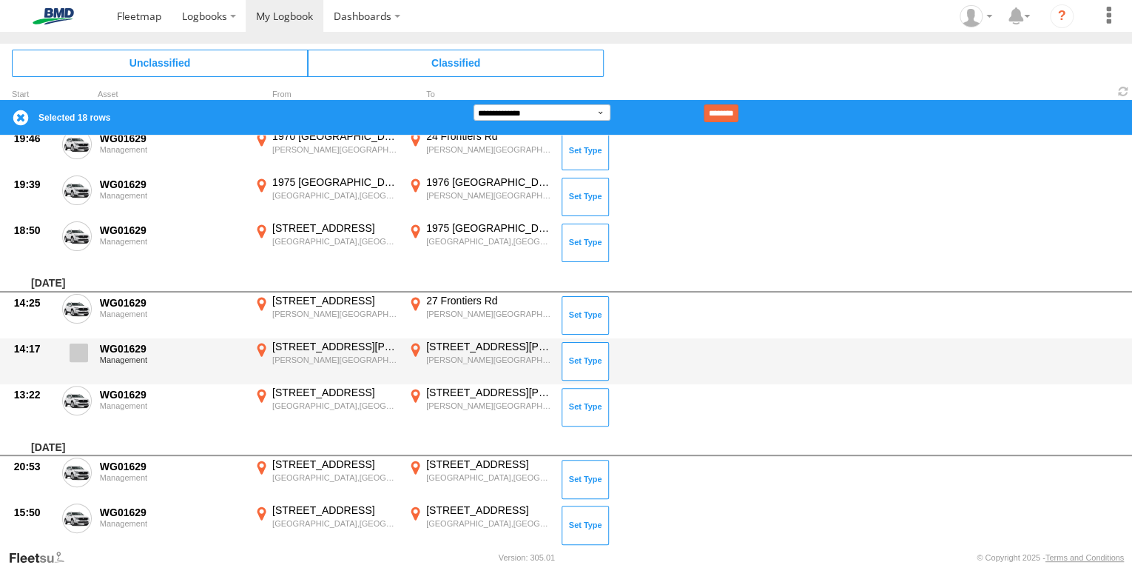
click at [75, 350] on span at bounding box center [79, 352] width 18 height 18
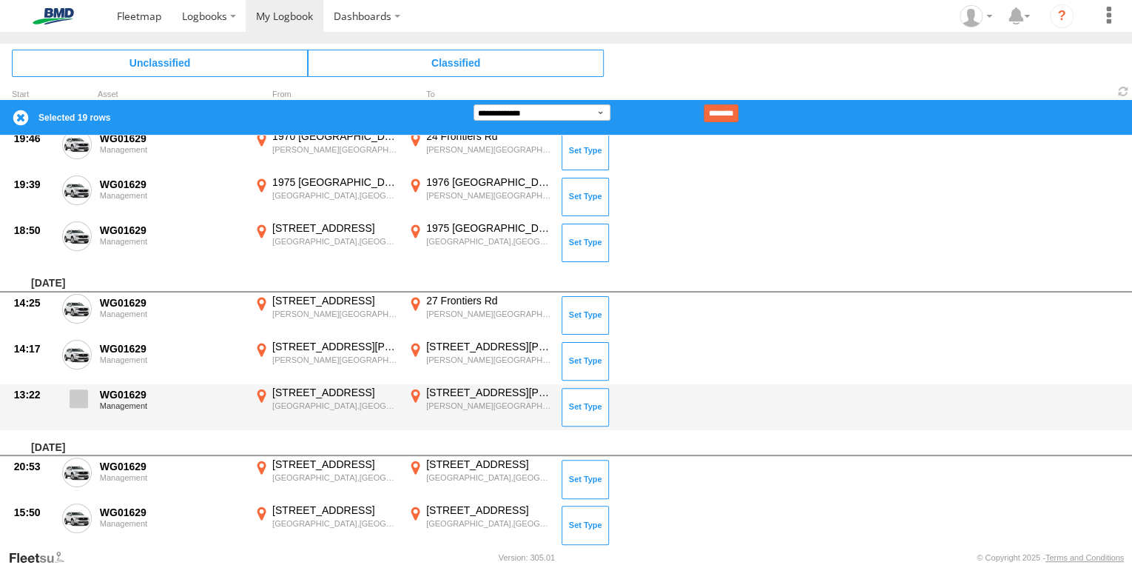
click at [79, 397] on span at bounding box center [79, 398] width 18 height 18
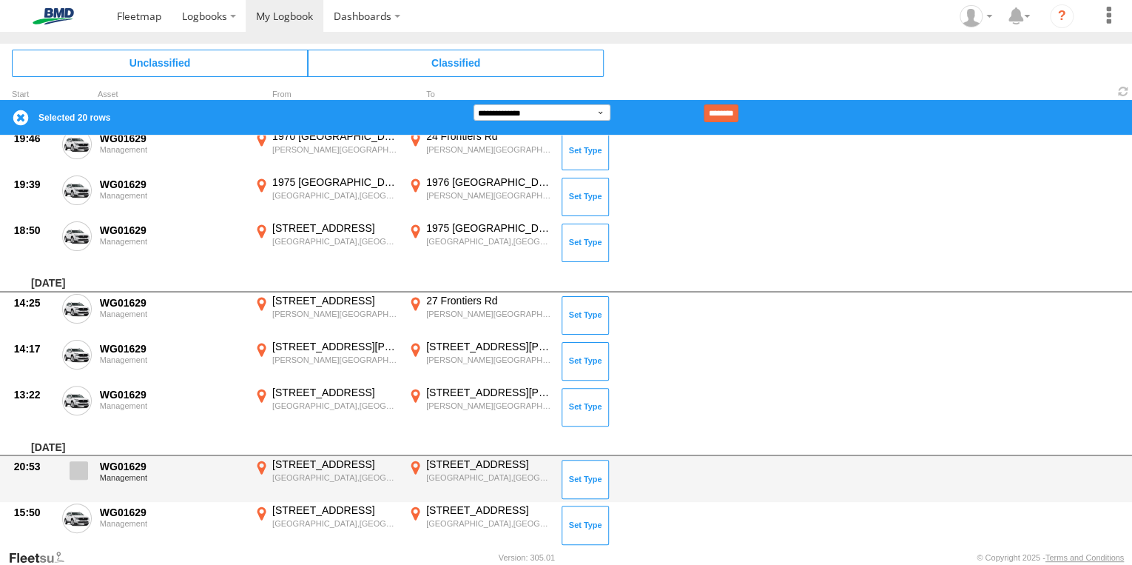
click at [81, 468] on span at bounding box center [79, 470] width 18 height 18
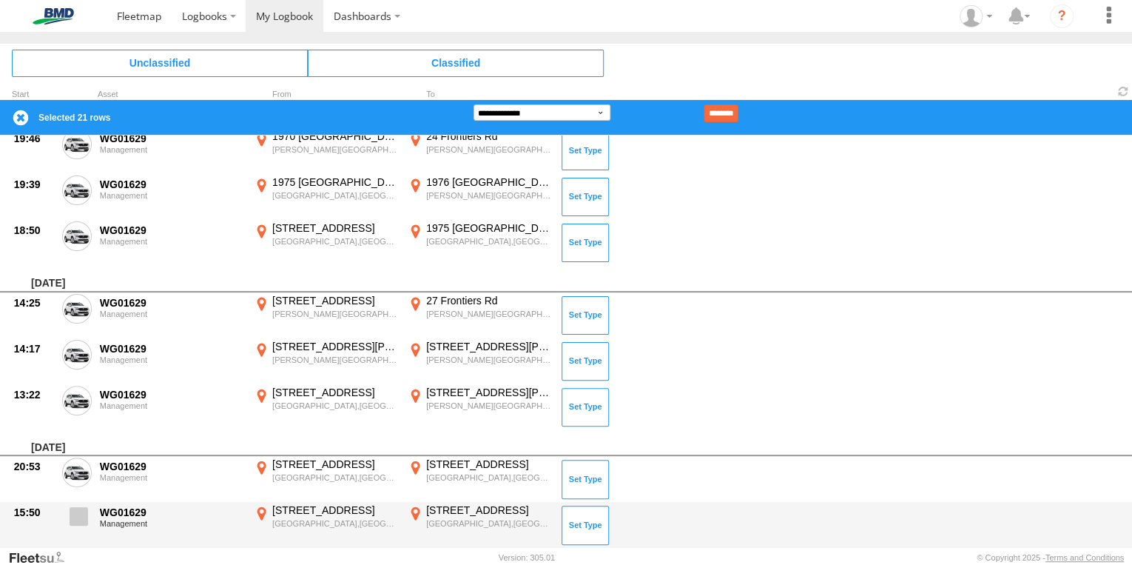
click at [75, 520] on span at bounding box center [79, 516] width 18 height 18
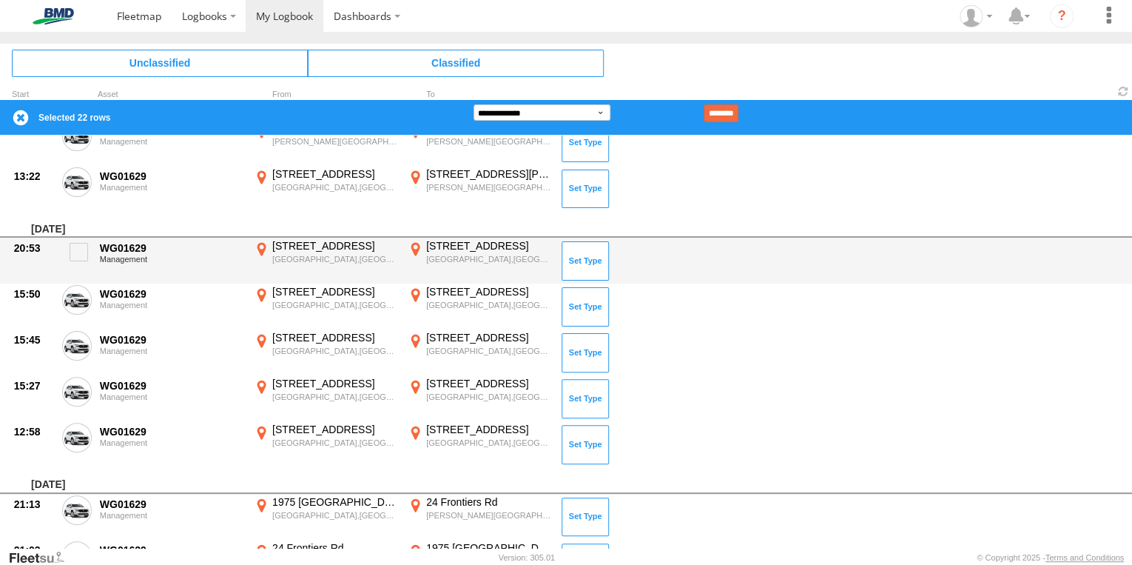
scroll to position [2664, 0]
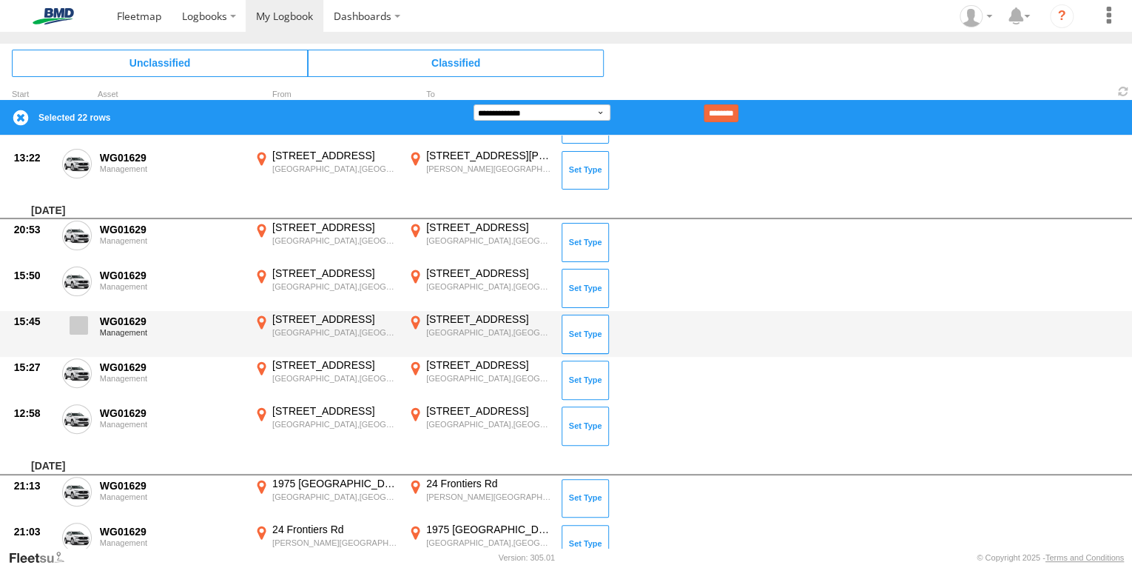
click at [79, 320] on span at bounding box center [79, 325] width 18 height 18
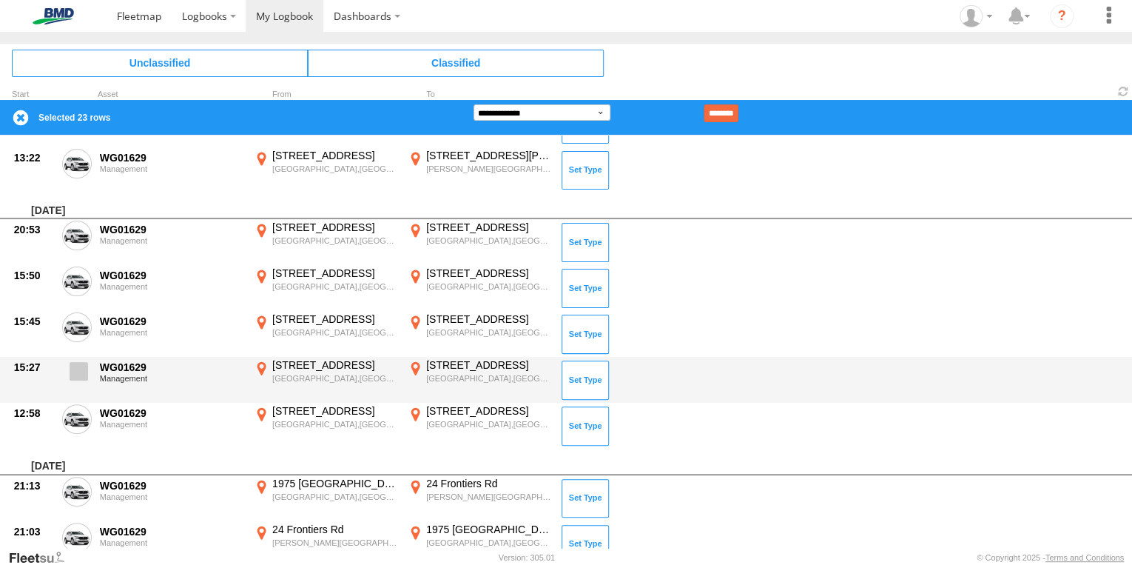
click at [77, 364] on span at bounding box center [79, 371] width 18 height 18
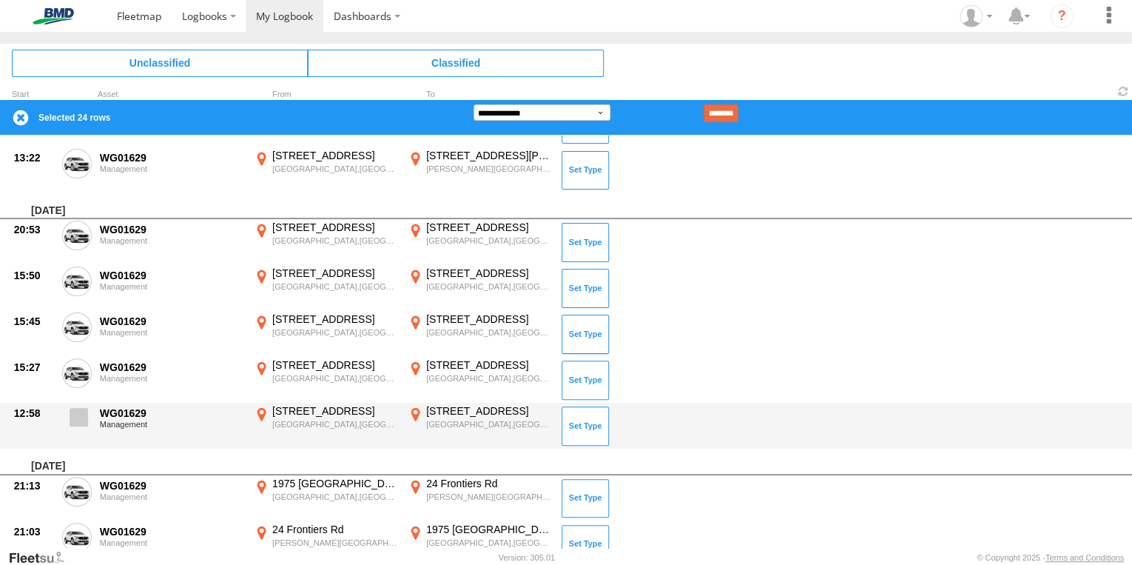
click at [74, 411] on span at bounding box center [79, 417] width 18 height 18
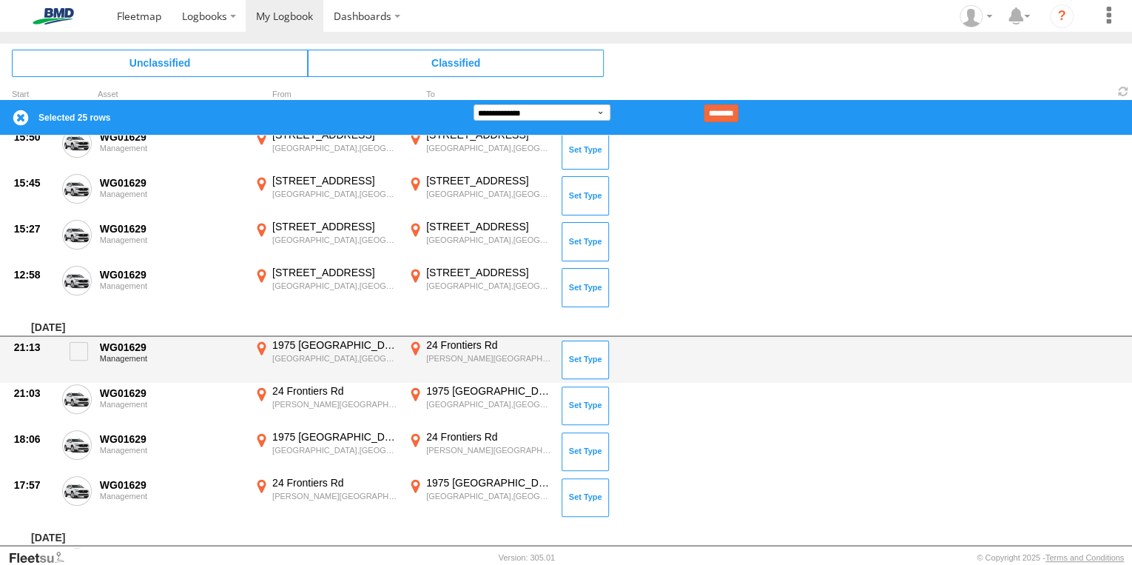
scroll to position [2841, 0]
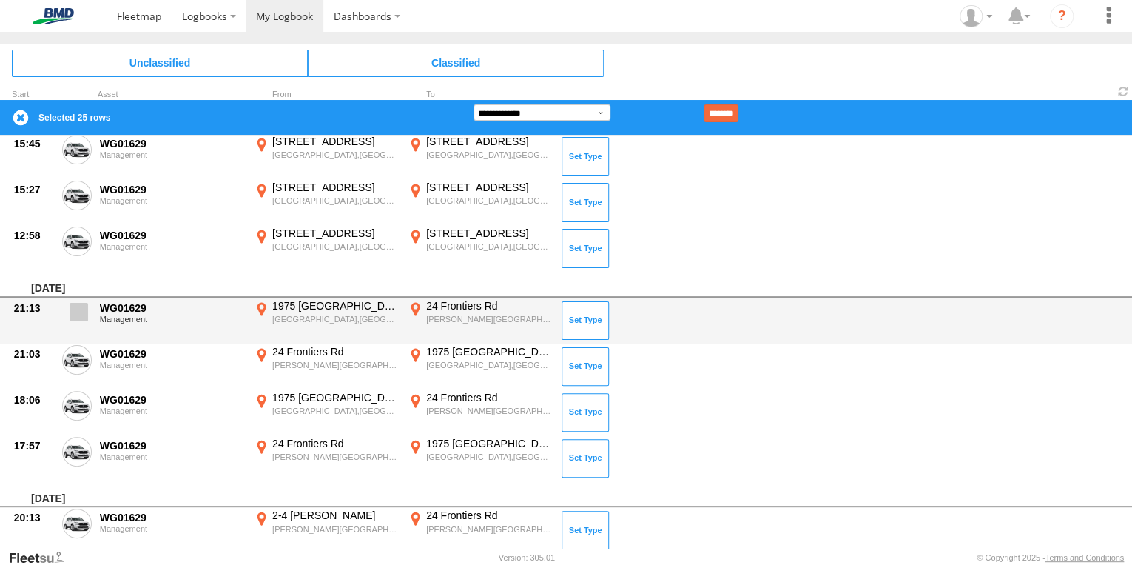
click at [77, 303] on span at bounding box center [79, 312] width 18 height 18
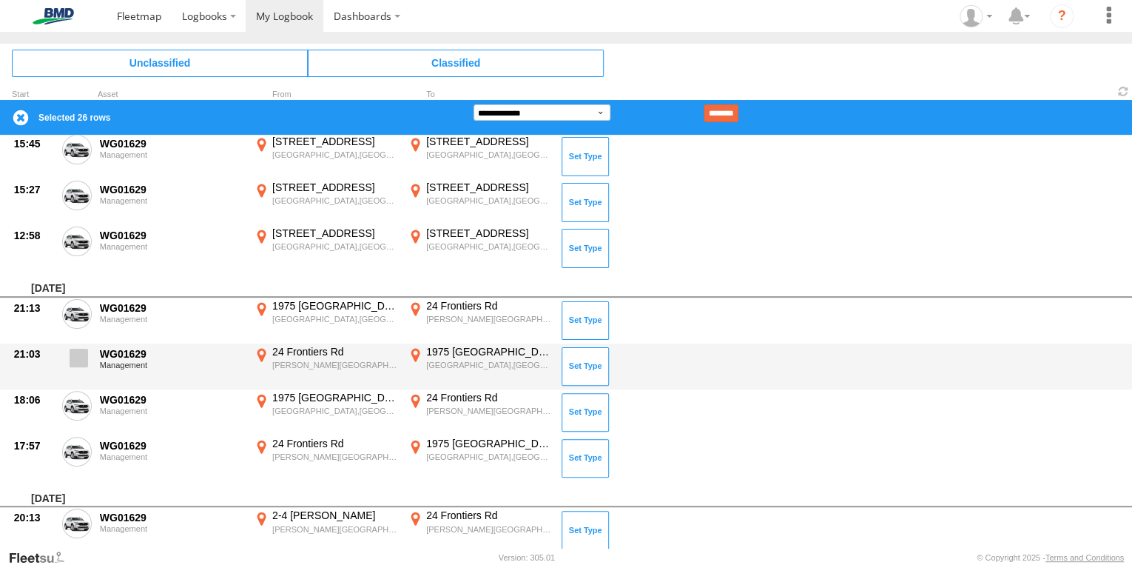
click at [83, 348] on span at bounding box center [79, 357] width 18 height 18
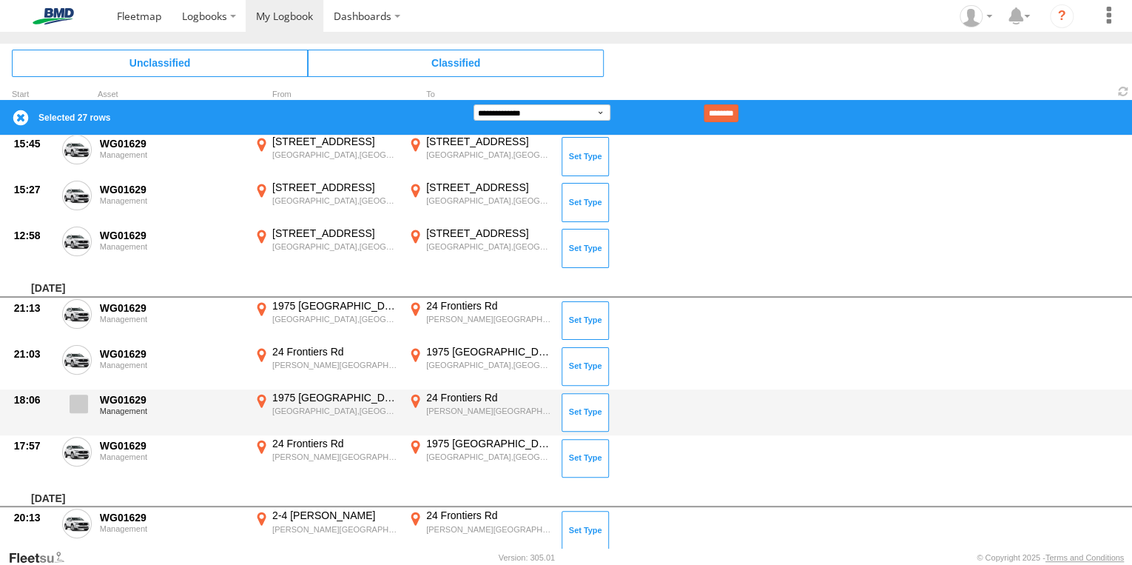
click at [70, 402] on span at bounding box center [79, 403] width 18 height 18
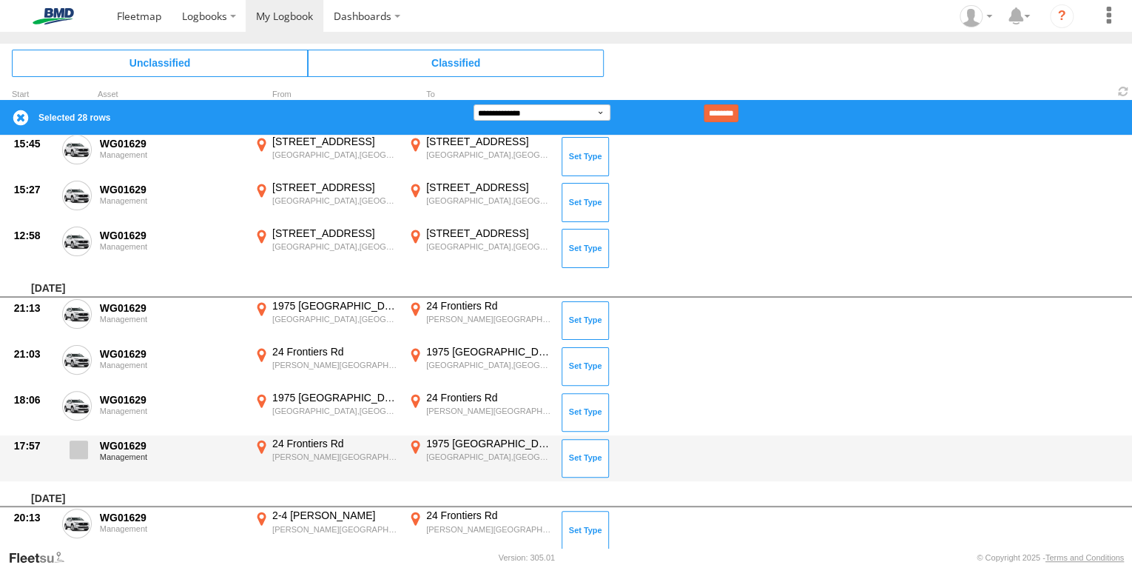
click at [77, 450] on span at bounding box center [79, 449] width 18 height 18
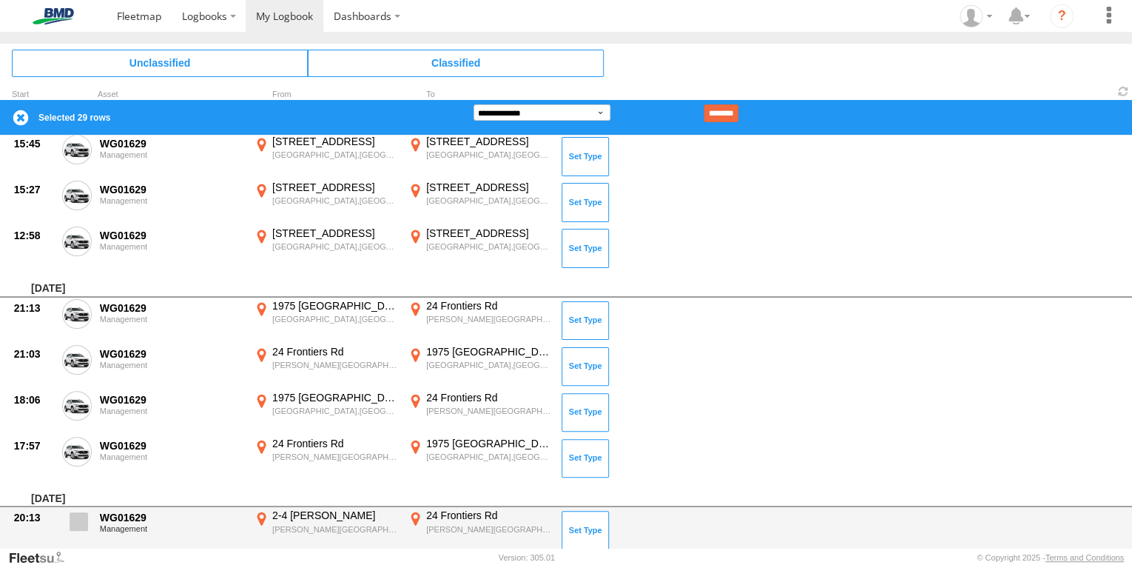
click at [81, 518] on span at bounding box center [79, 521] width 18 height 18
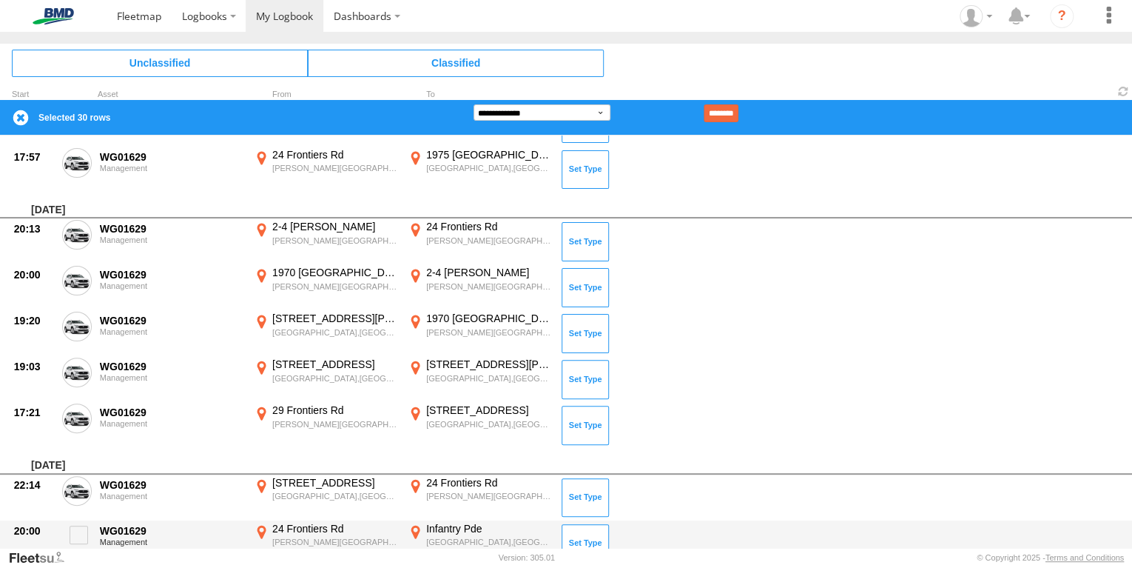
scroll to position [3196, 0]
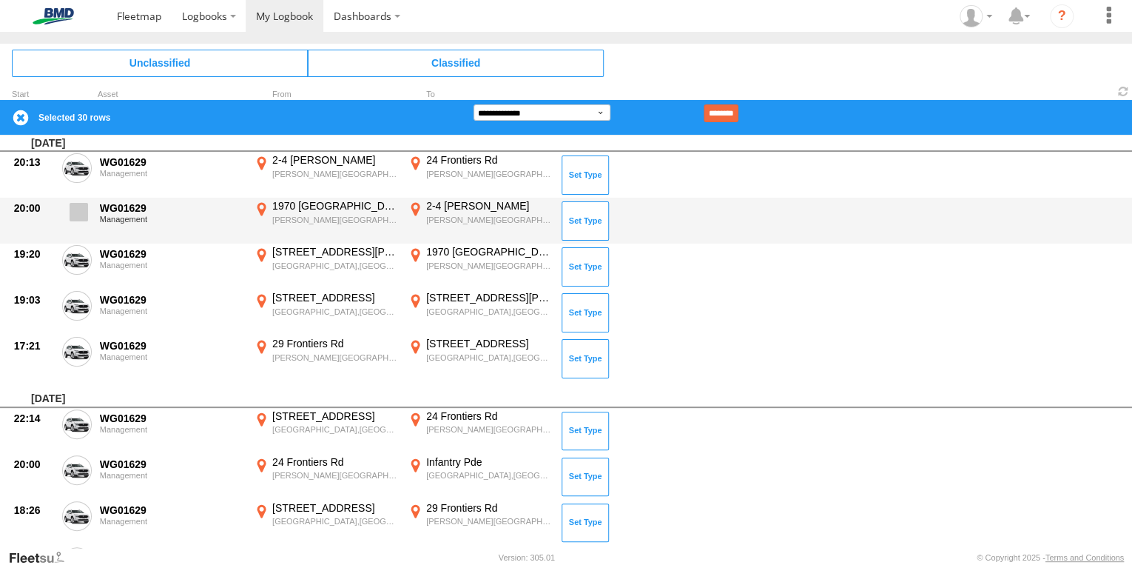
click at [74, 213] on span at bounding box center [79, 212] width 18 height 18
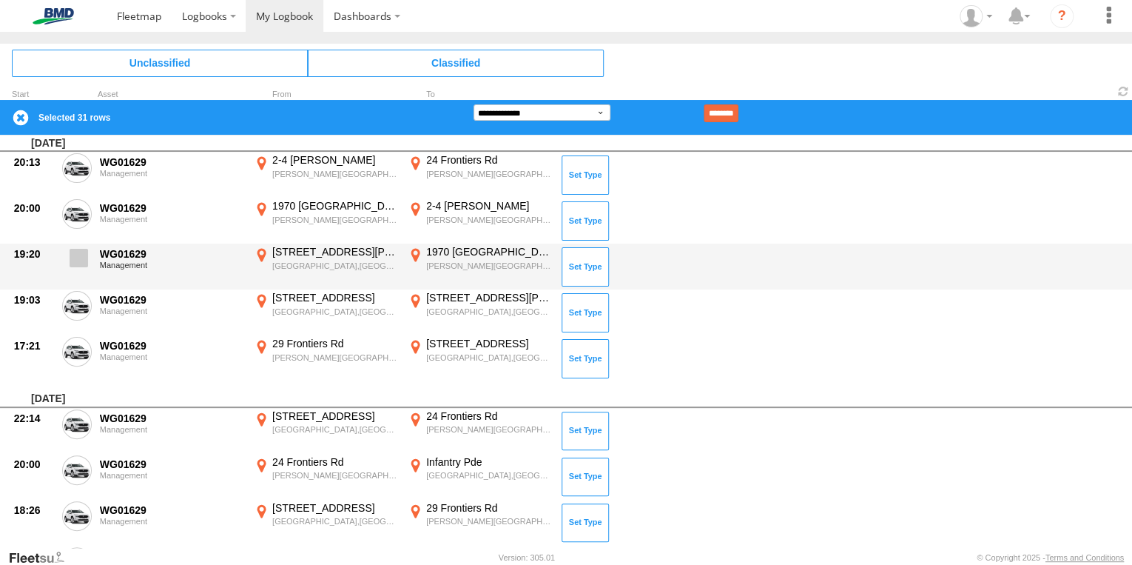
click at [81, 253] on span at bounding box center [79, 258] width 18 height 18
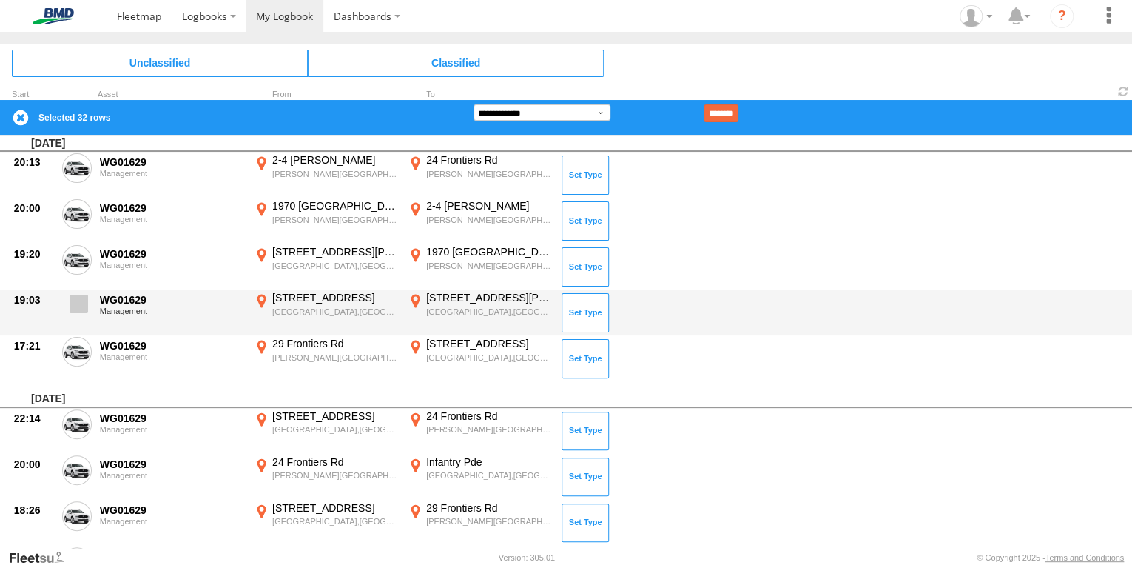
click at [78, 302] on span at bounding box center [79, 303] width 18 height 18
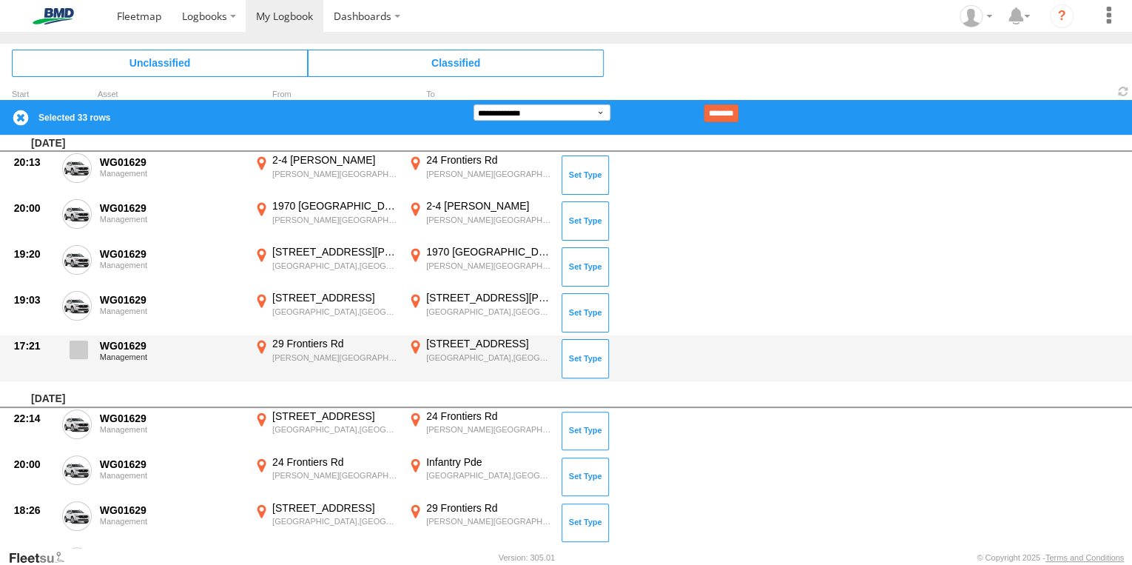
click at [73, 342] on span at bounding box center [79, 349] width 18 height 18
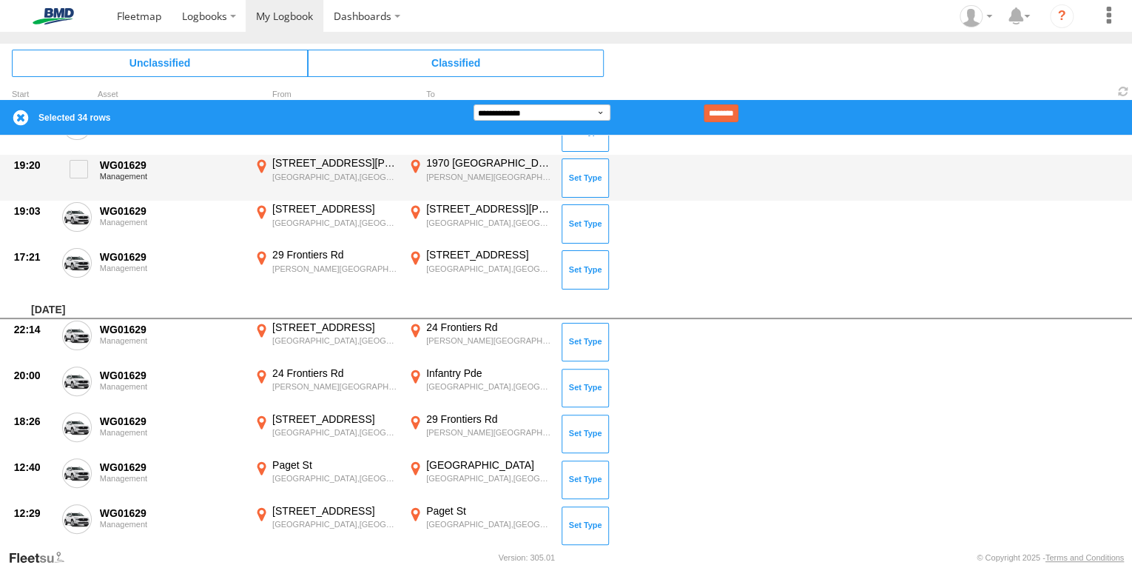
scroll to position [3255, 0]
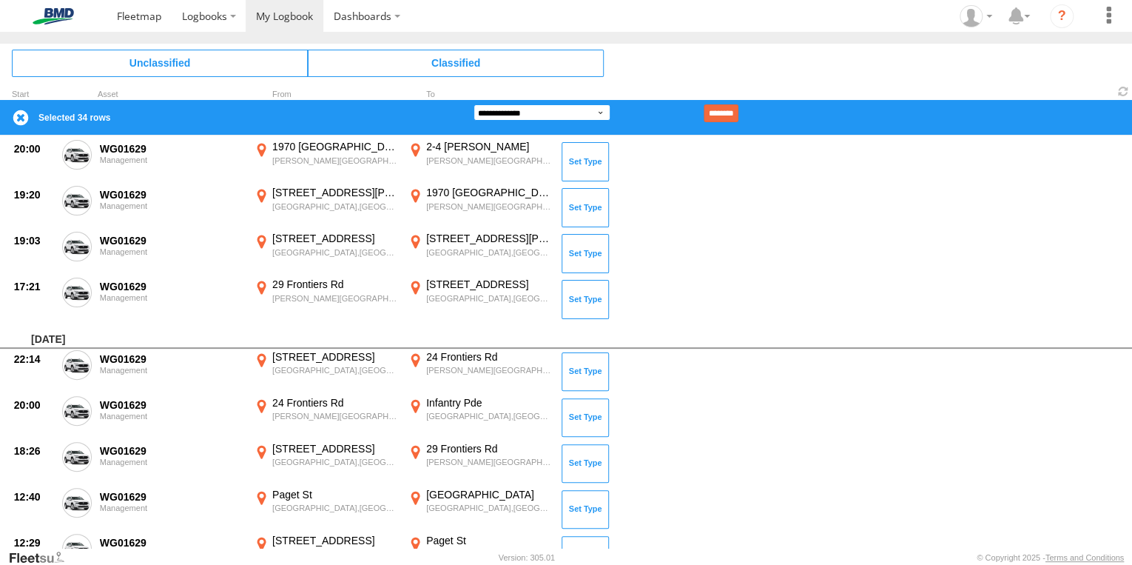
click at [598, 112] on select "**********" at bounding box center [542, 112] width 137 height 16
select select "**"
click at [474, 104] on select "**********" at bounding box center [542, 112] width 137 height 16
click at [738, 112] on input "********" at bounding box center [721, 113] width 35 height 18
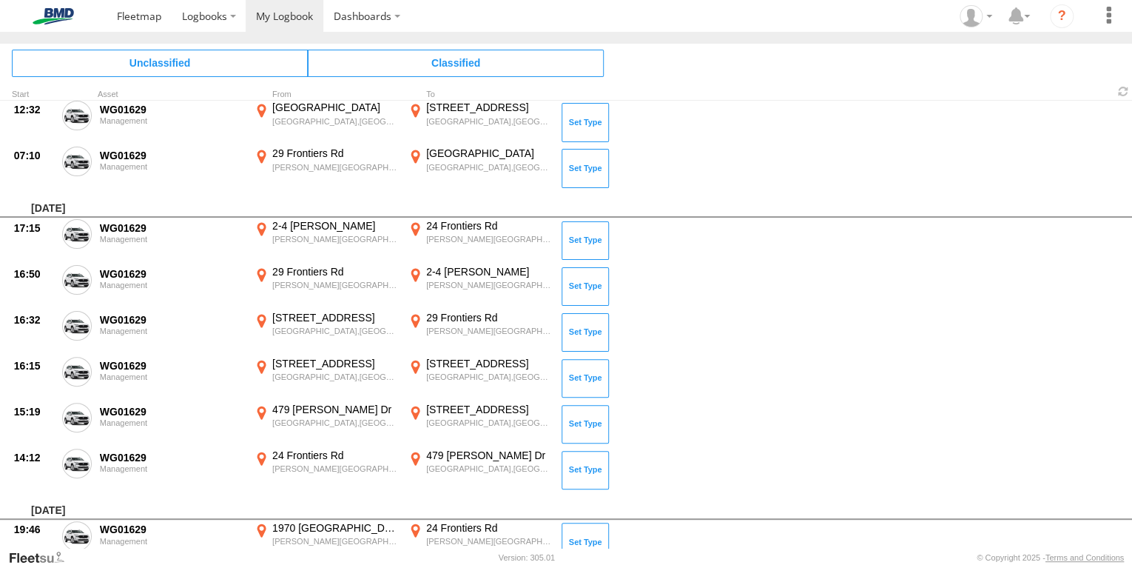
scroll to position [4617, 0]
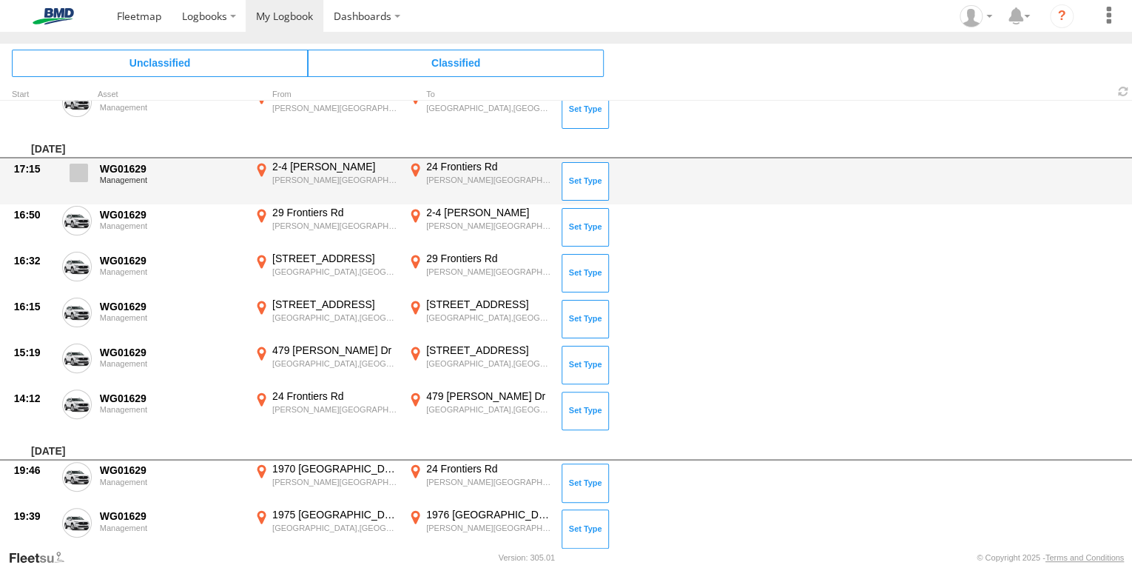
click at [77, 165] on span at bounding box center [79, 173] width 18 height 18
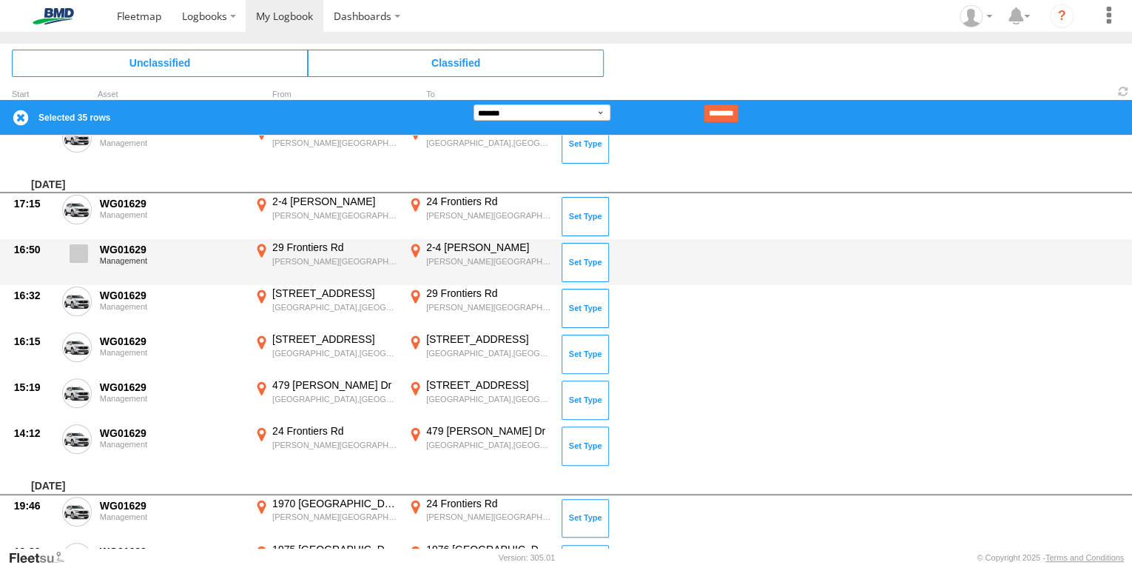
click at [71, 248] on span at bounding box center [79, 253] width 18 height 18
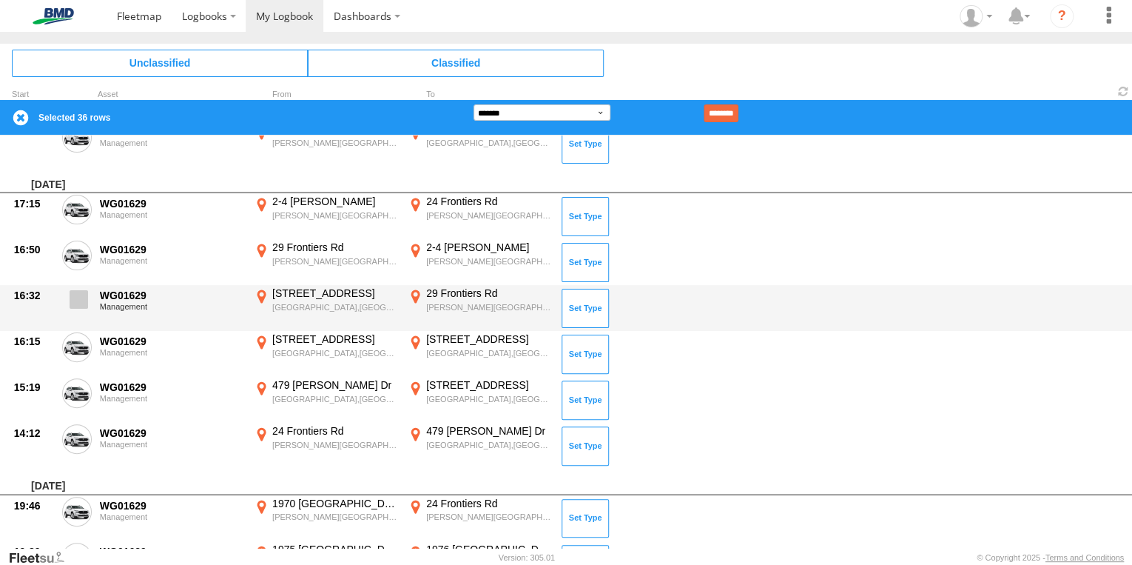
click at [73, 293] on span at bounding box center [79, 299] width 18 height 18
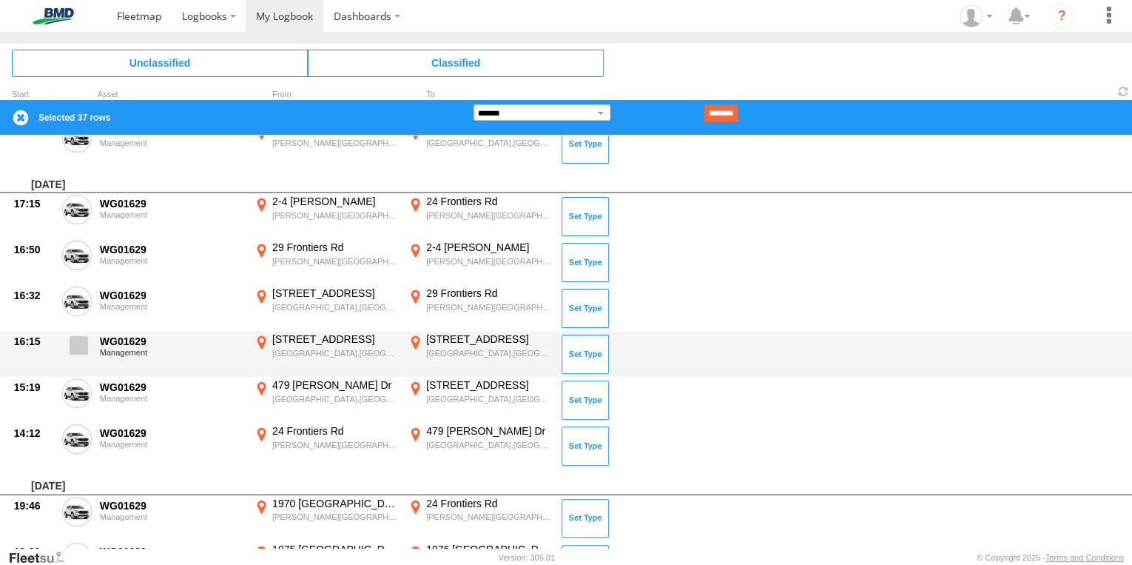
click at [75, 340] on span at bounding box center [79, 345] width 18 height 18
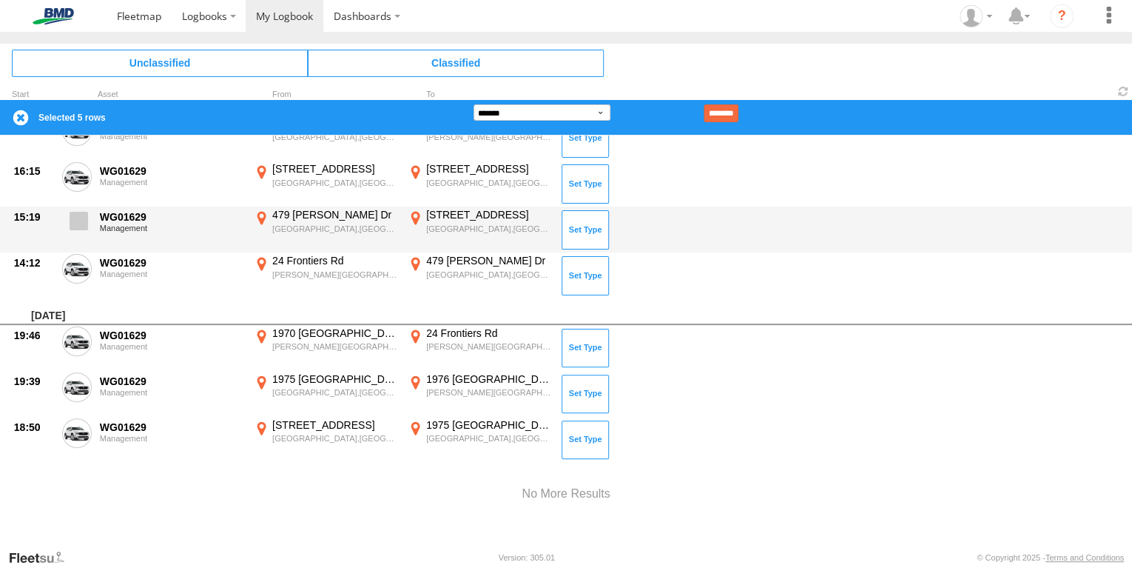
scroll to position [3057, 0]
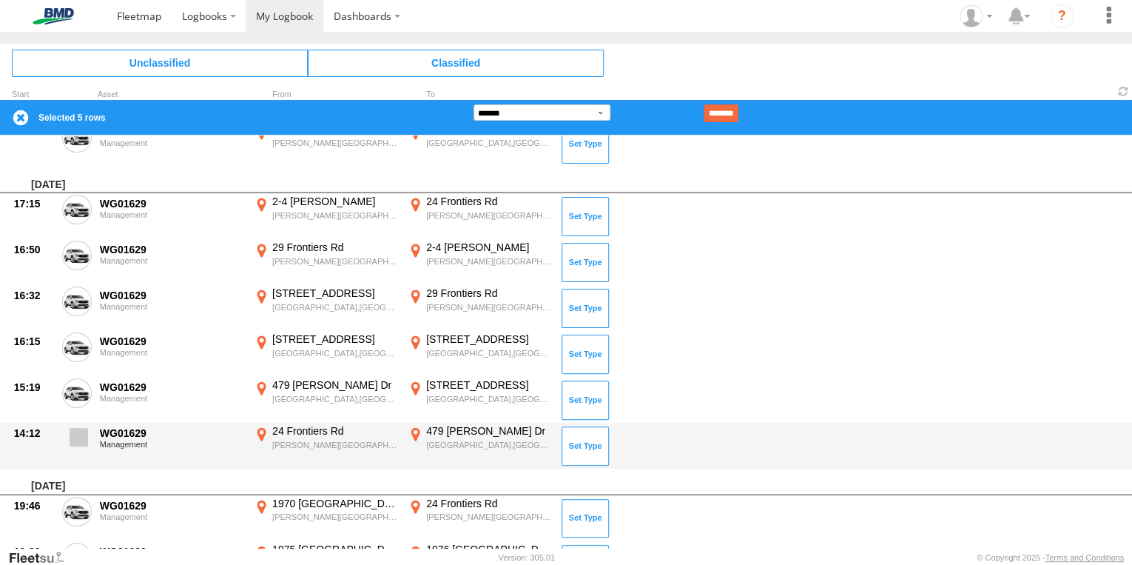
click at [73, 429] on span at bounding box center [79, 437] width 18 height 18
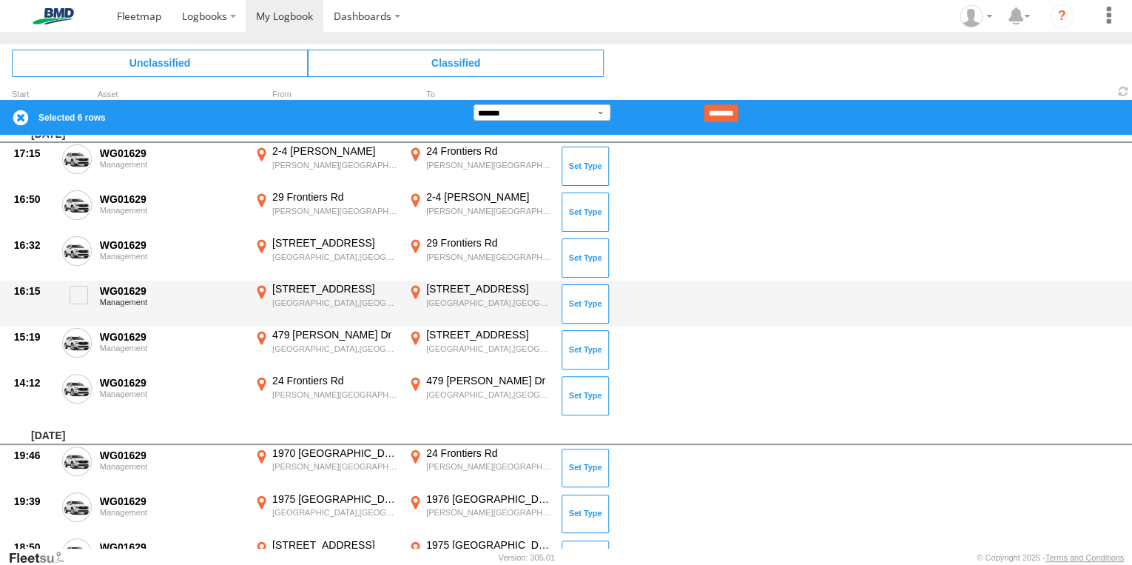
scroll to position [3221, 0]
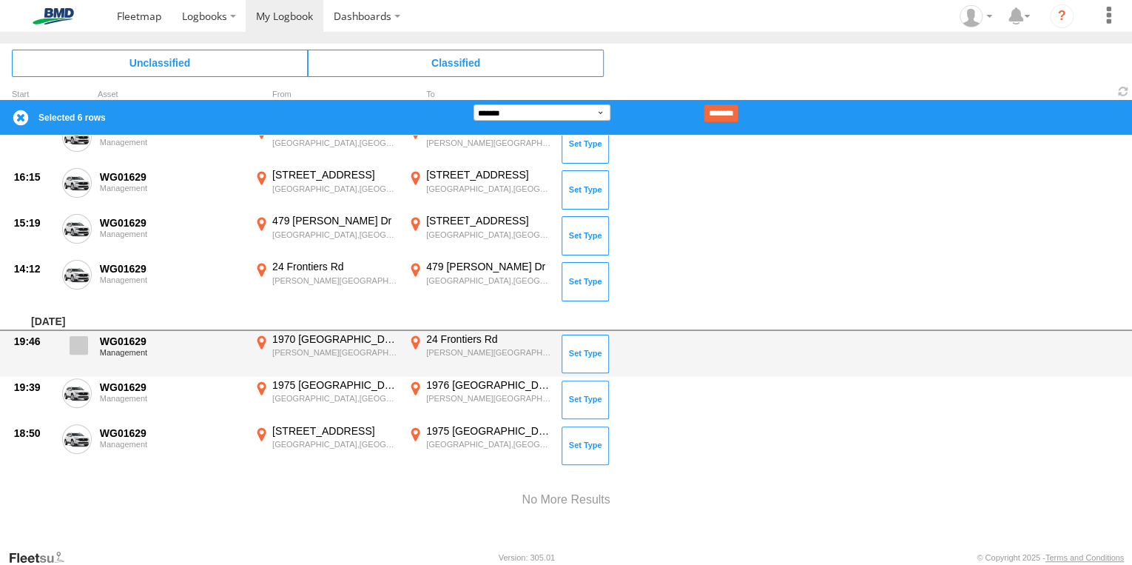
click at [84, 336] on span at bounding box center [79, 345] width 18 height 18
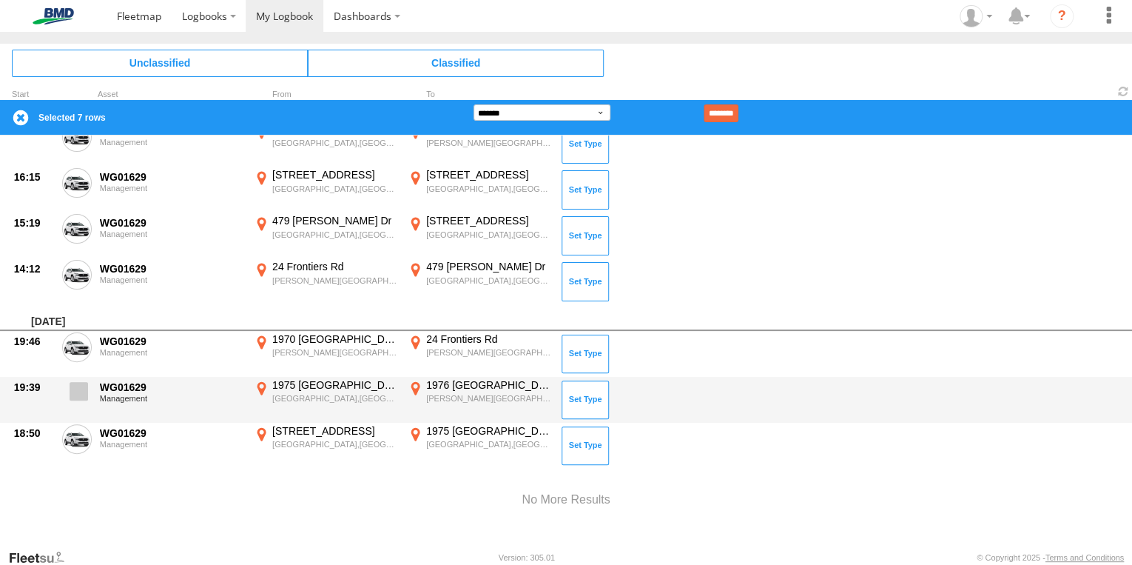
click at [76, 383] on span at bounding box center [79, 391] width 18 height 18
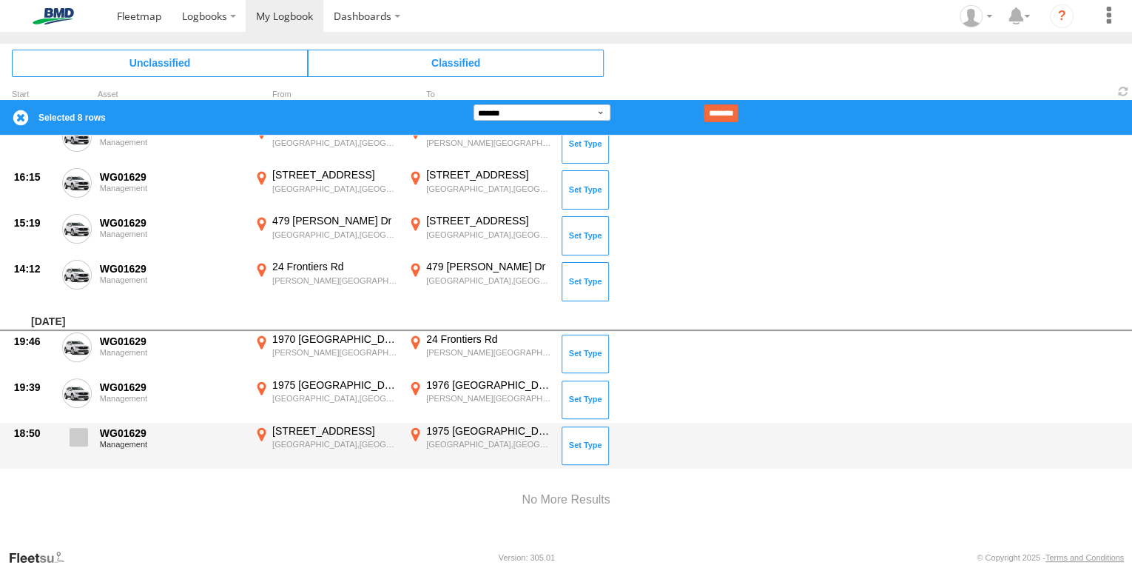
click at [82, 432] on span at bounding box center [79, 437] width 18 height 18
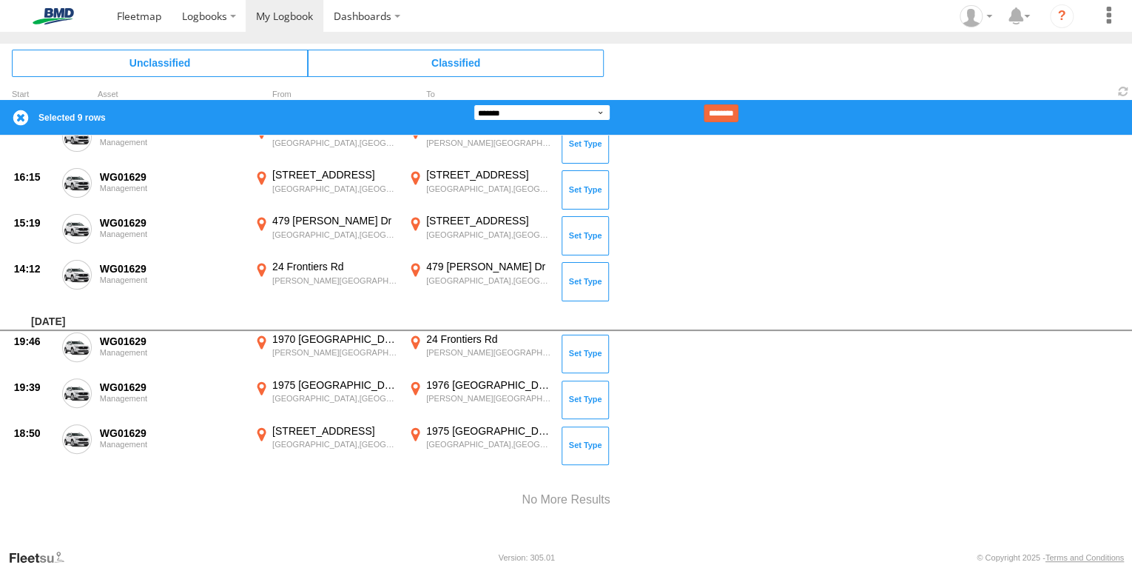
click at [598, 112] on select "**********" at bounding box center [542, 112] width 137 height 16
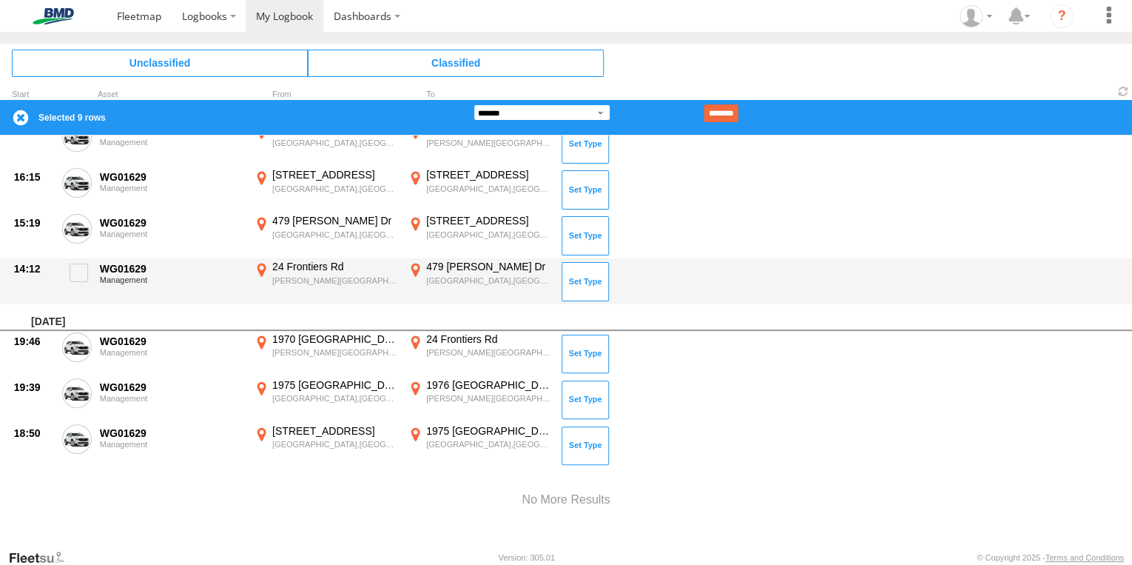
click at [474, 104] on select "**********" at bounding box center [542, 112] width 137 height 16
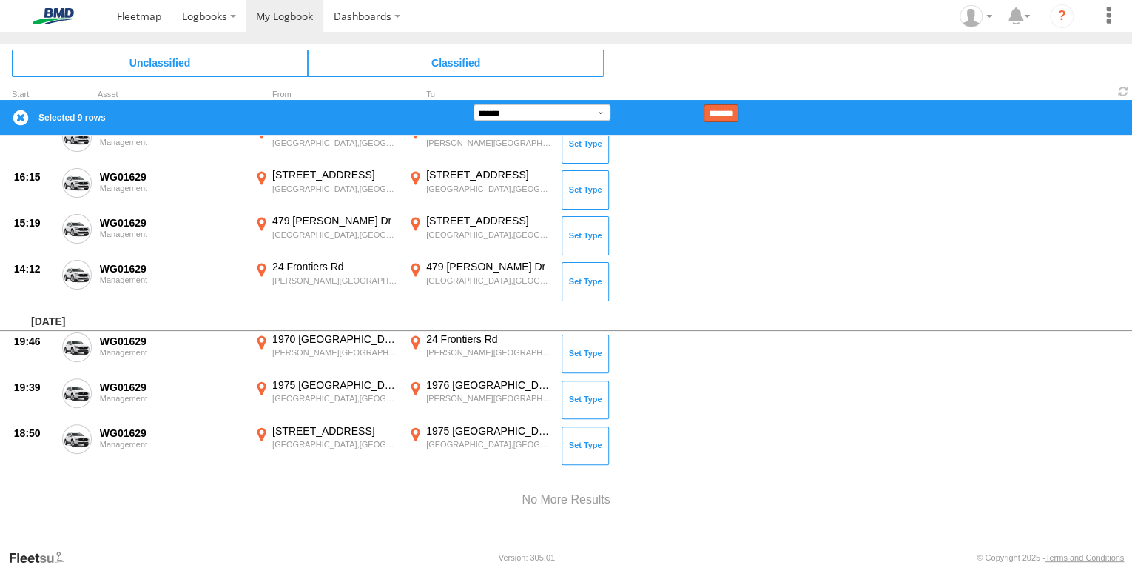
click at [737, 110] on input "********" at bounding box center [721, 113] width 35 height 18
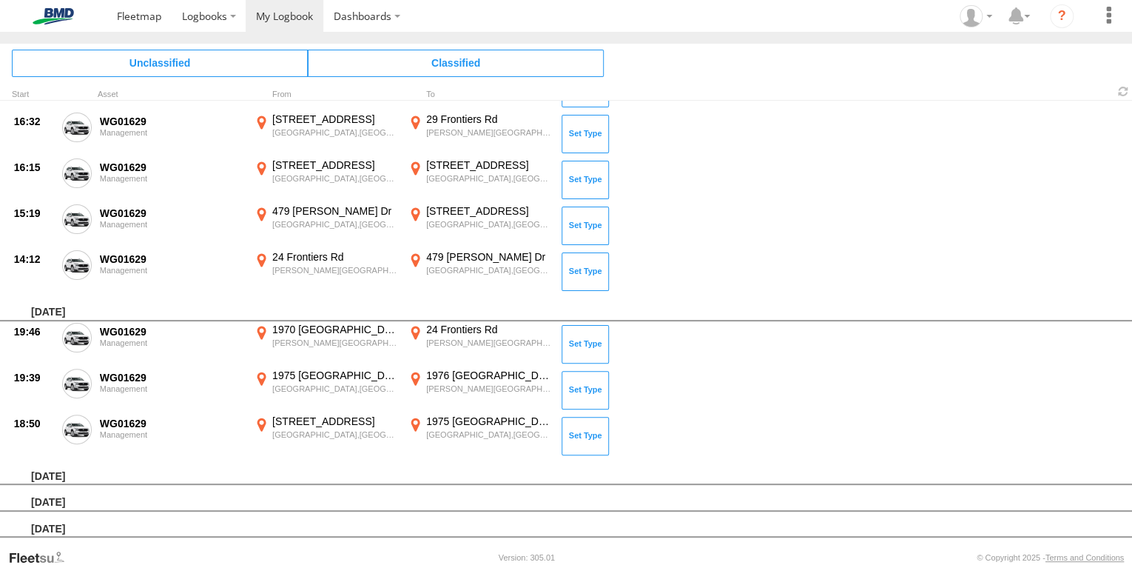
scroll to position [1173, 0]
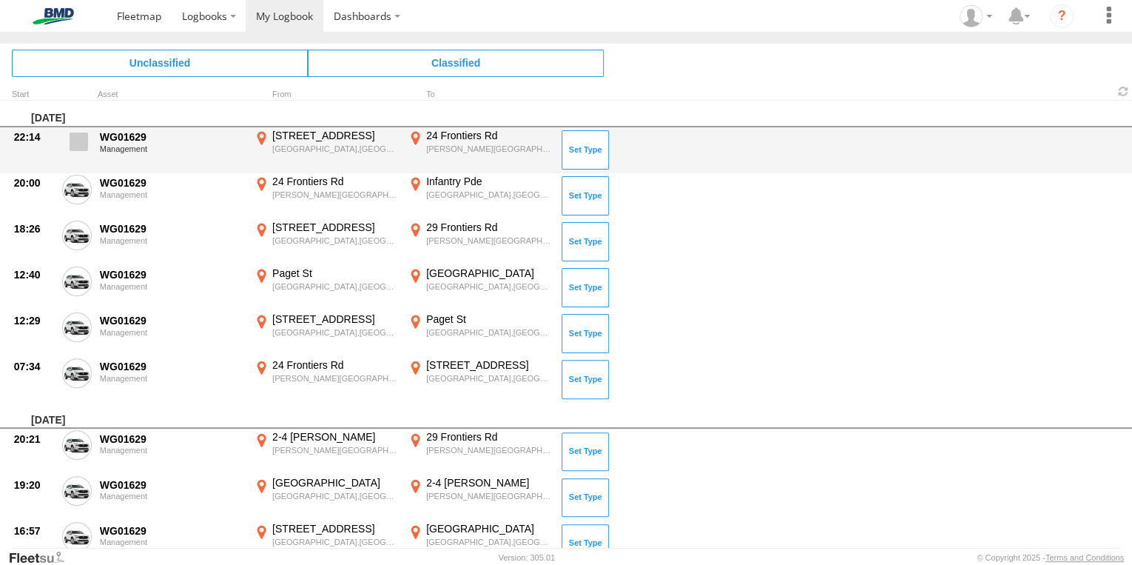
click at [77, 138] on span at bounding box center [79, 141] width 18 height 18
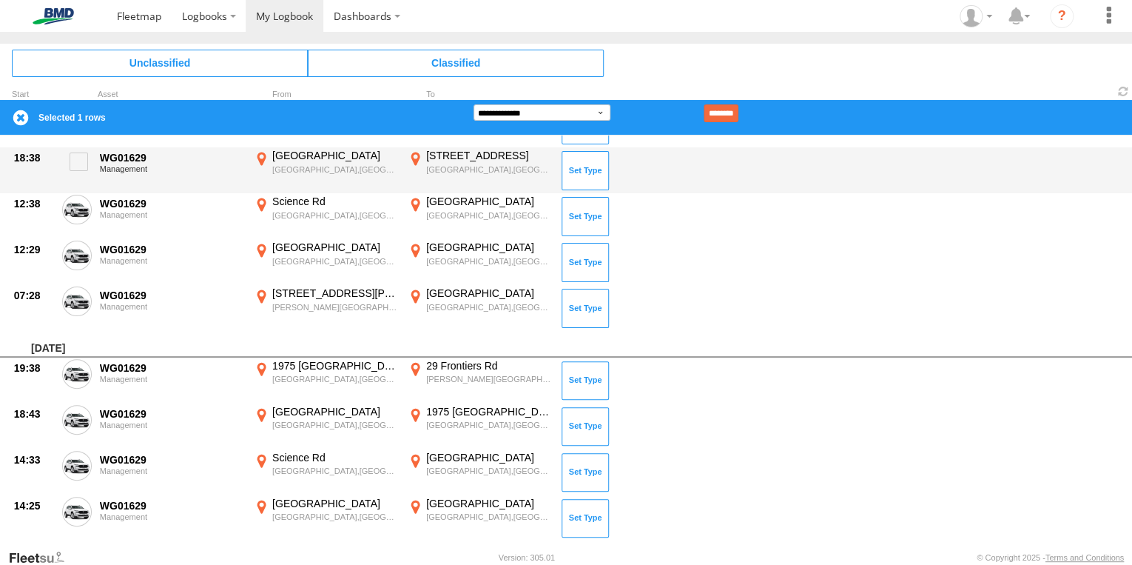
scroll to position [3275, 0]
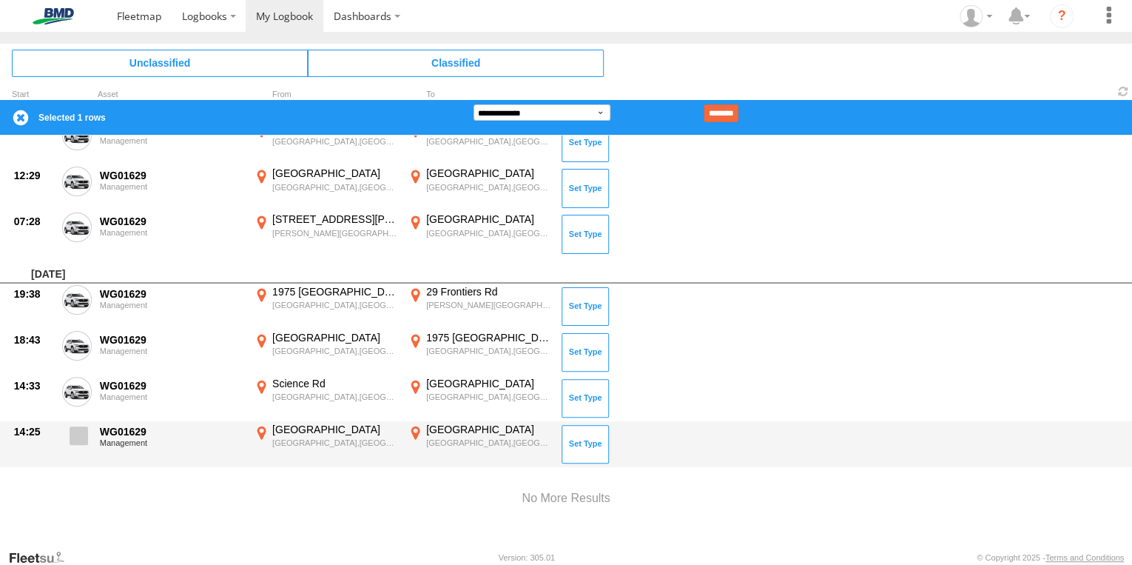
click at [77, 431] on span at bounding box center [79, 435] width 18 height 18
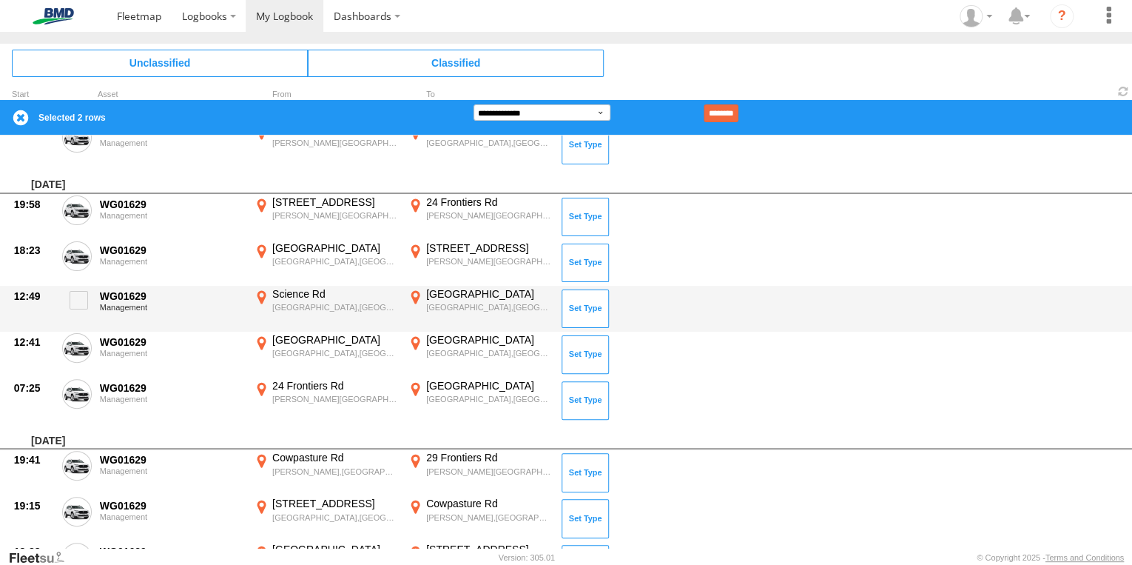
scroll to position [2801, 0]
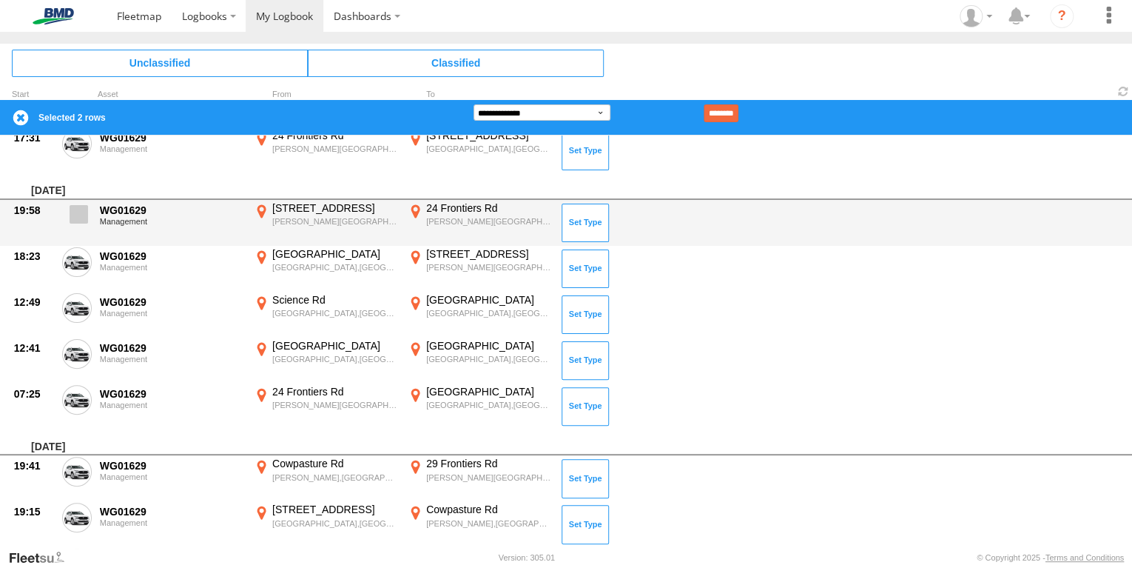
click at [78, 214] on span at bounding box center [79, 214] width 18 height 18
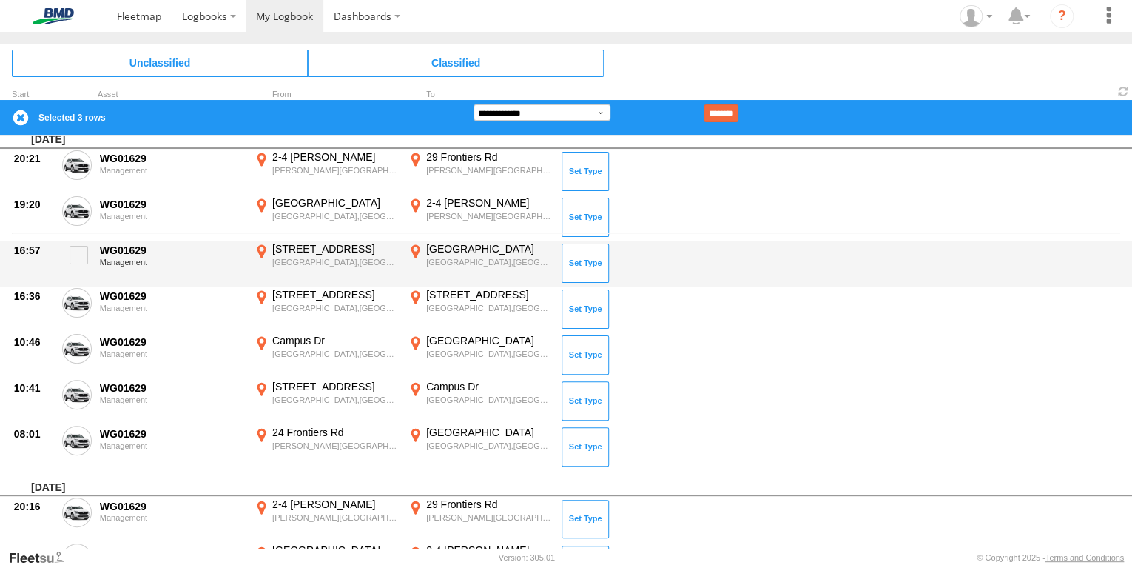
scroll to position [0, 0]
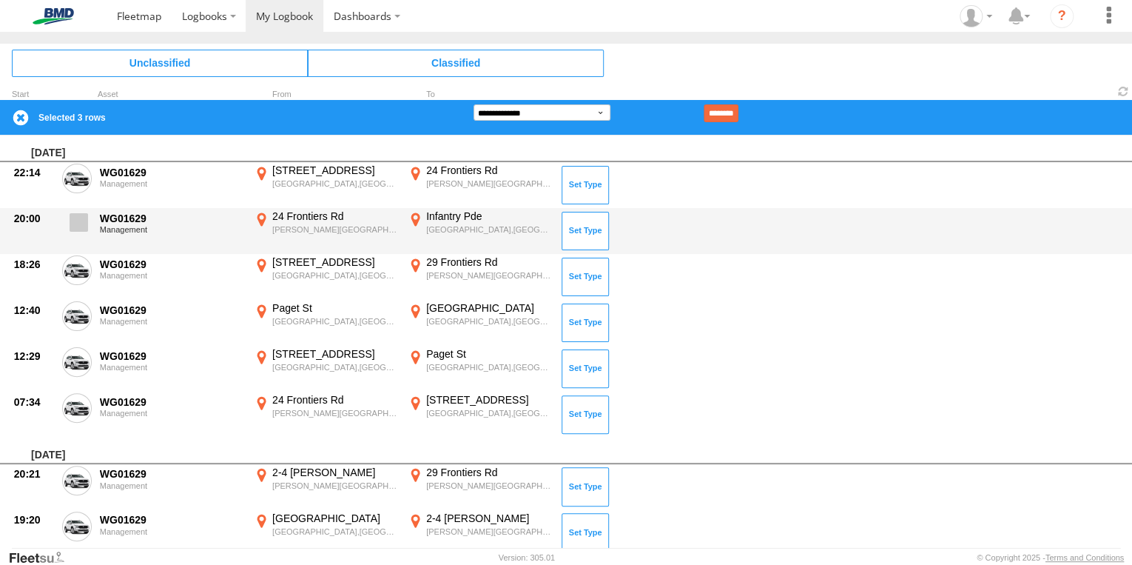
click at [74, 228] on span at bounding box center [79, 222] width 18 height 18
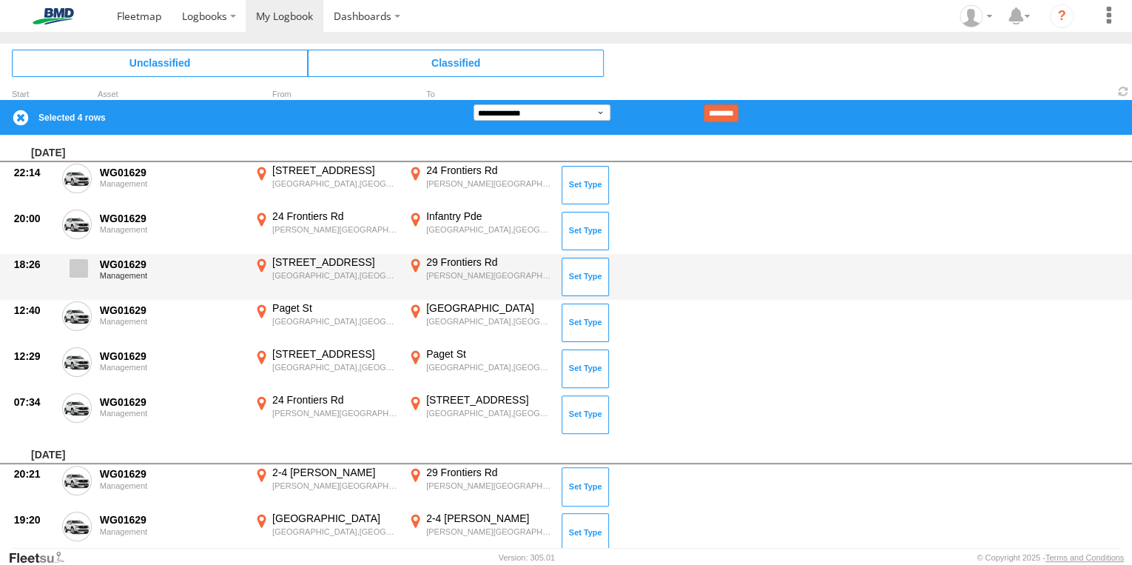
click at [89, 275] on label at bounding box center [77, 272] width 30 height 34
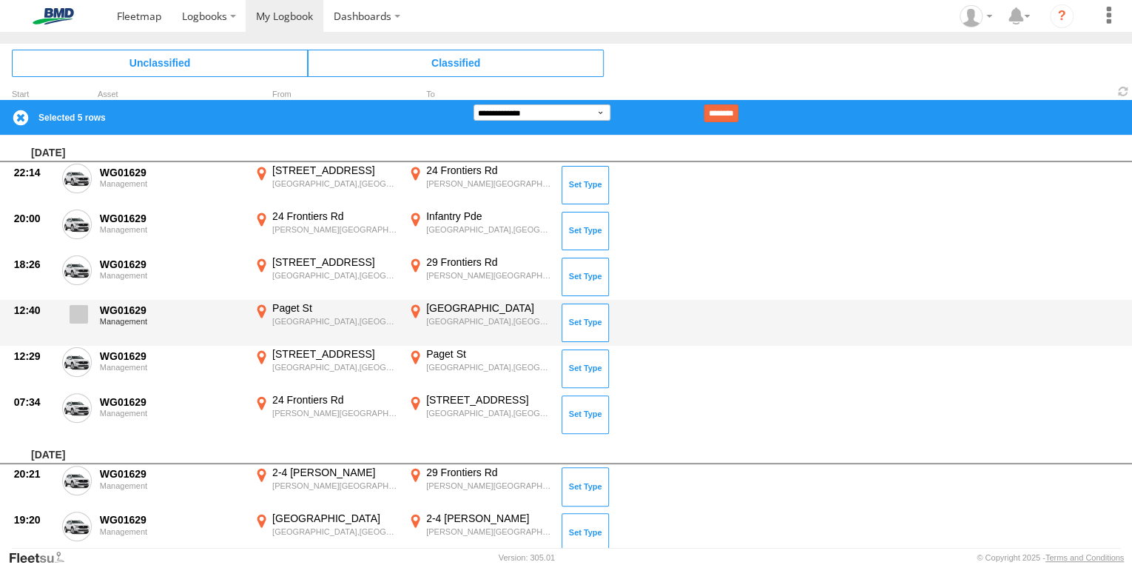
click at [75, 318] on span at bounding box center [79, 314] width 18 height 18
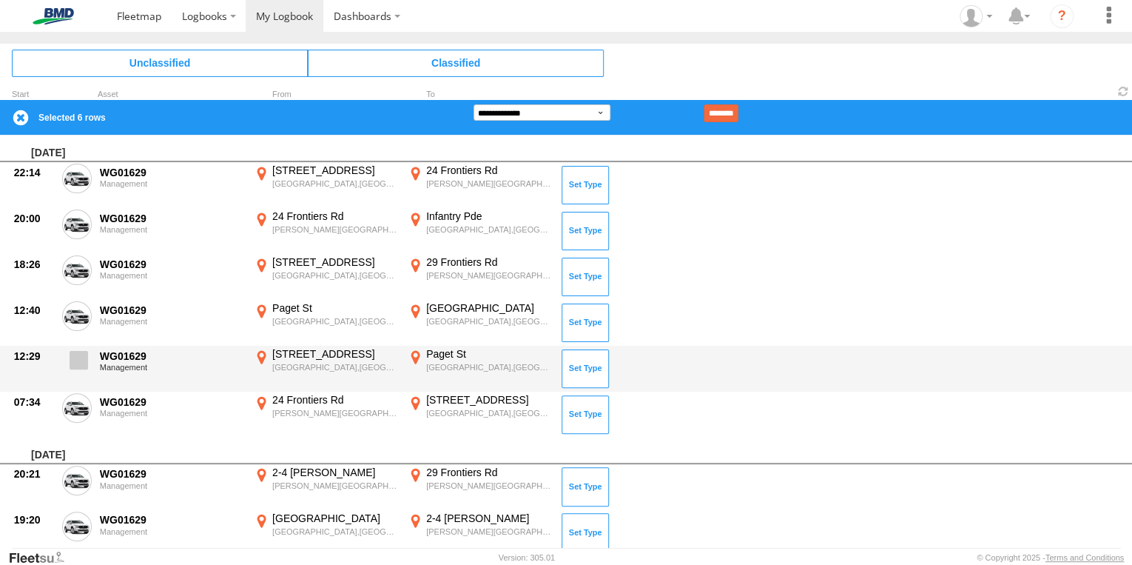
click at [81, 370] on label at bounding box center [77, 364] width 30 height 34
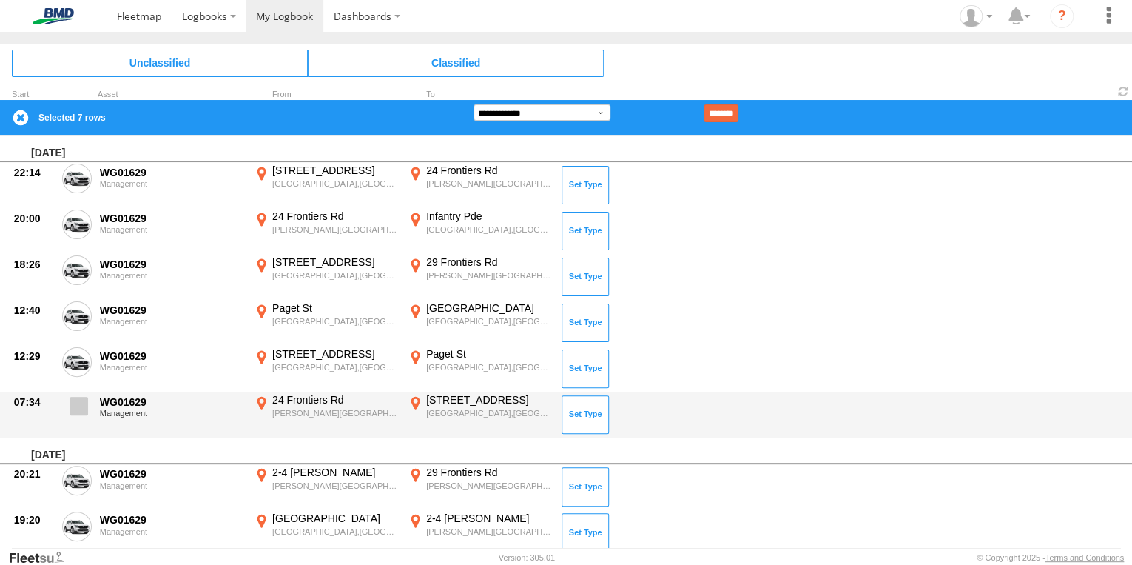
click at [87, 408] on span at bounding box center [79, 406] width 18 height 18
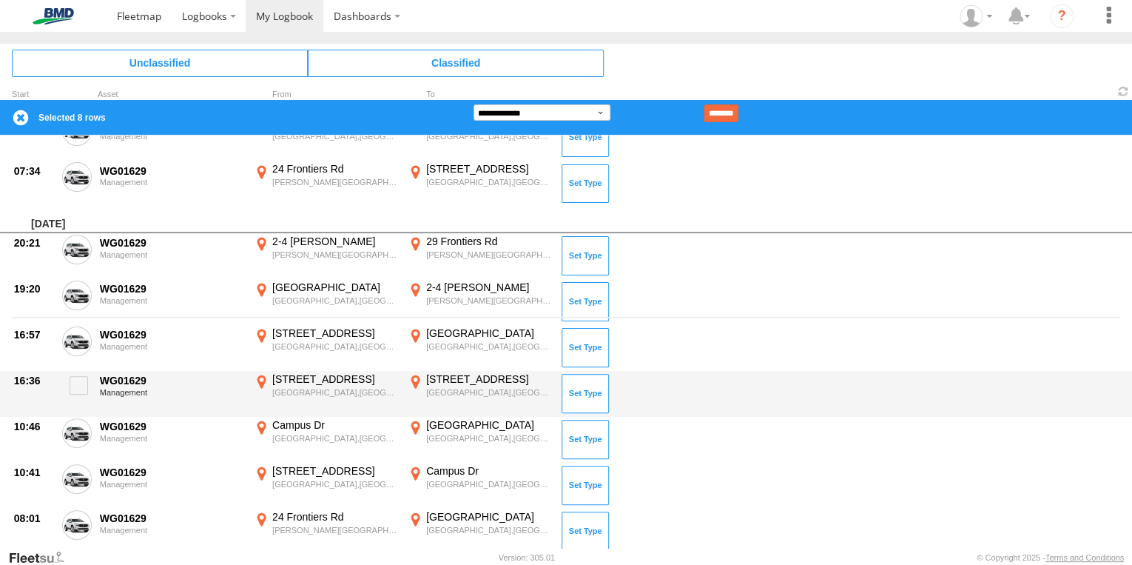
scroll to position [237, 0]
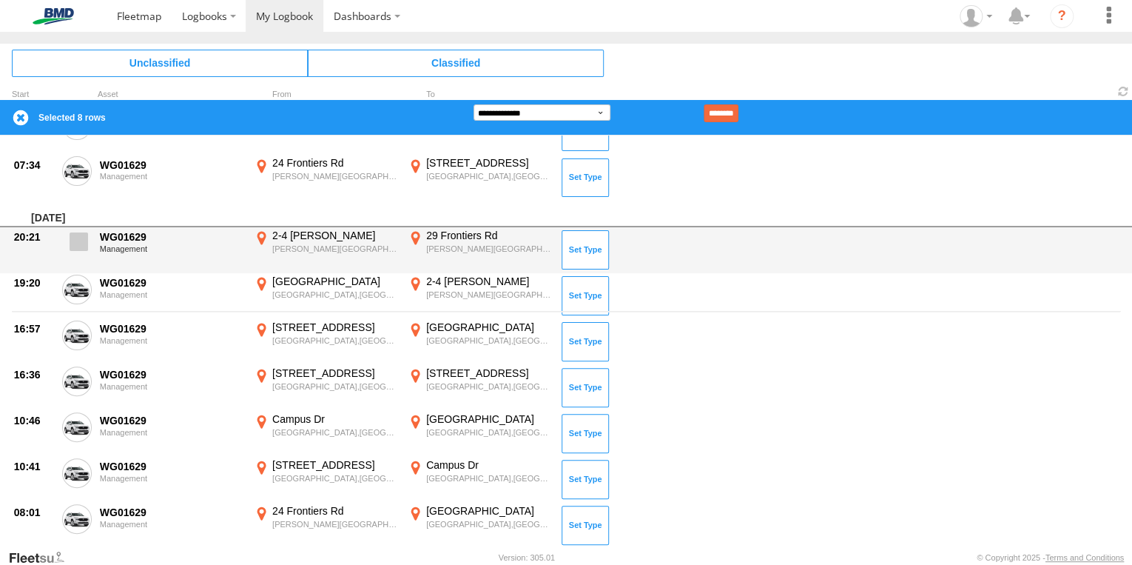
click at [76, 238] on span at bounding box center [79, 241] width 18 height 18
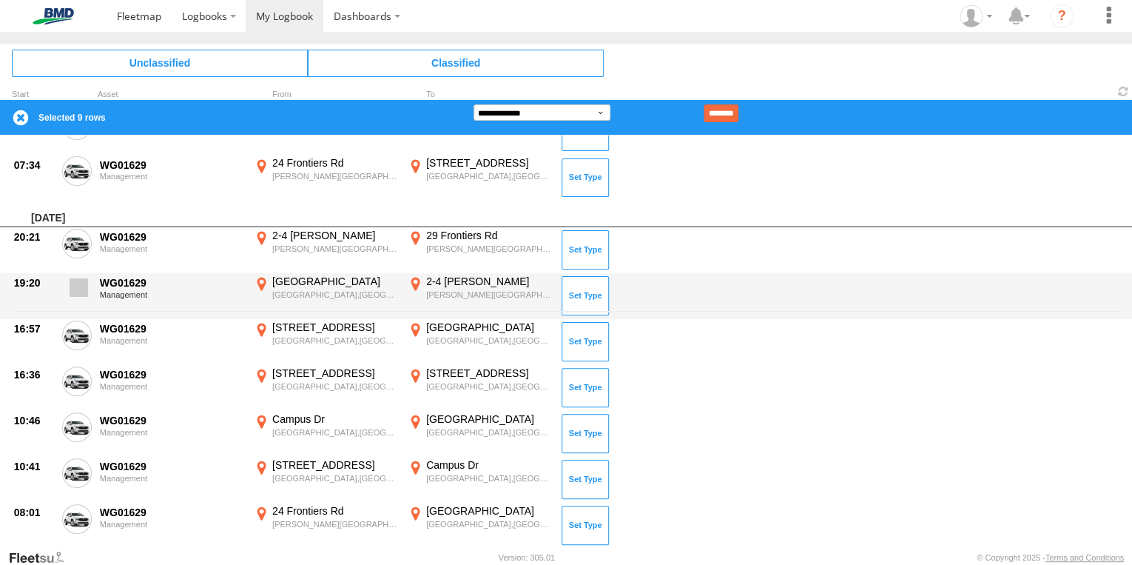
click at [74, 285] on span at bounding box center [79, 287] width 18 height 18
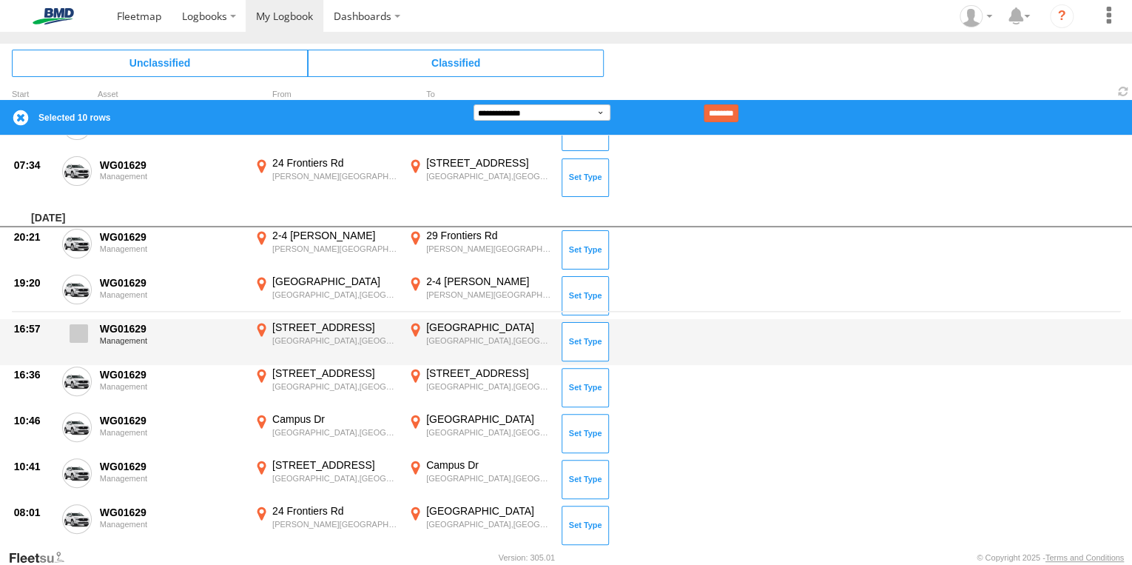
click at [77, 337] on span at bounding box center [79, 333] width 18 height 18
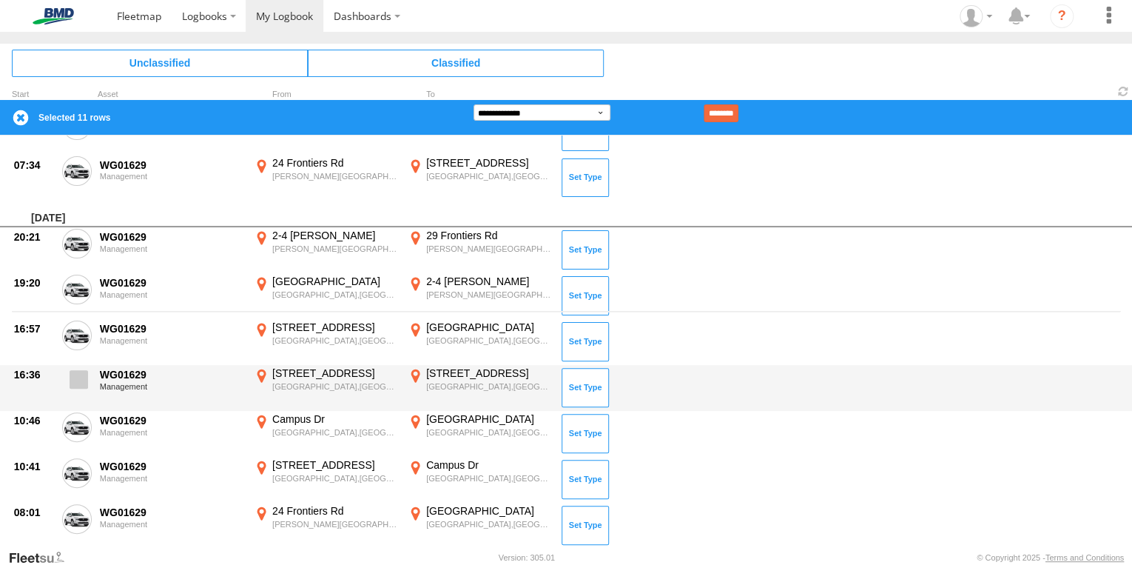
click at [78, 373] on span at bounding box center [79, 379] width 18 height 18
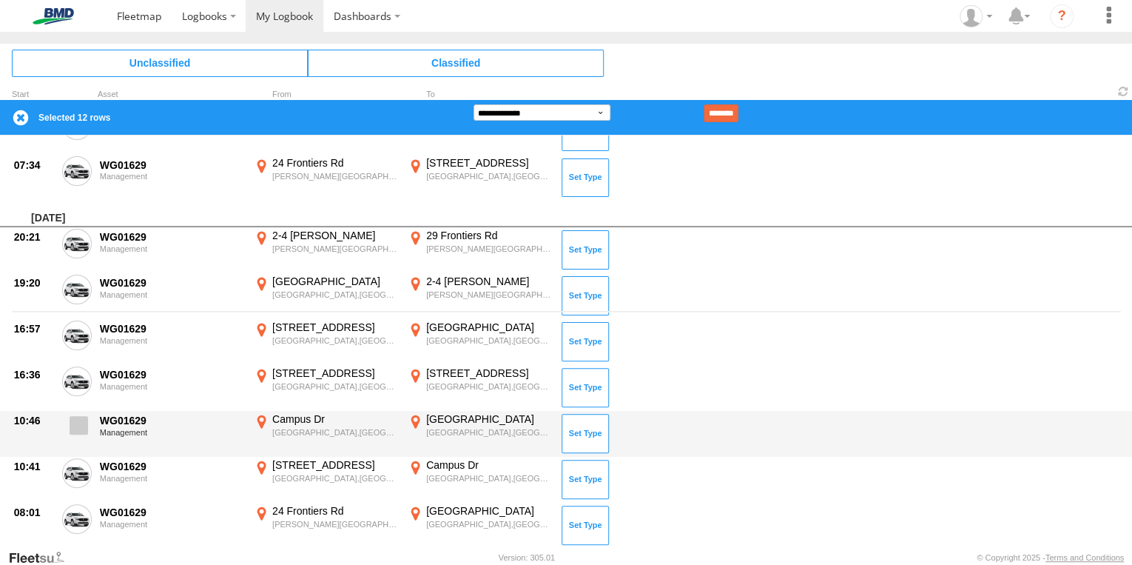
drag, startPoint x: 83, startPoint y: 414, endPoint x: 78, endPoint y: 437, distance: 22.6
click at [81, 416] on span at bounding box center [79, 425] width 18 height 18
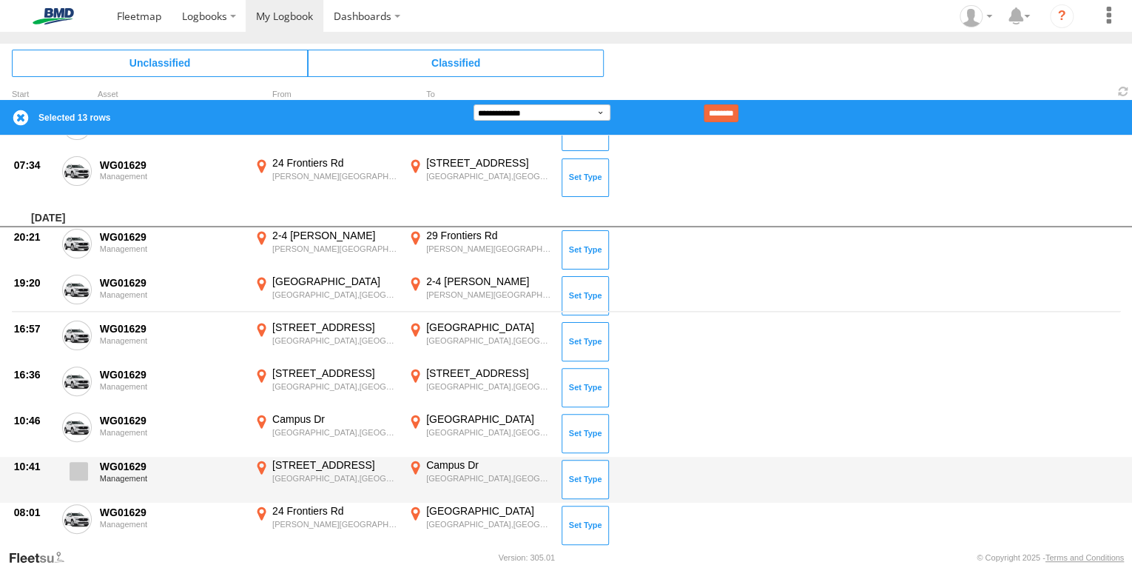
click at [76, 462] on span at bounding box center [79, 471] width 18 height 18
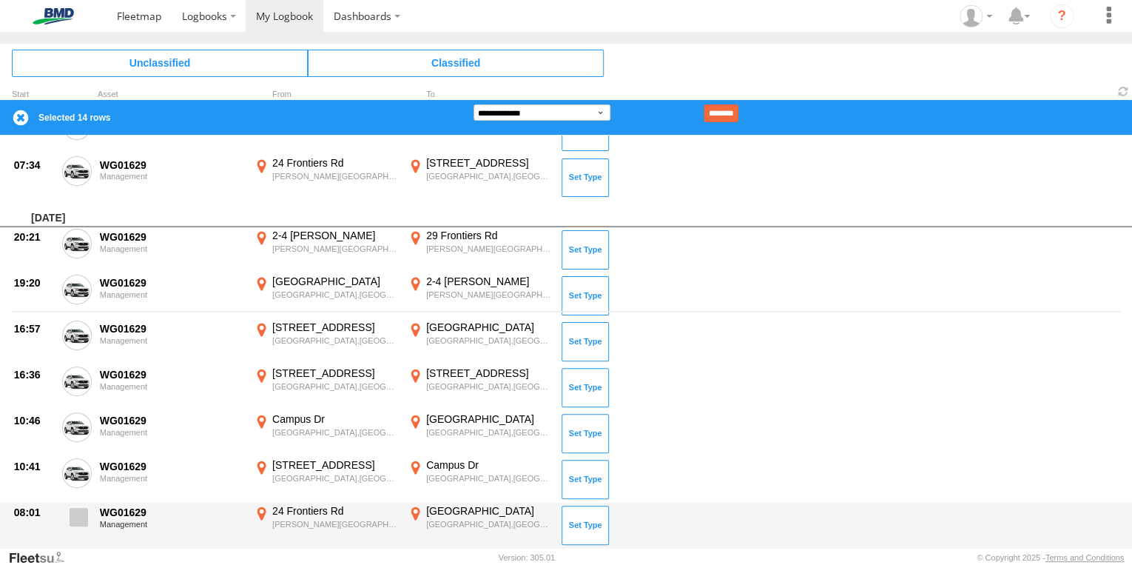
click at [85, 508] on span at bounding box center [79, 517] width 18 height 18
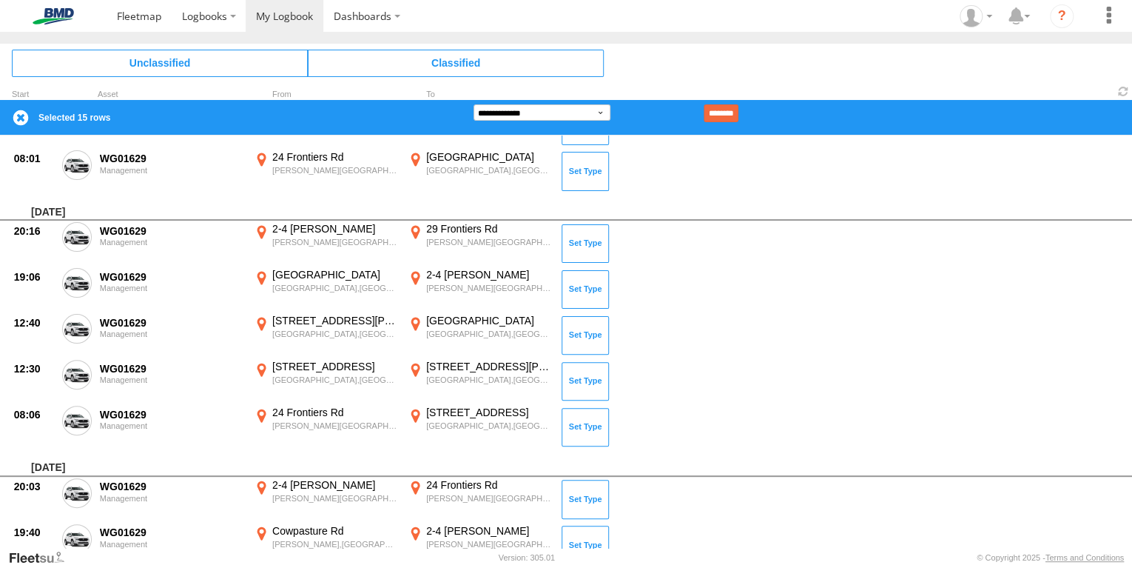
scroll to position [592, 0]
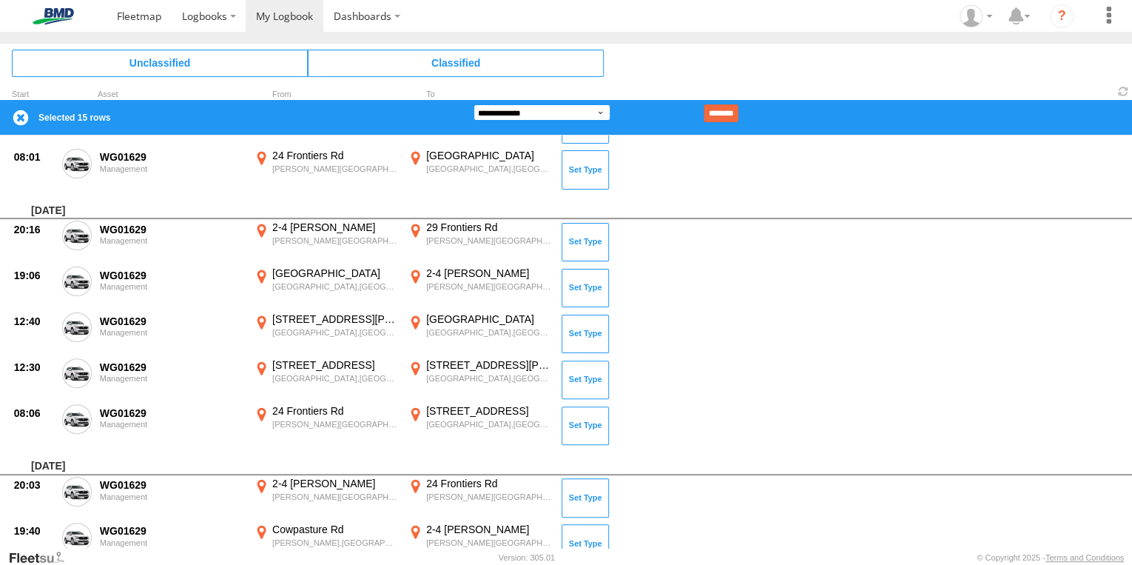
click at [596, 115] on select "**********" at bounding box center [542, 112] width 137 height 16
select select "******"
click at [474, 104] on select "**********" at bounding box center [542, 112] width 137 height 16
type input "**********"
click at [738, 114] on input "********" at bounding box center [721, 113] width 35 height 18
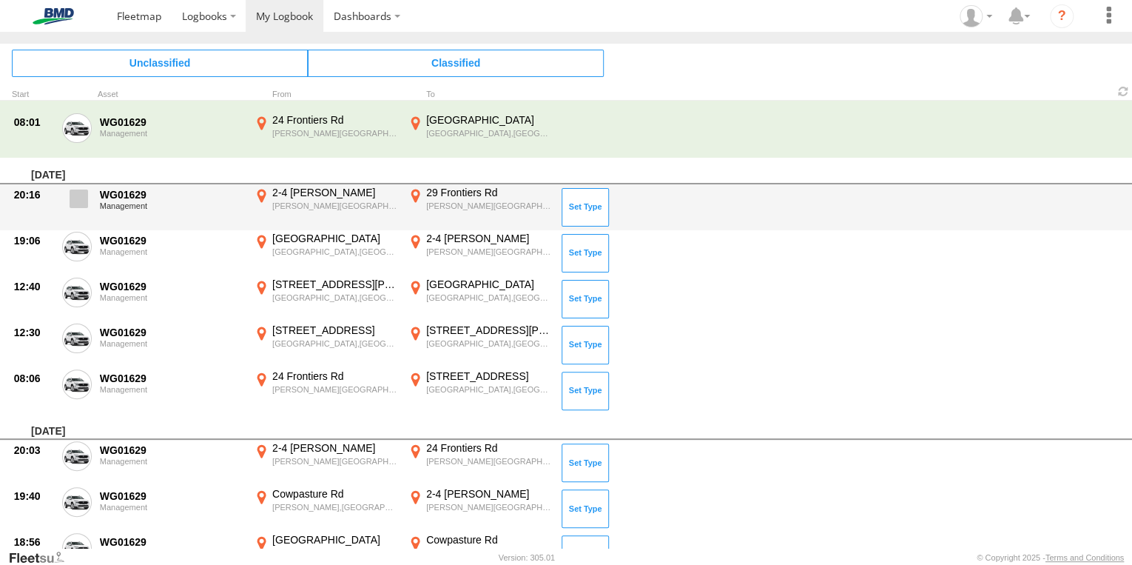
click at [79, 206] on label at bounding box center [77, 203] width 30 height 34
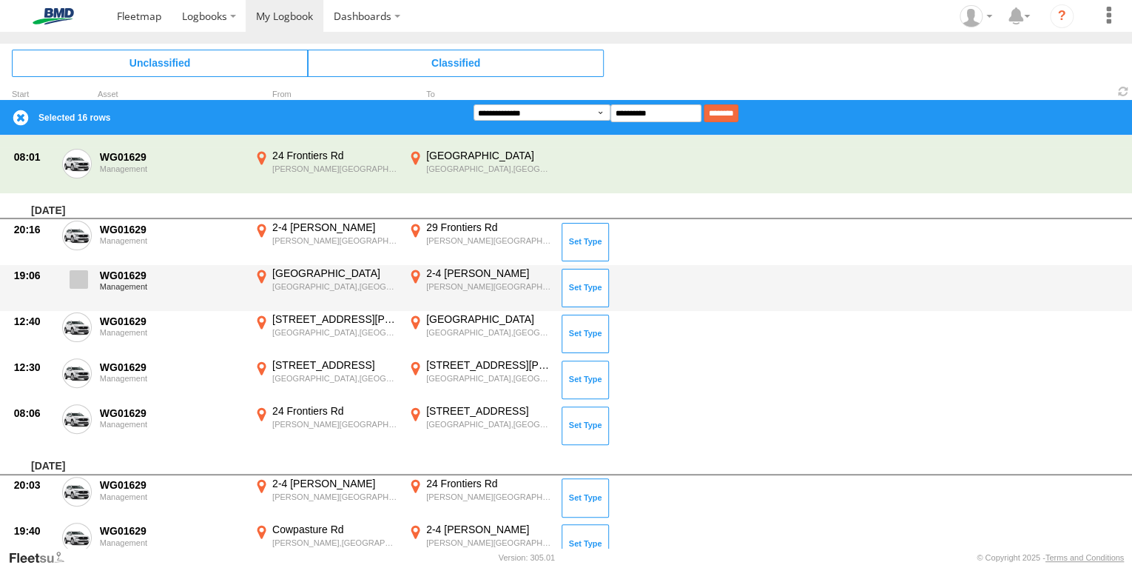
click at [77, 271] on span at bounding box center [79, 279] width 18 height 18
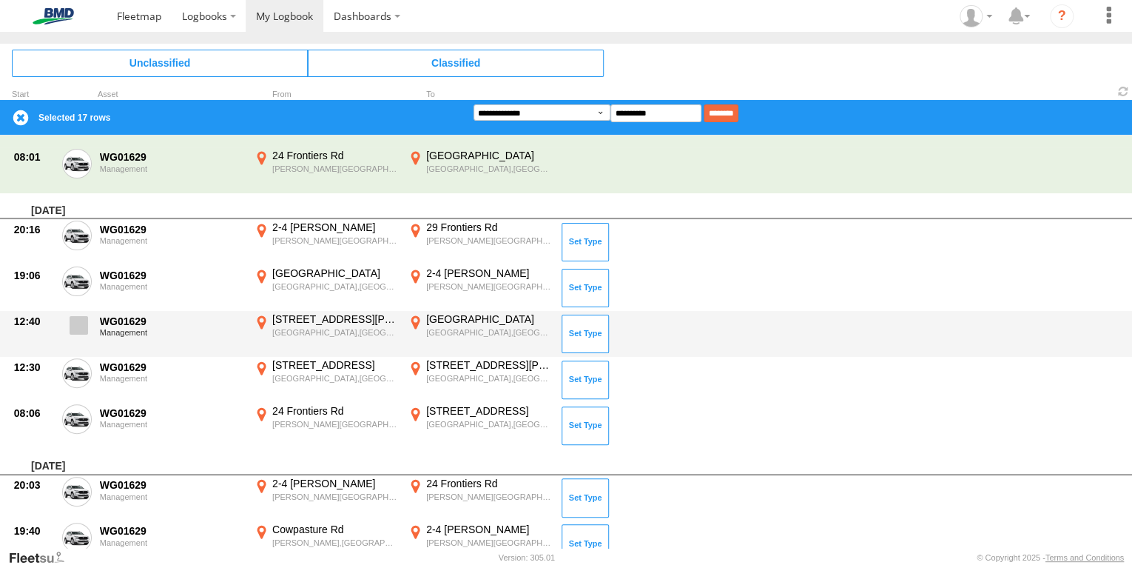
click at [75, 327] on span at bounding box center [79, 325] width 18 height 18
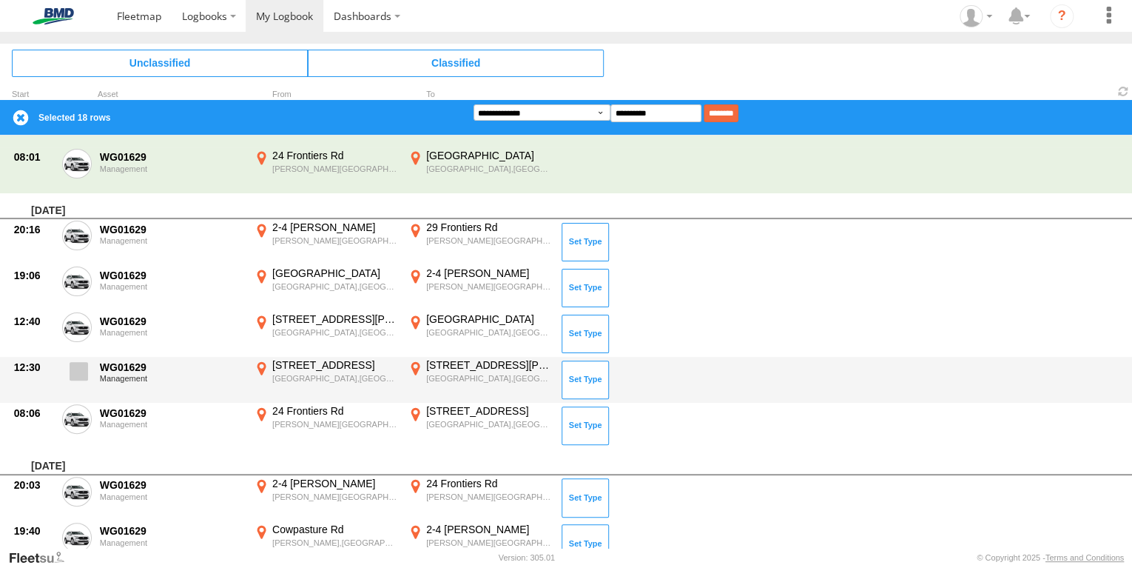
click at [77, 370] on span at bounding box center [79, 371] width 18 height 18
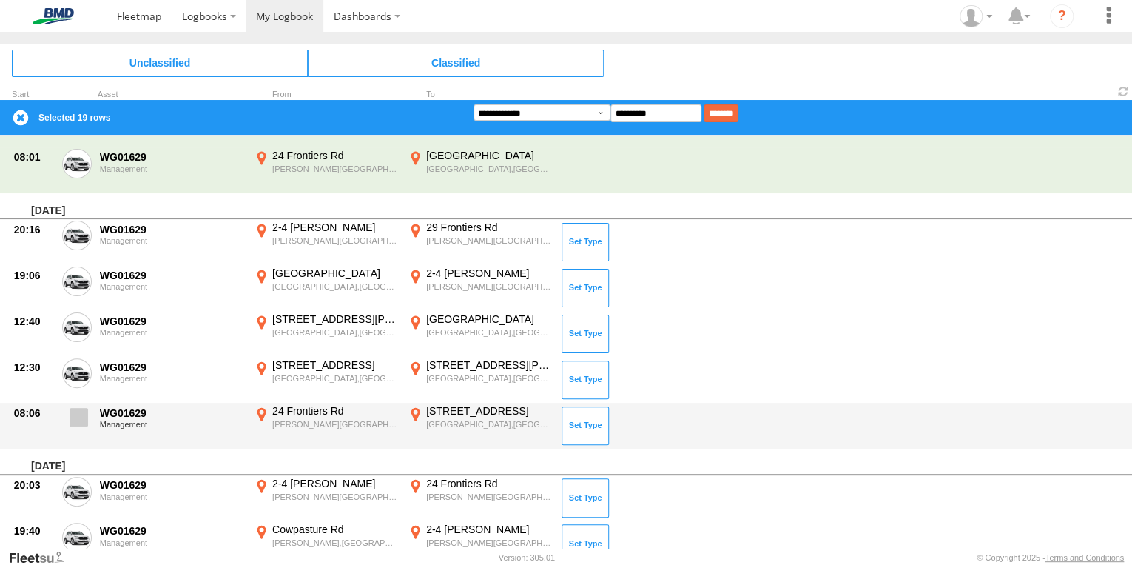
click at [80, 412] on span at bounding box center [79, 417] width 18 height 18
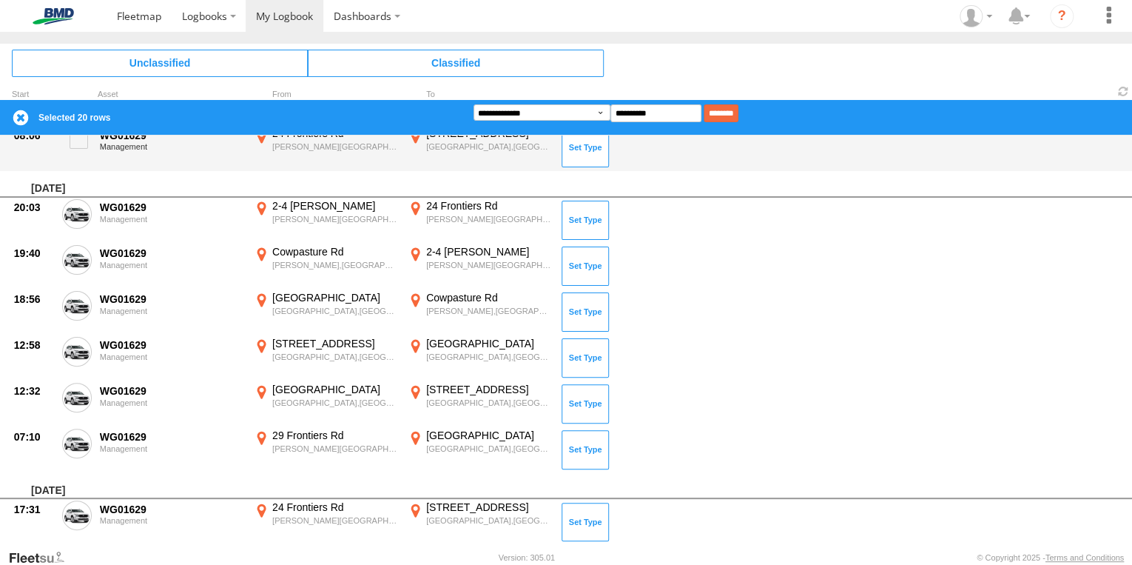
scroll to position [888, 0]
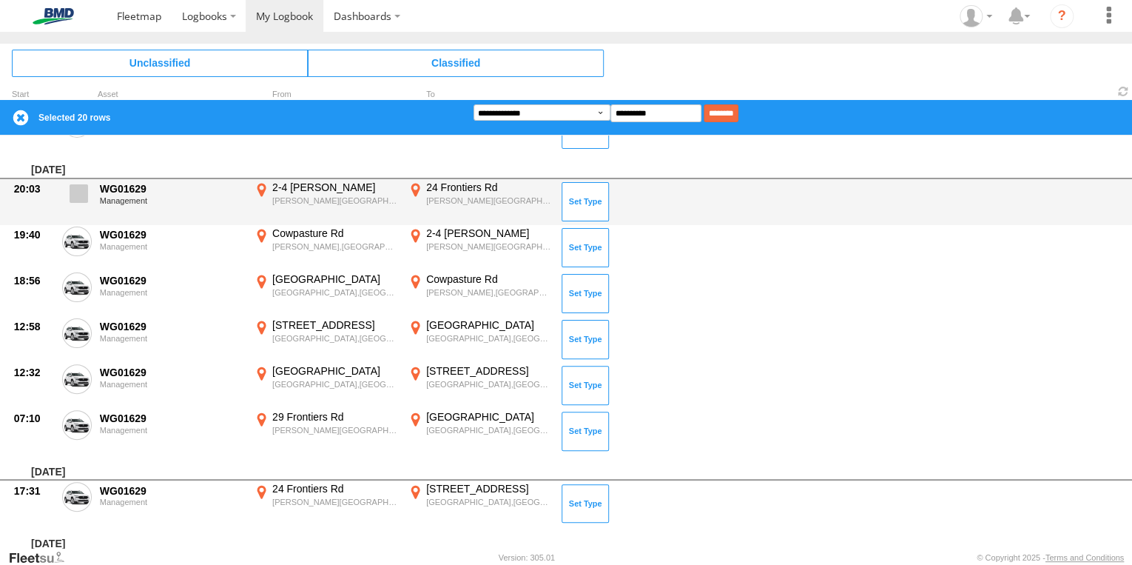
click at [79, 198] on span at bounding box center [79, 193] width 18 height 18
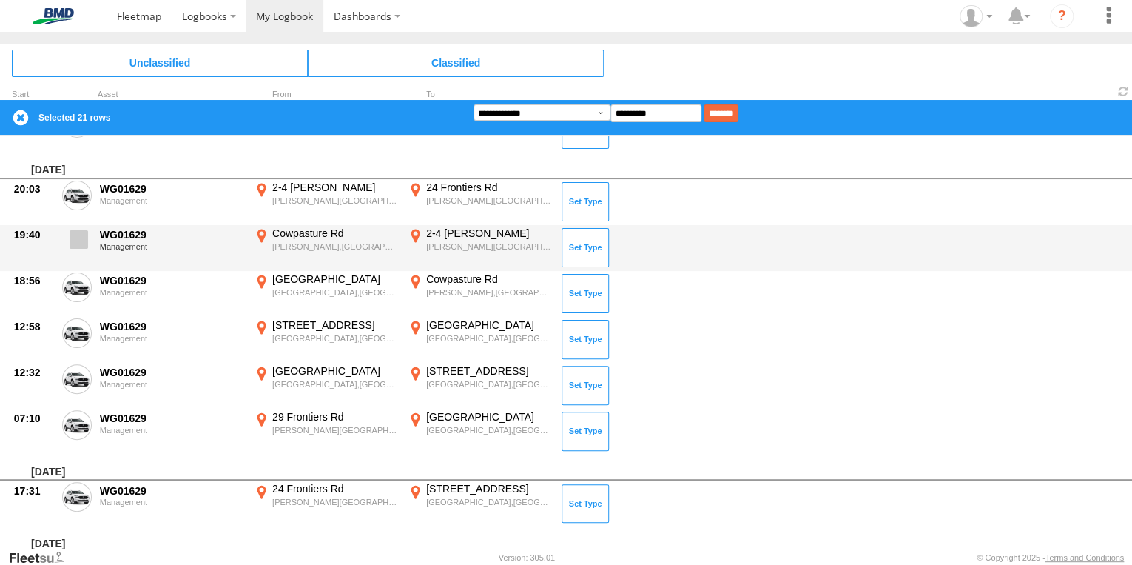
click at [77, 235] on span at bounding box center [79, 239] width 18 height 18
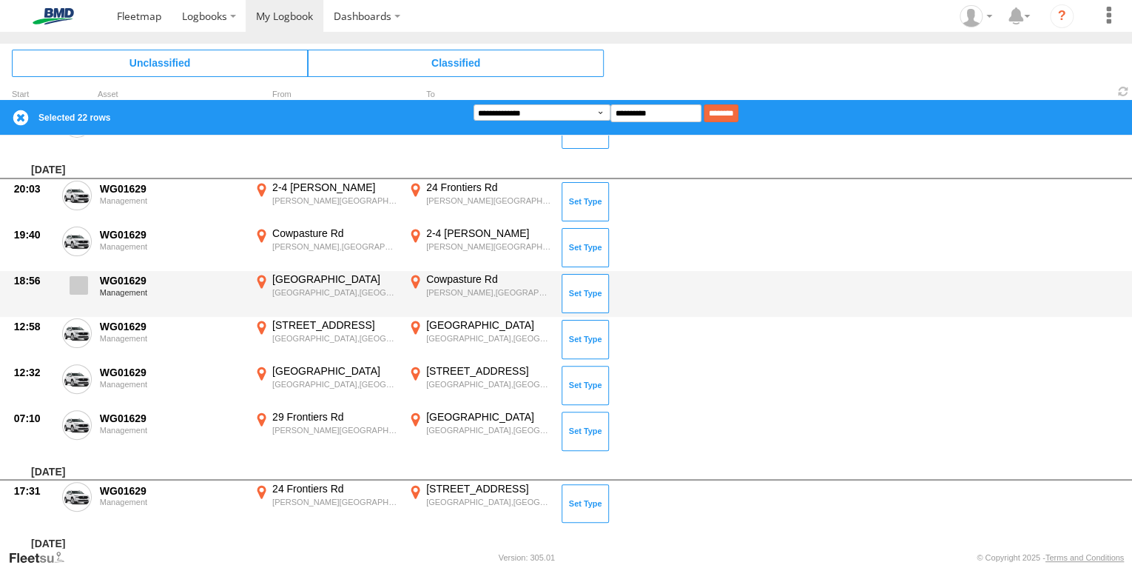
click at [73, 280] on span at bounding box center [79, 285] width 18 height 18
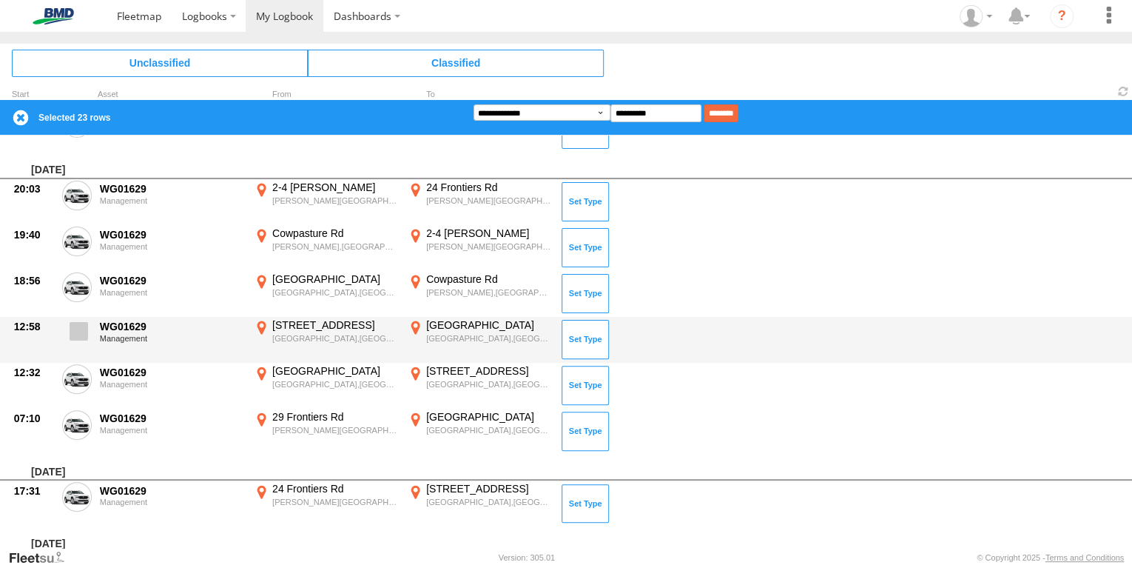
click at [71, 326] on span at bounding box center [79, 331] width 18 height 18
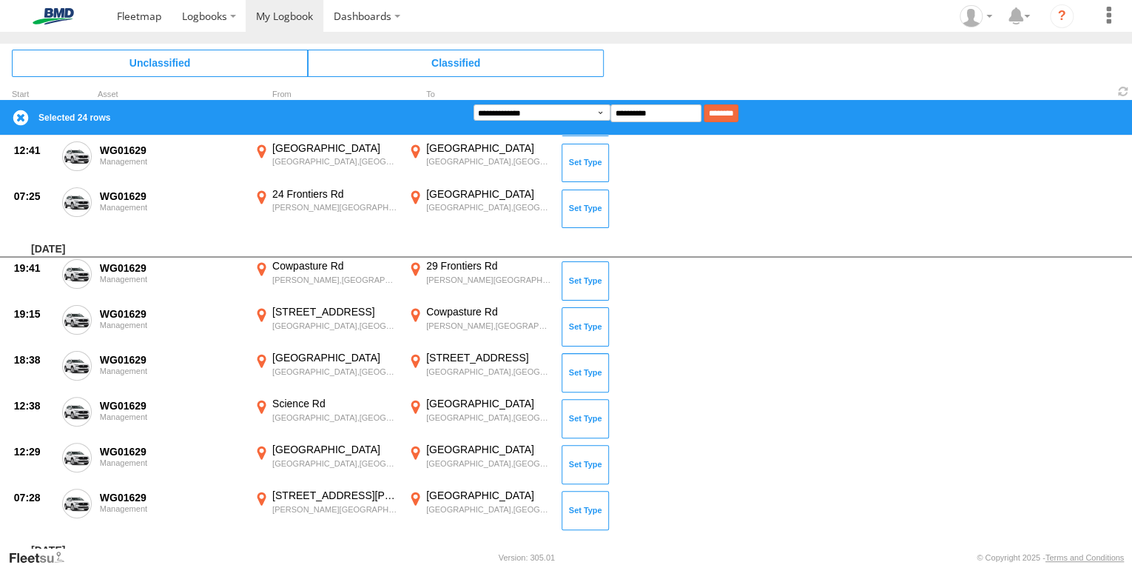
scroll to position [292, 0]
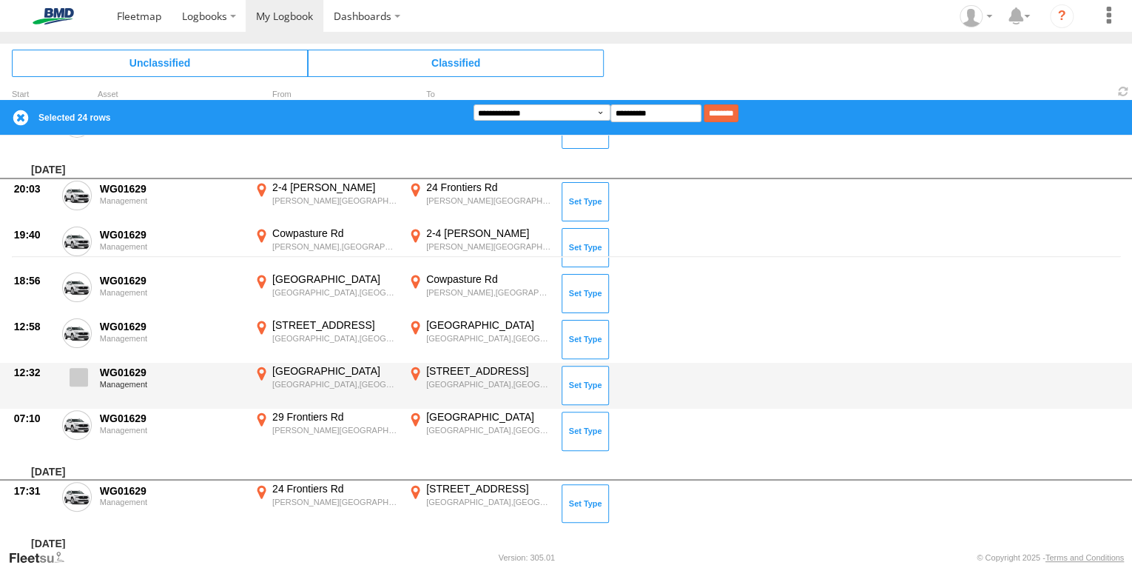
click at [80, 364] on label at bounding box center [77, 381] width 30 height 34
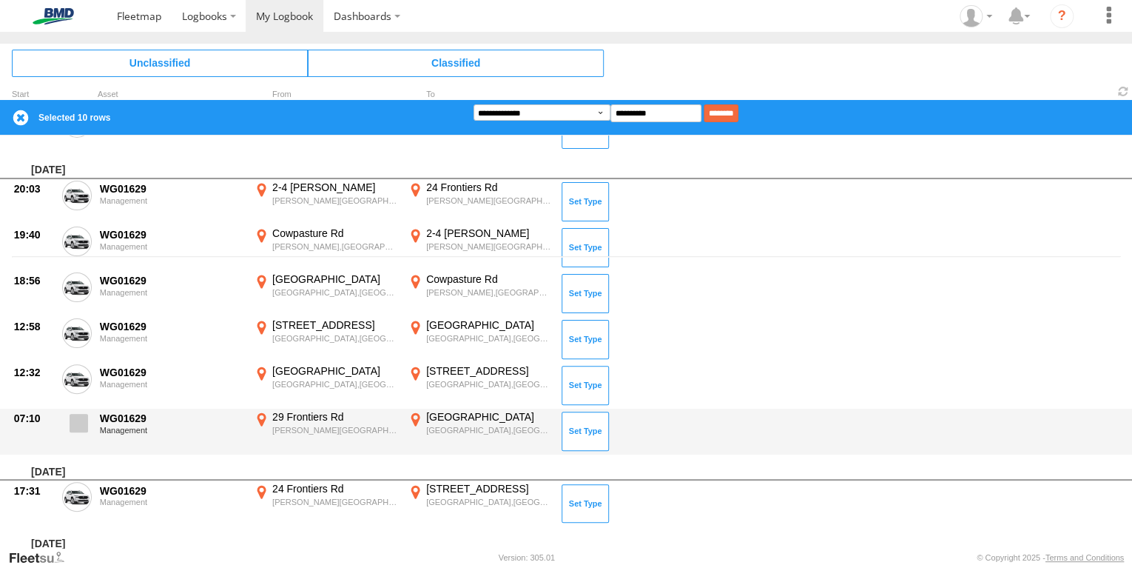
click at [76, 417] on span at bounding box center [79, 423] width 18 height 18
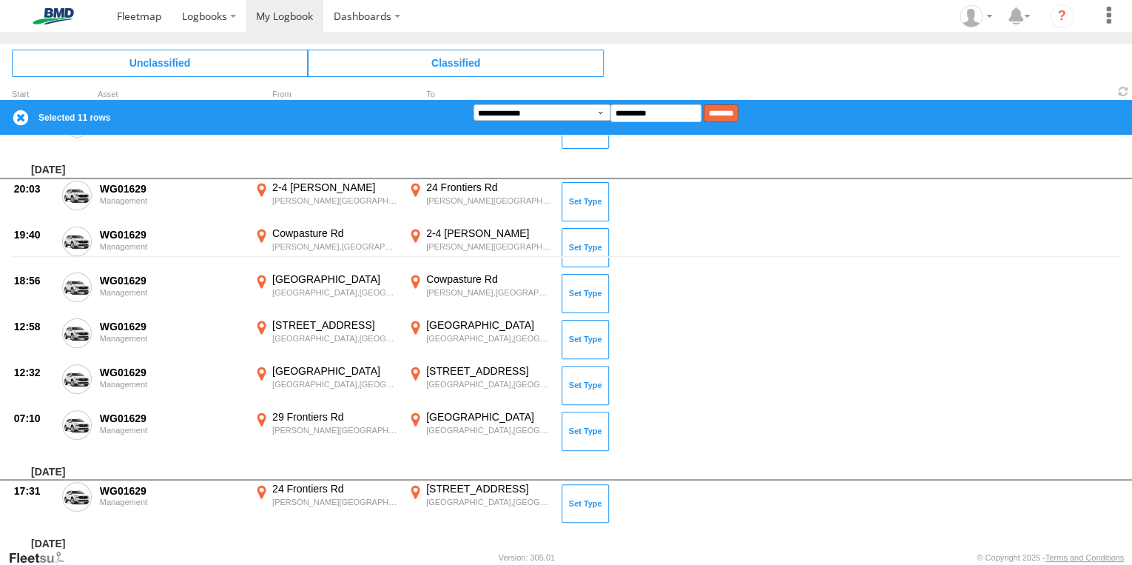
click at [738, 112] on input "********" at bounding box center [721, 113] width 35 height 18
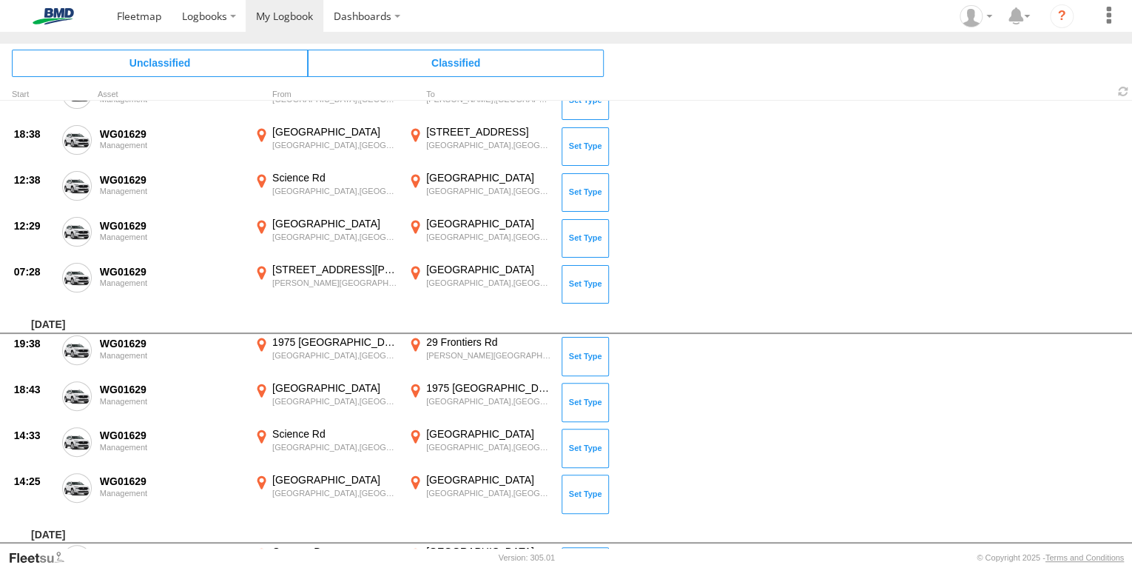
scroll to position [24, 0]
